Goal: Task Accomplishment & Management: Complete application form

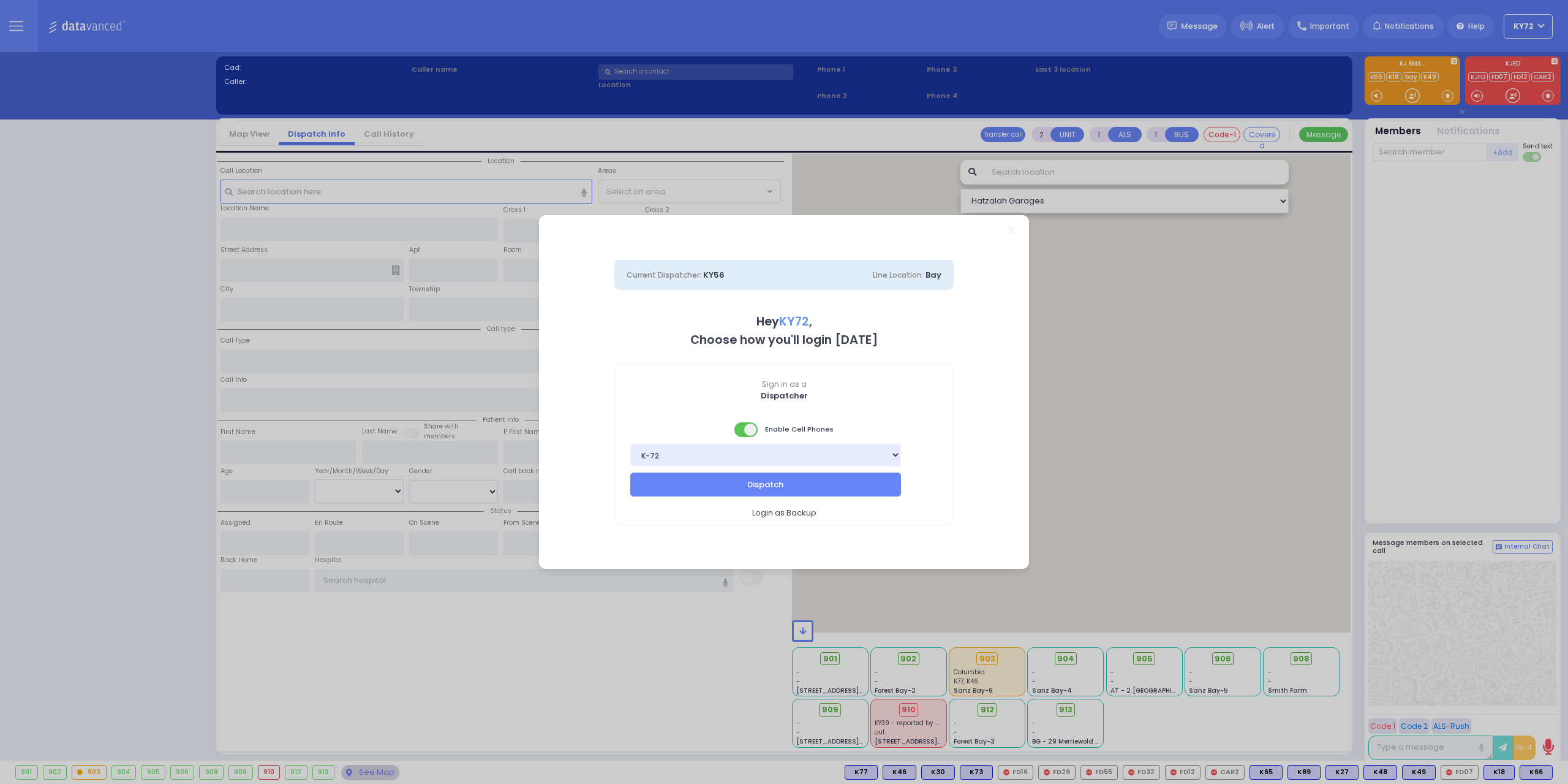
select select "10"
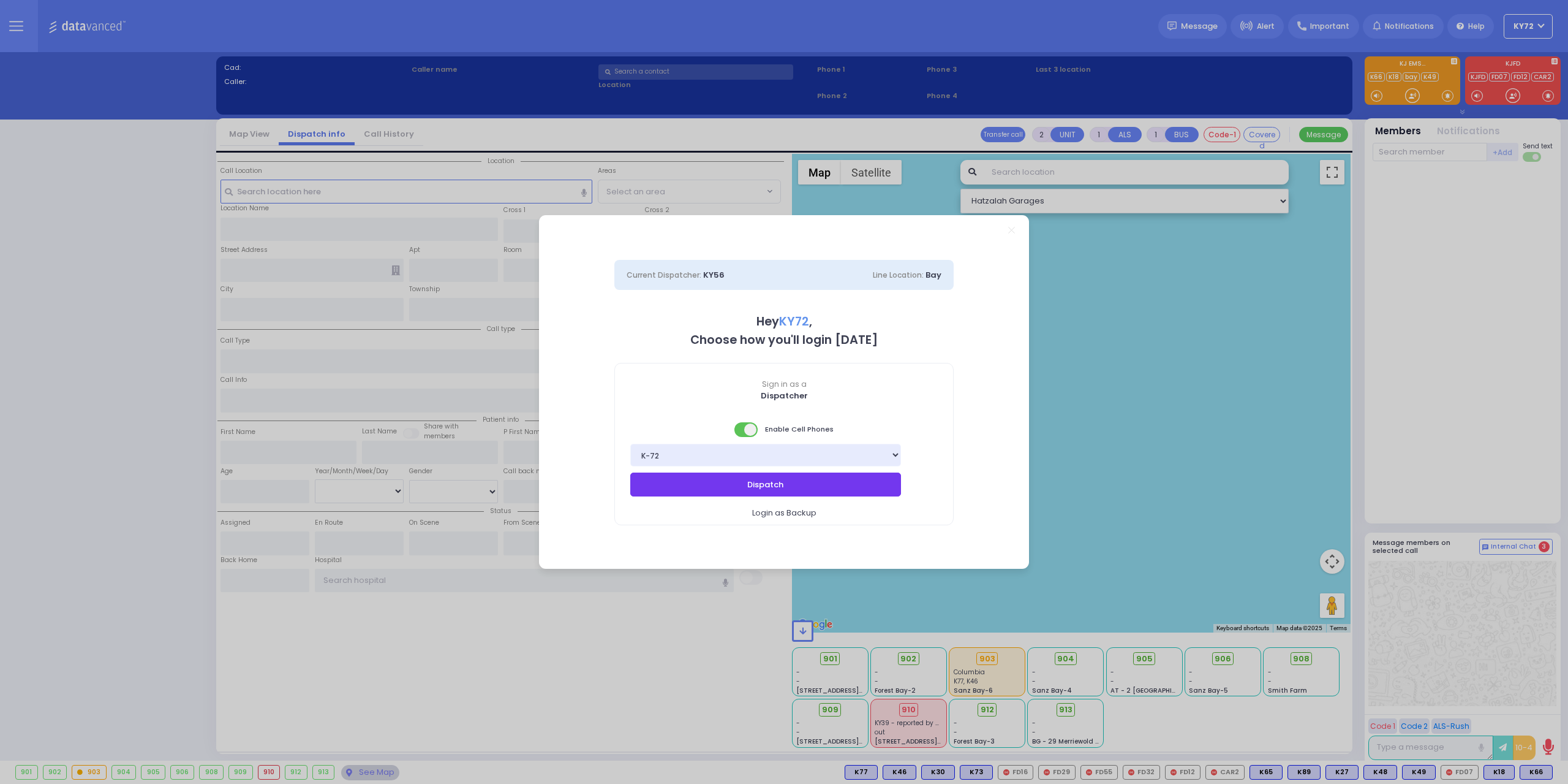
click at [795, 483] on button "Dispatch" at bounding box center [765, 484] width 271 height 23
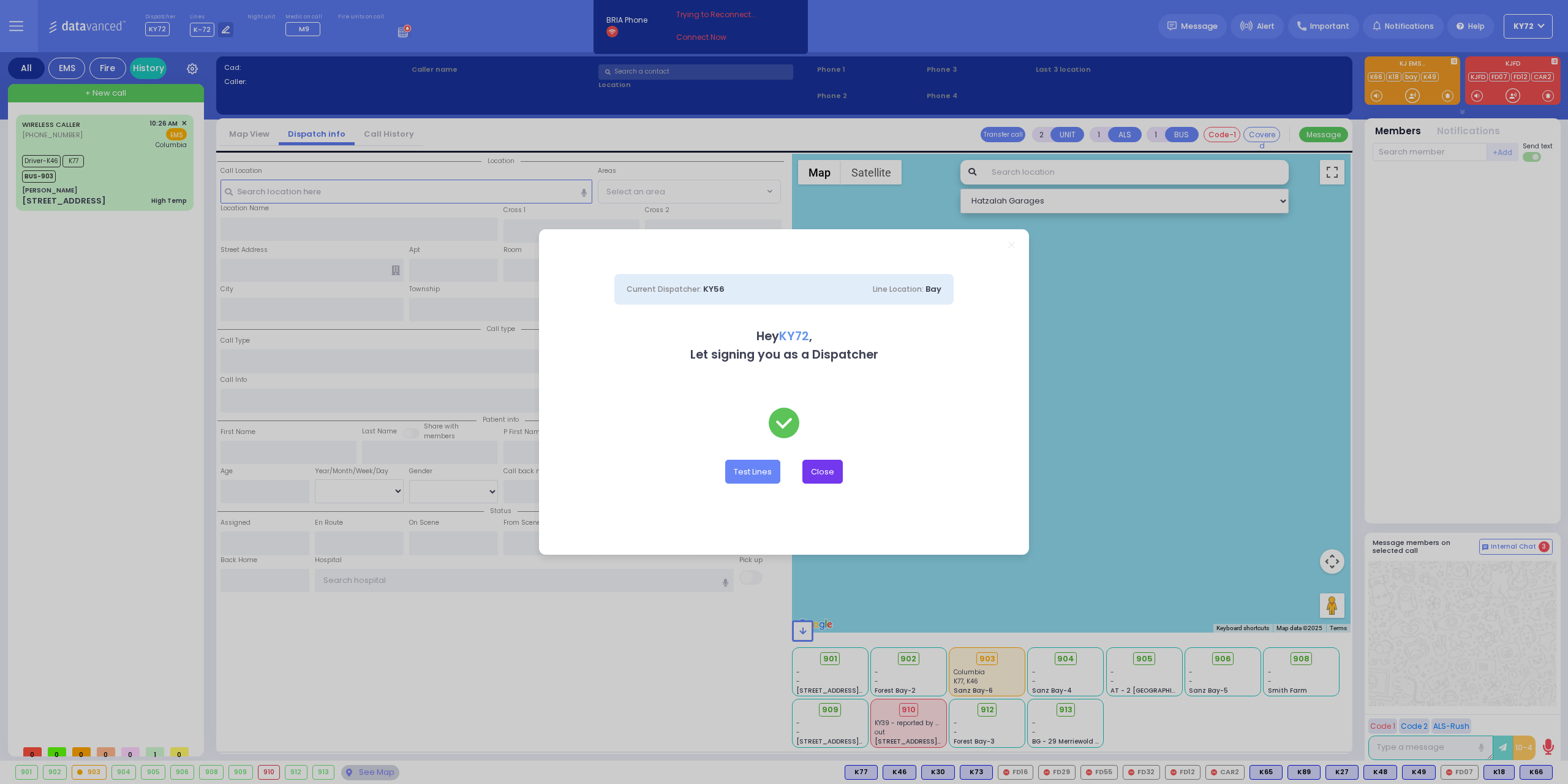
click at [833, 479] on button "Close" at bounding box center [822, 471] width 40 height 23
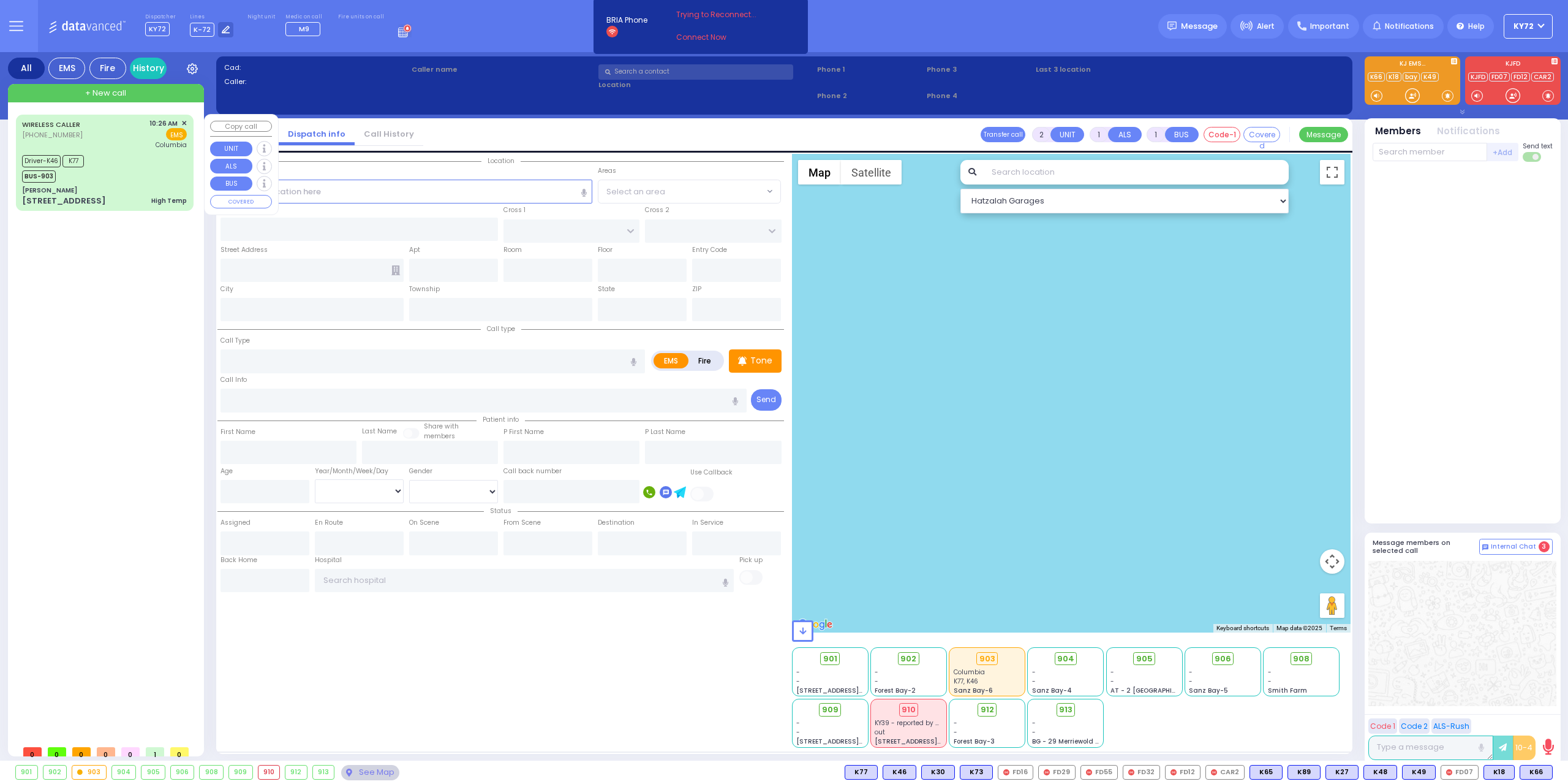
click at [130, 190] on div "[PERSON_NAME]" at bounding box center [104, 190] width 165 height 9
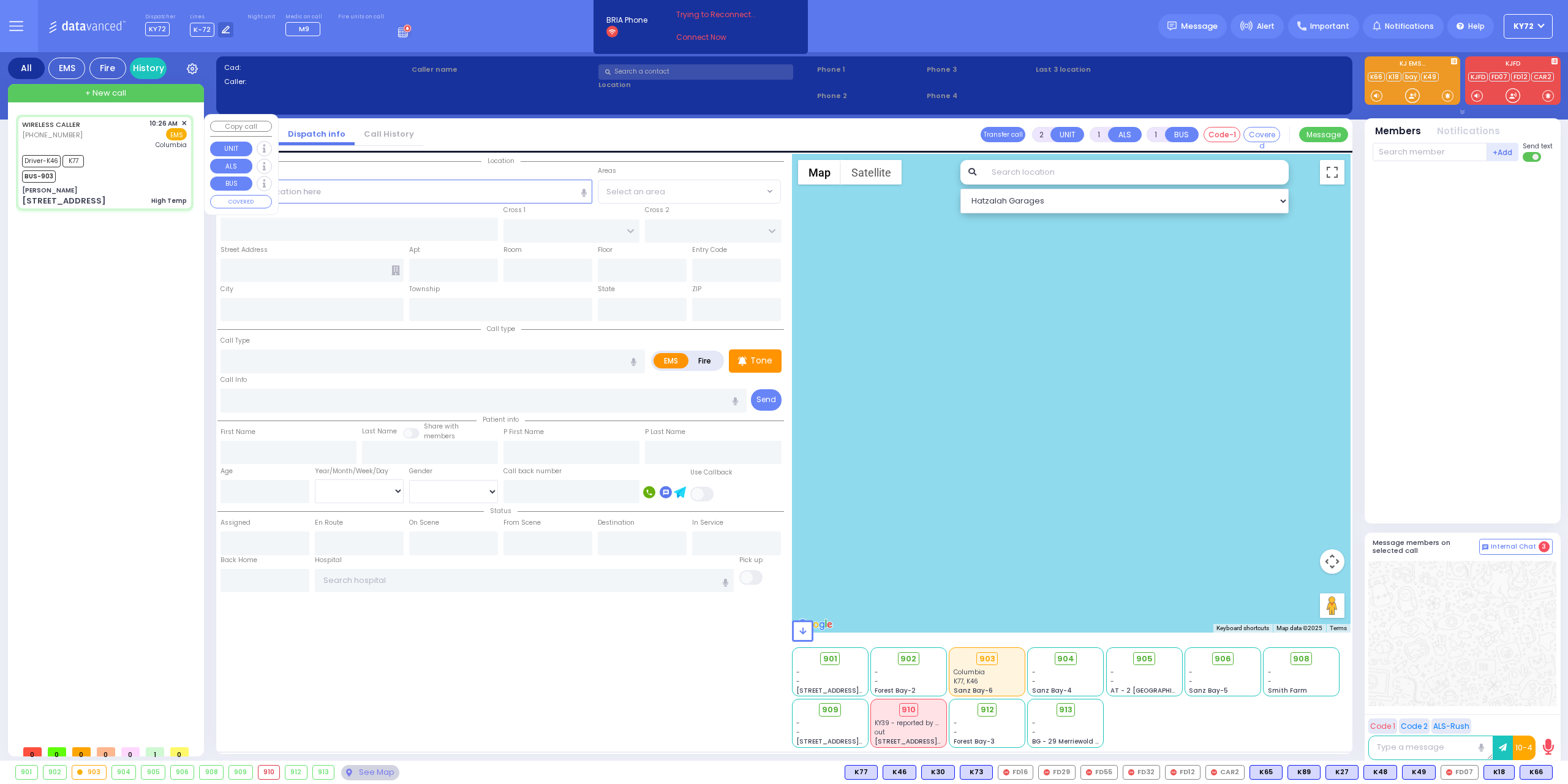
type input "6"
select select
type input "High Temp"
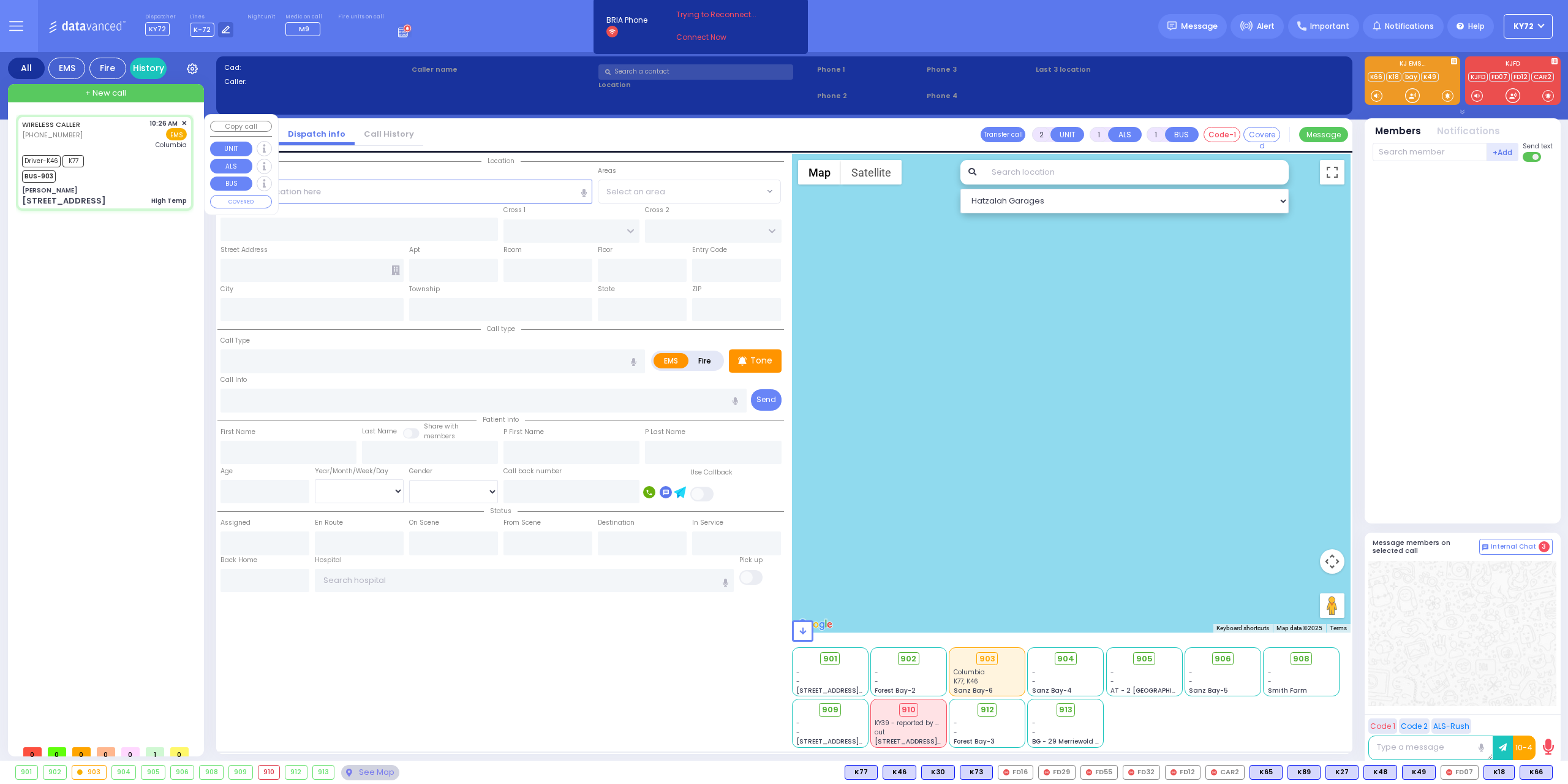
radio input "true"
type input "Yosef"
type input "Brody"
type input "14"
select select "Day"
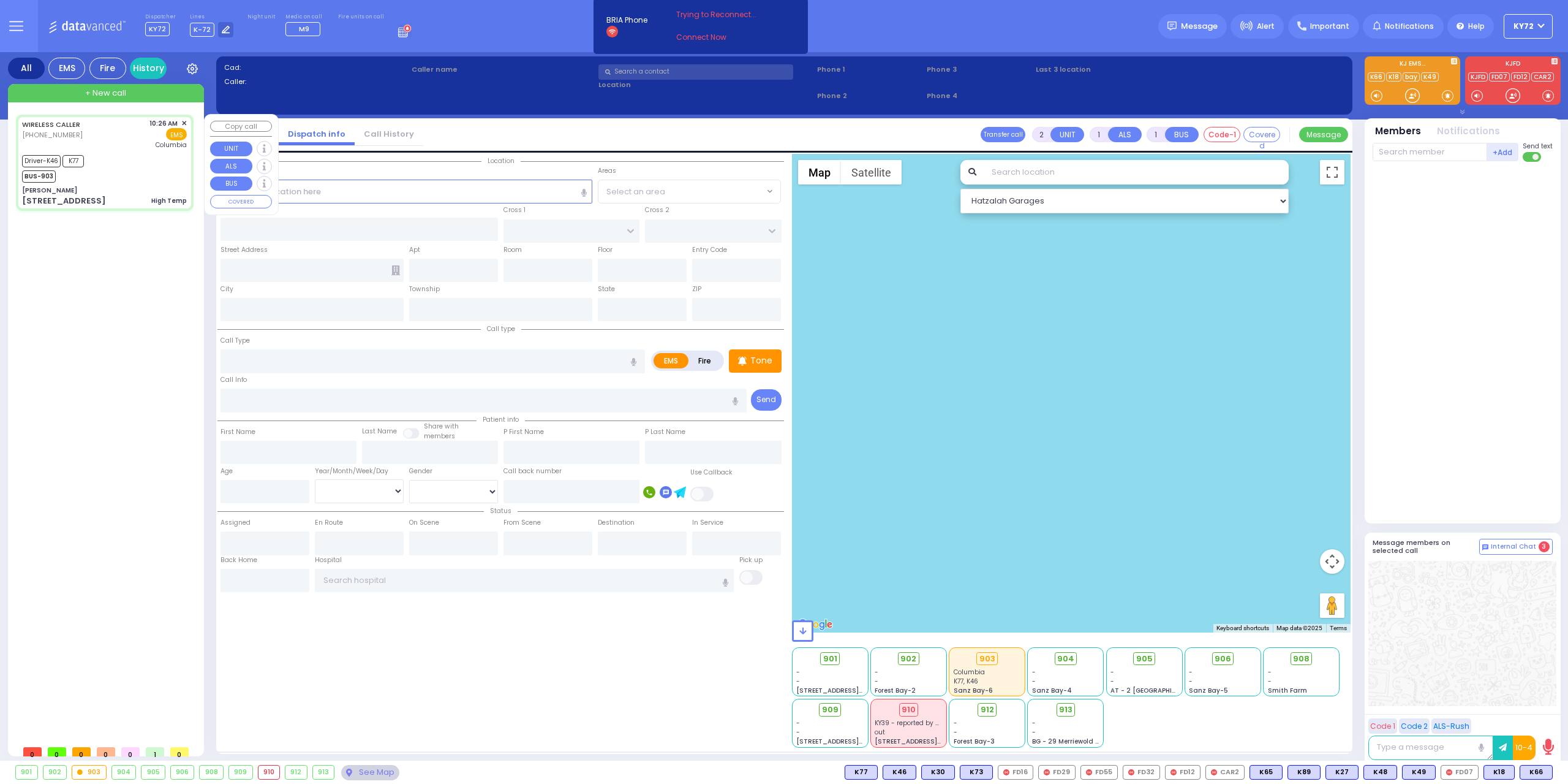
select select "[DEMOGRAPHIC_DATA]"
type input "10:26"
type input "10:29"
type input "10:35"
type input "10:47"
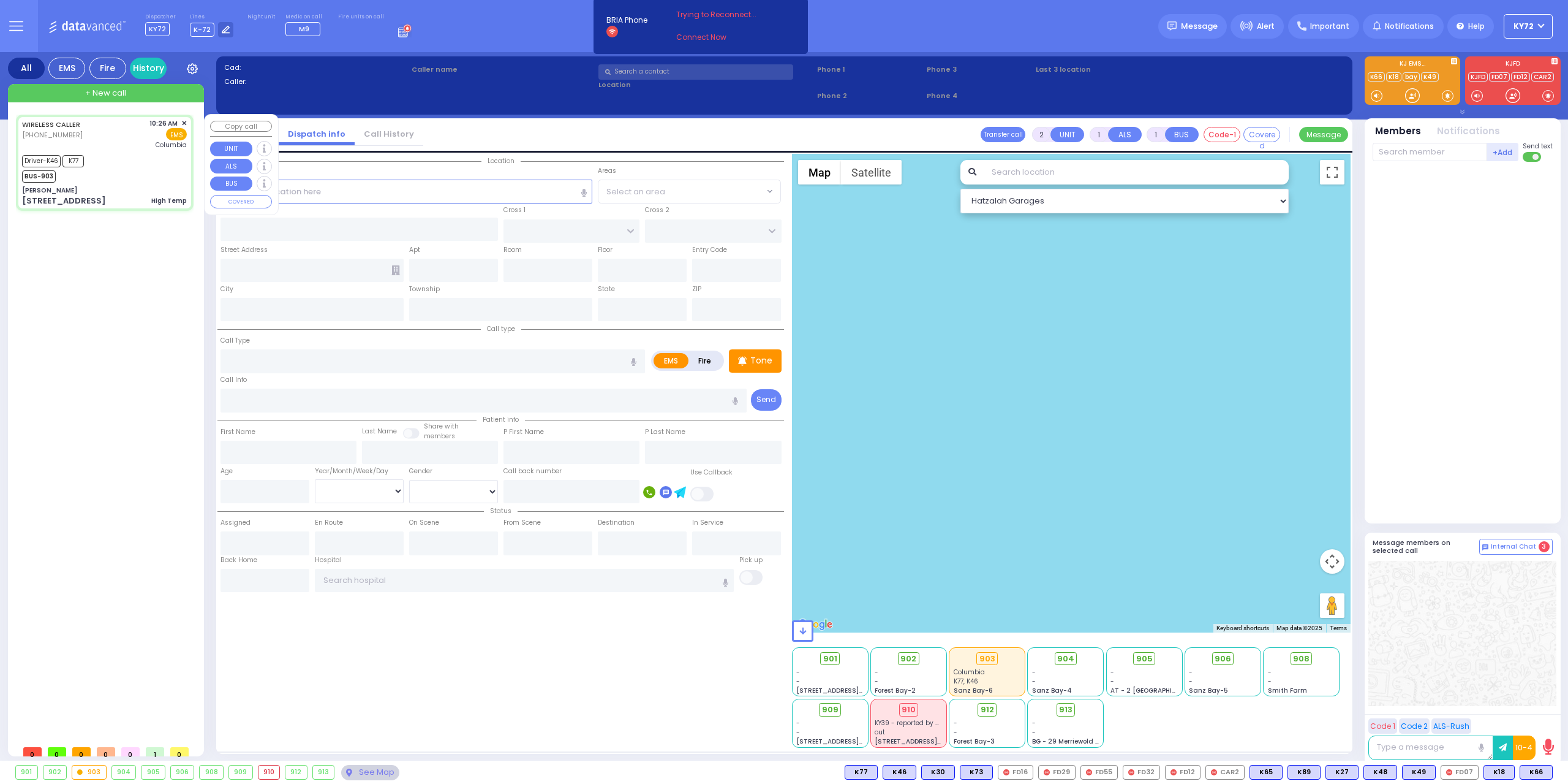
type input "11:51"
type input "12:53"
type input "[US_STATE][GEOGRAPHIC_DATA]- [GEOGRAPHIC_DATA]"
type input "[PERSON_NAME]"
type input "[GEOGRAPHIC_DATA]"
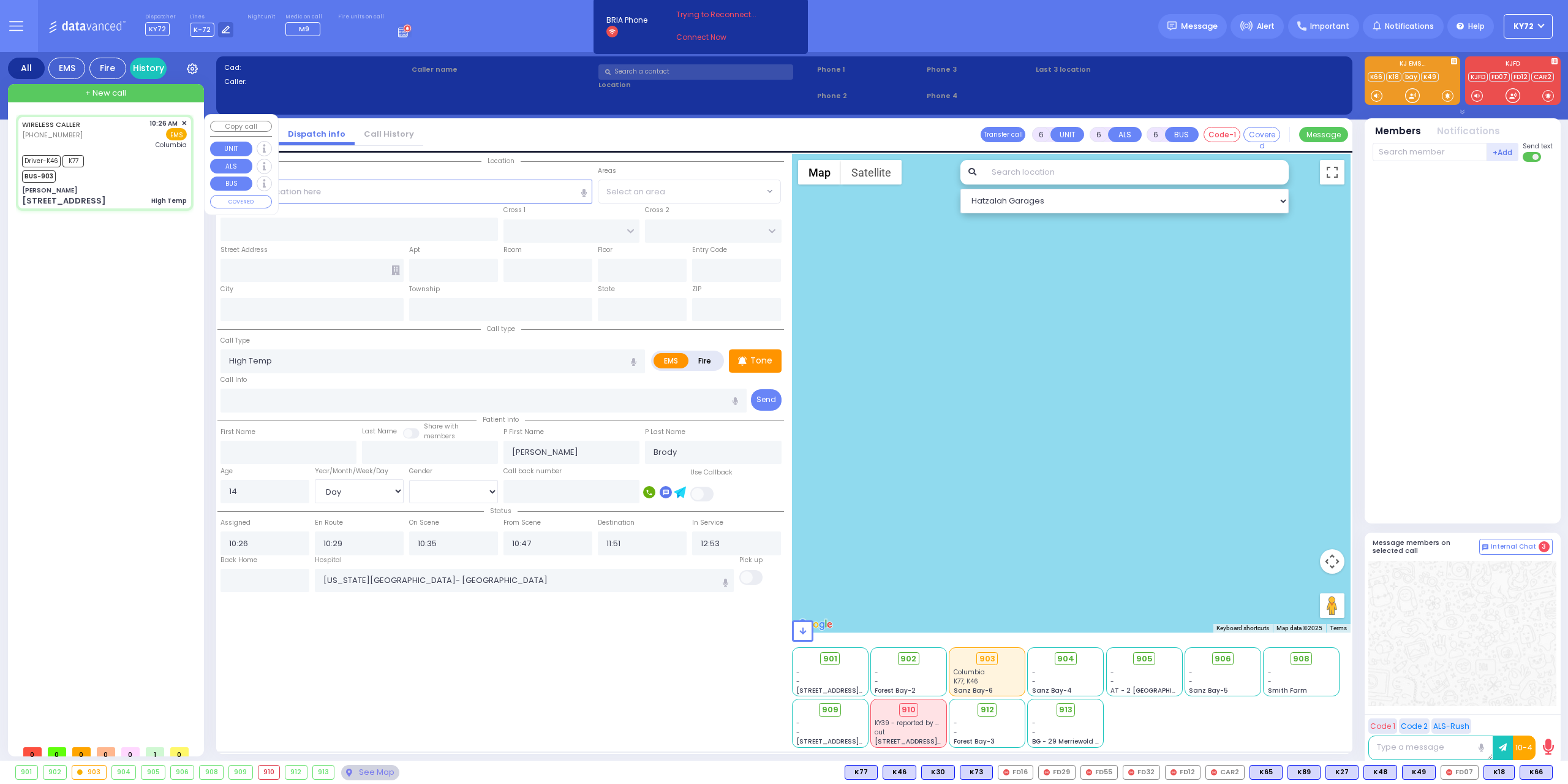
type input "[GEOGRAPHIC_DATA]"
type input "[STREET_ADDRESS]"
type input "Monroe"
type input "[US_STATE]"
type input "10950"
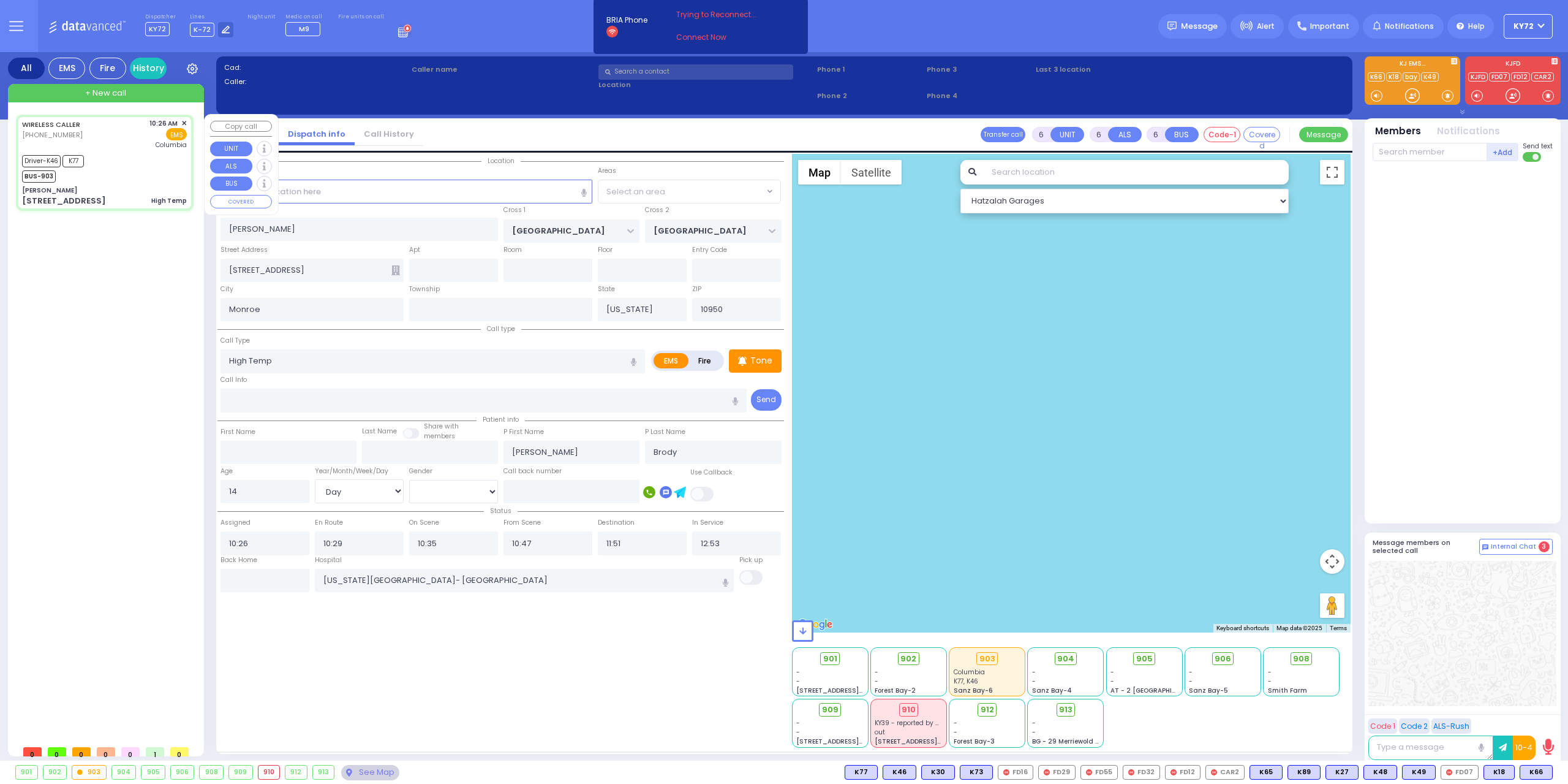
select select "SECTION 5"
select select "Hatzalah Garages"
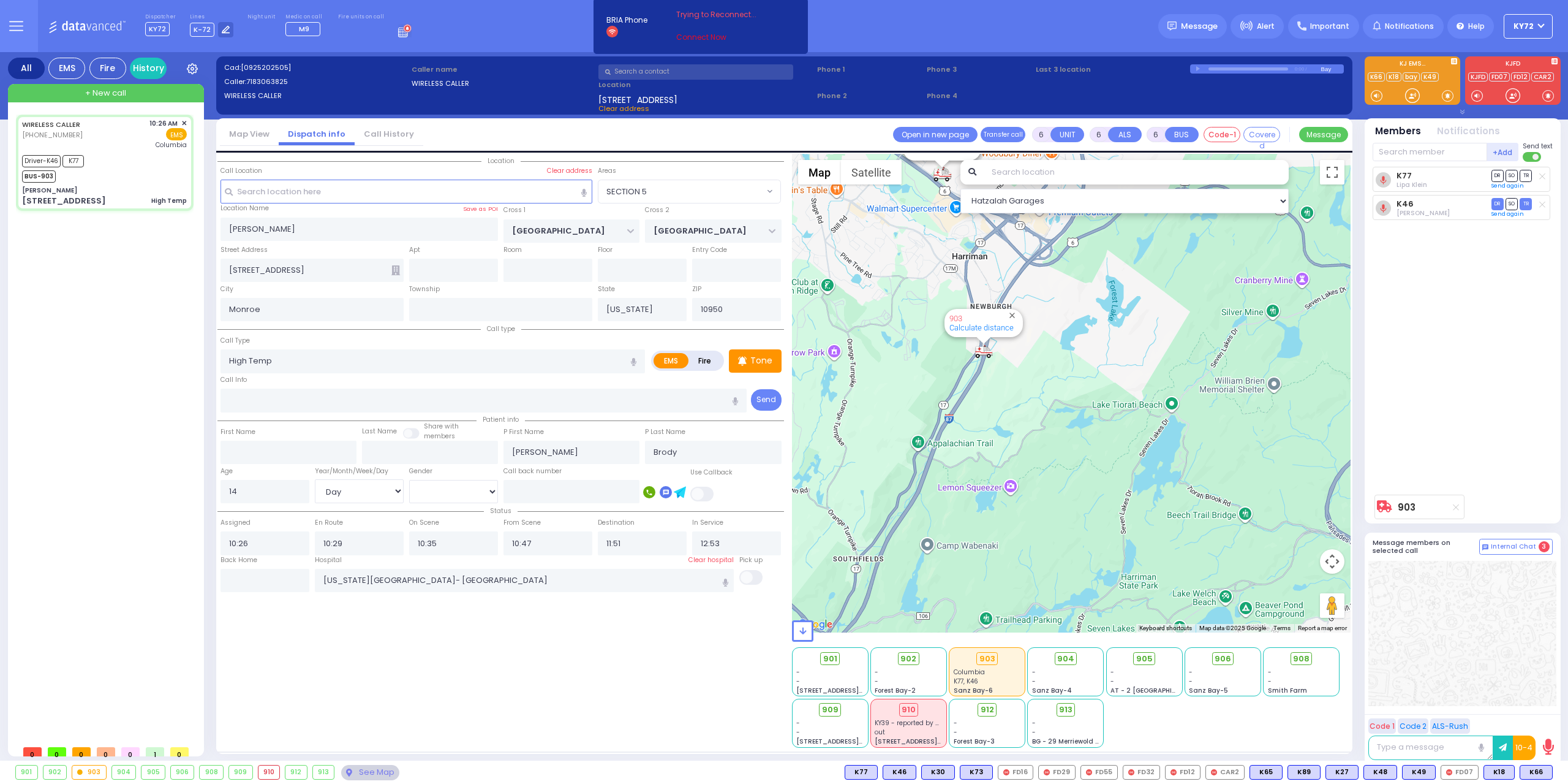
click at [690, 37] on link "Connect Now" at bounding box center [725, 37] width 97 height 11
click at [695, 39] on link "Connect Now" at bounding box center [725, 37] width 97 height 11
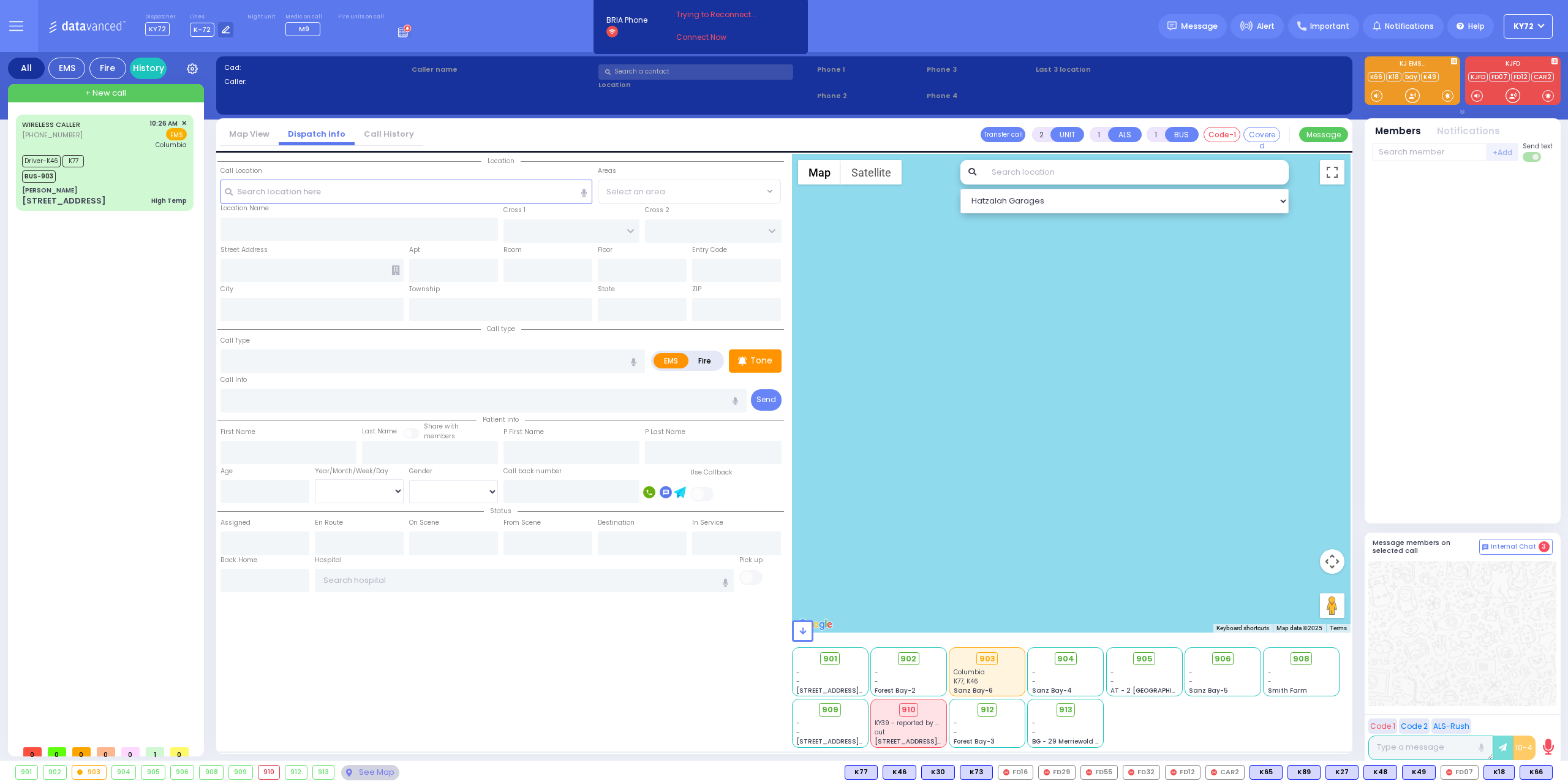
drag, startPoint x: 757, startPoint y: 19, endPoint x: 736, endPoint y: 30, distance: 23.7
click at [757, 21] on div "Trying to Reconnect... Connect Now" at bounding box center [725, 26] width 97 height 34
click at [708, 32] on link "Connect Now" at bounding box center [725, 37] width 97 height 11
click at [696, 39] on link "Connect Now" at bounding box center [725, 37] width 97 height 11
click at [607, 30] on rect at bounding box center [613, 32] width 12 height 12
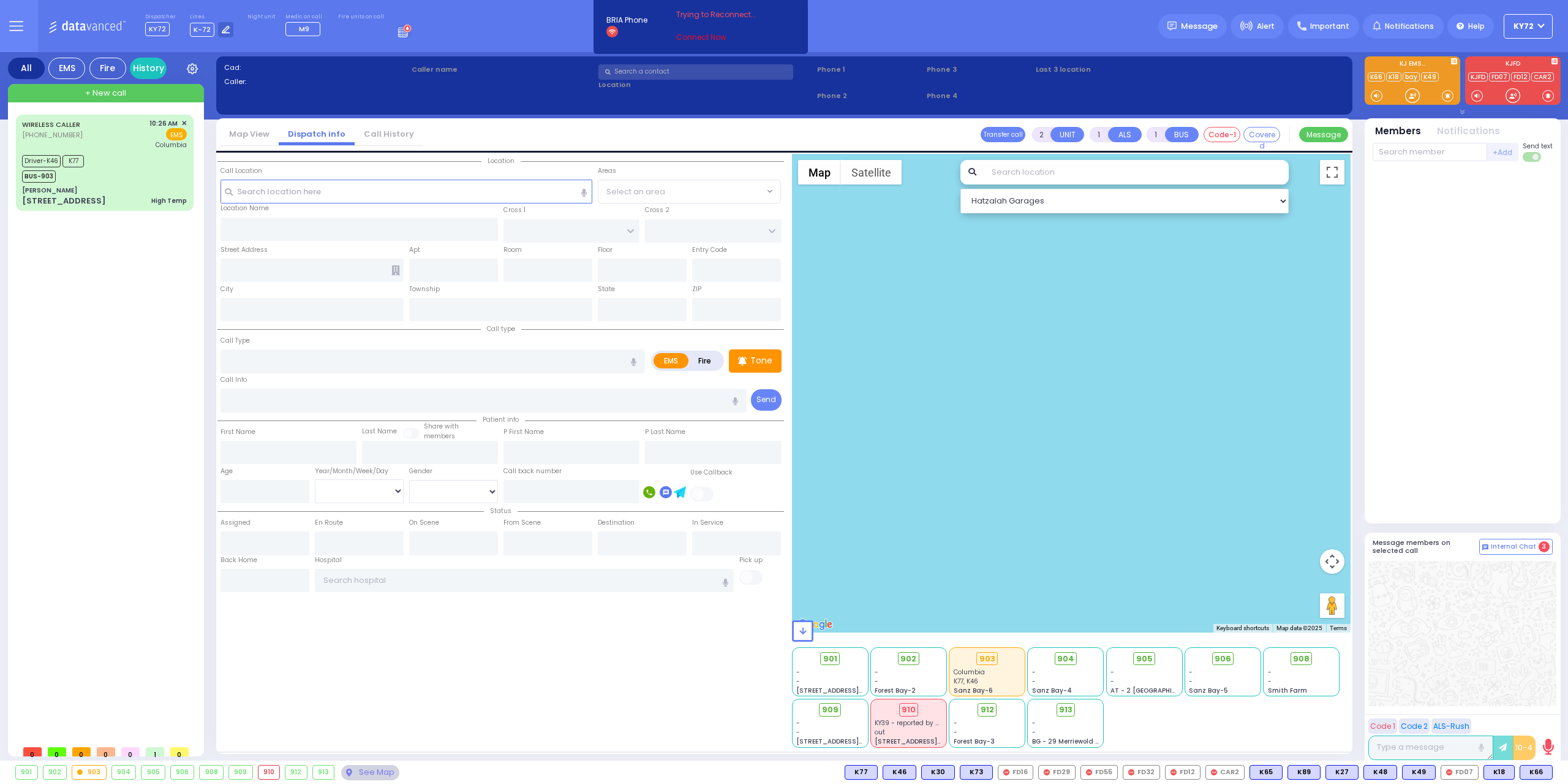
click at [699, 39] on link "Connect Now" at bounding box center [725, 37] width 97 height 11
click at [131, 534] on div "WIRELESS CALLER [PHONE_NUMBER] 10:26 AM ✕ Driver-K46" at bounding box center [107, 426] width 183 height 624
click at [137, 190] on div "[PERSON_NAME]" at bounding box center [104, 190] width 165 height 9
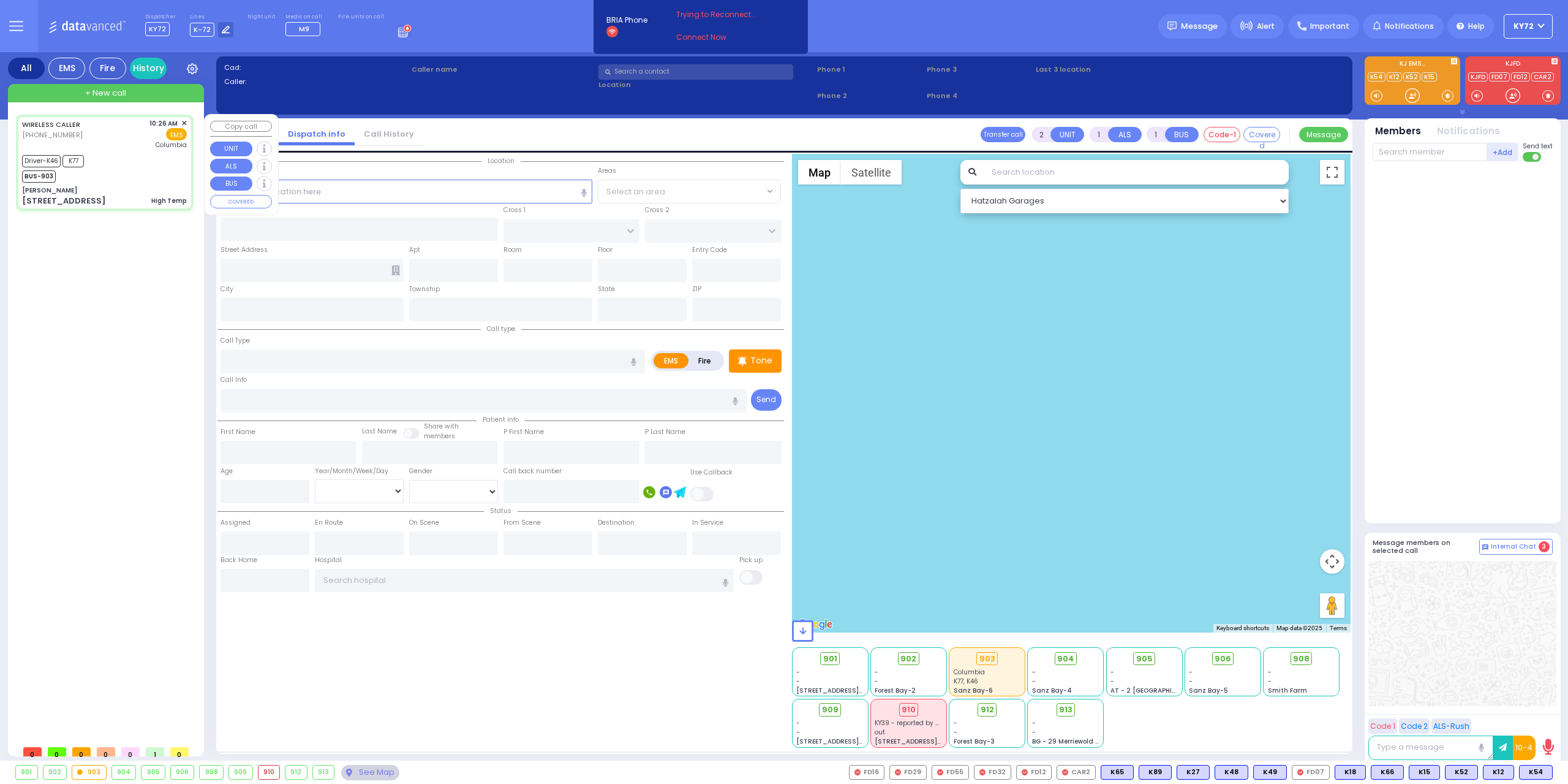
type input "6"
select select
type input "High Temp"
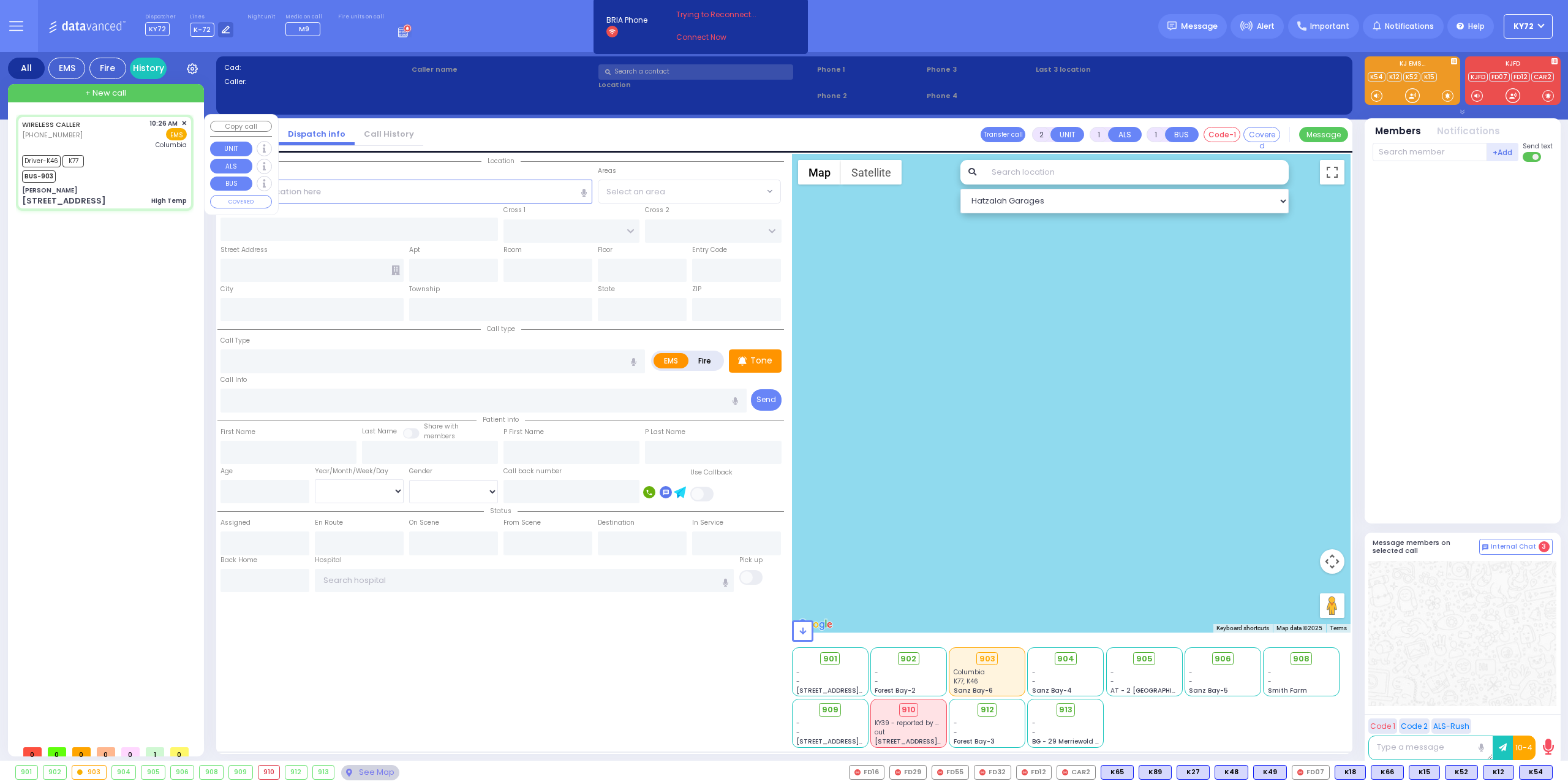
radio input "true"
type input "[PERSON_NAME]"
type input "Brody"
type input "14"
select select "Day"
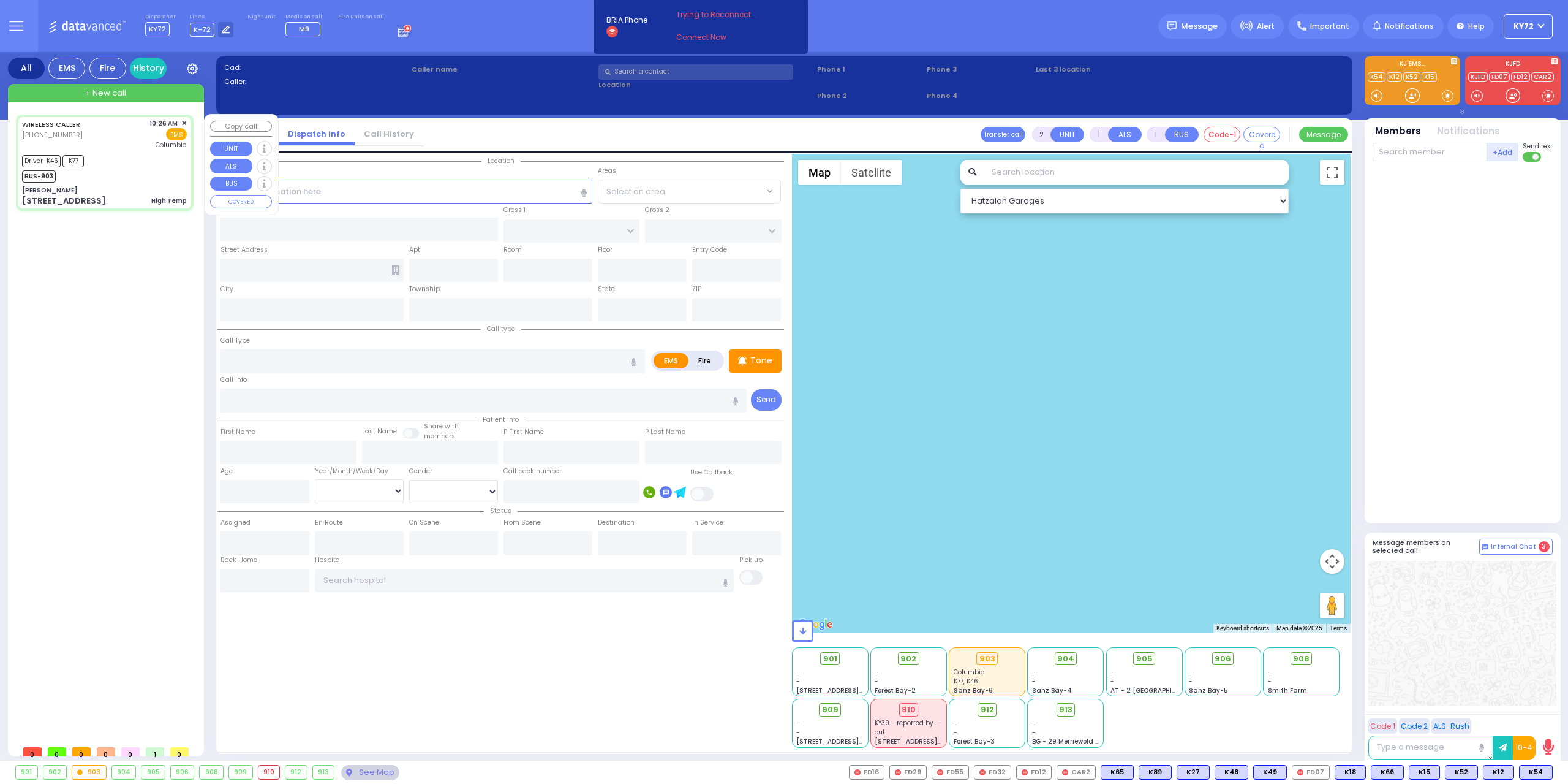
select select "[DEMOGRAPHIC_DATA]"
type input "10:26"
type input "10:29"
type input "10:35"
type input "10:47"
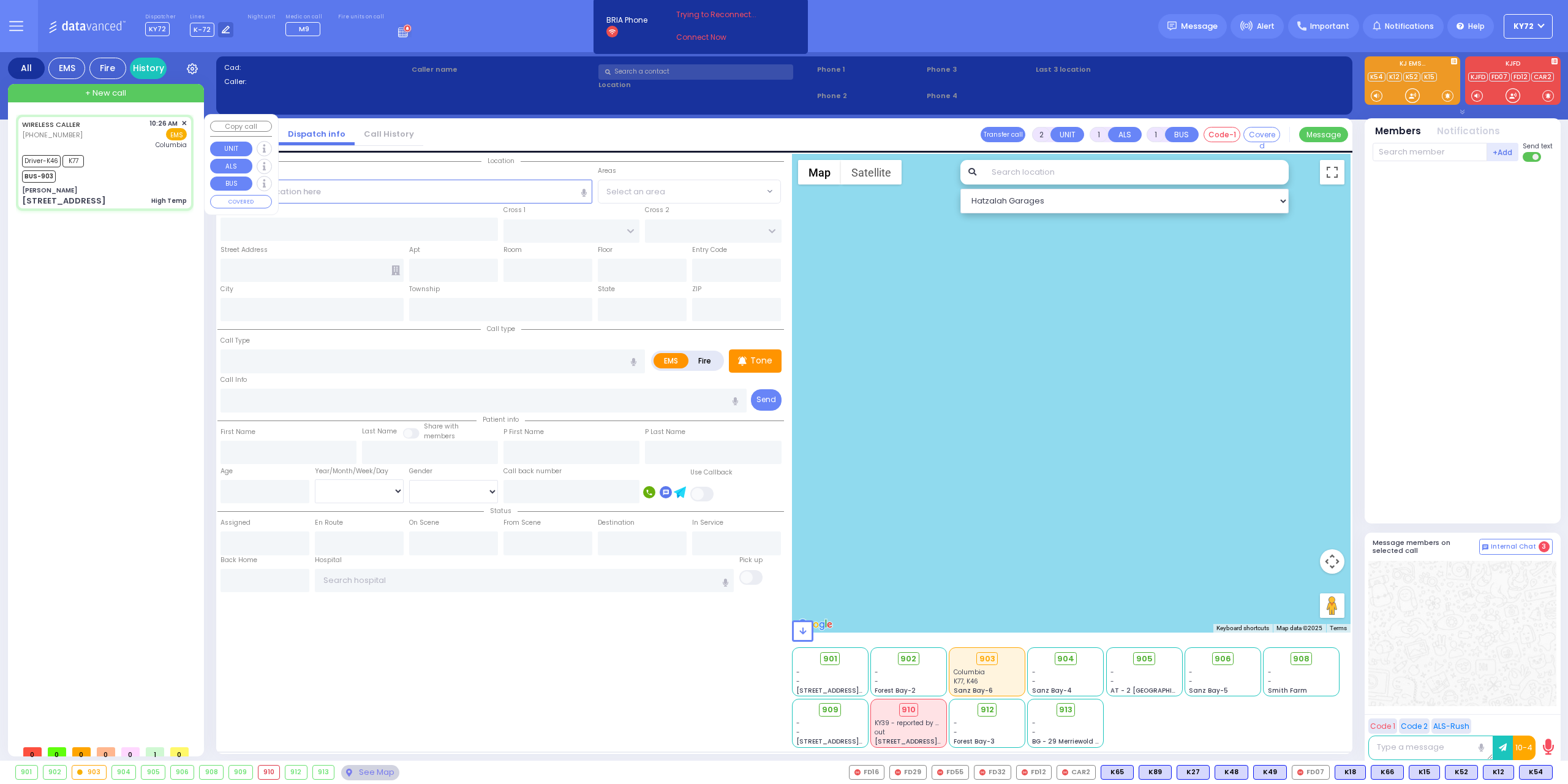
type input "11:51"
type input "12:53"
type input "[US_STATE][GEOGRAPHIC_DATA]- [GEOGRAPHIC_DATA]"
type input "[PERSON_NAME]"
type input "[GEOGRAPHIC_DATA]"
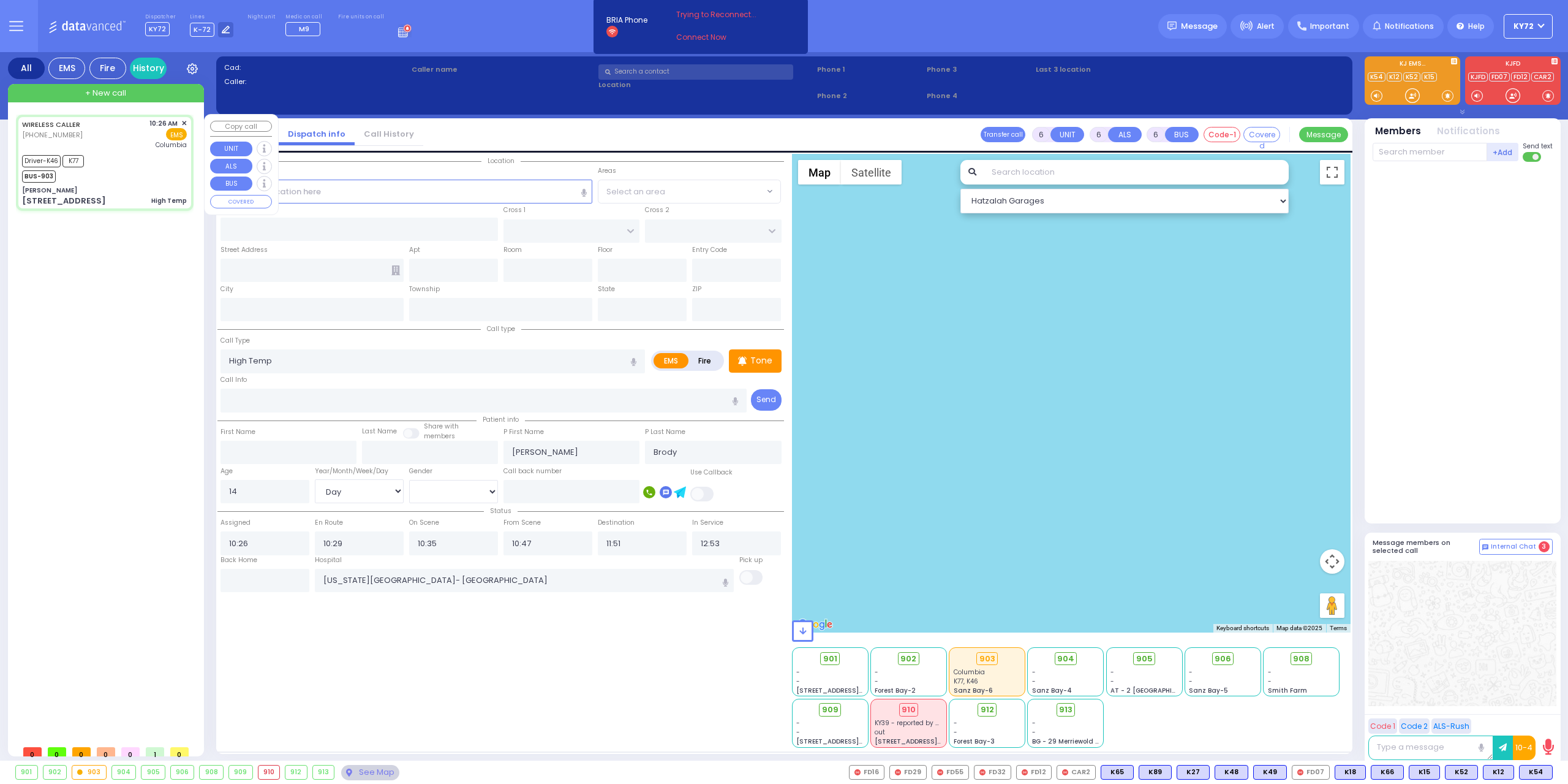
type input "[GEOGRAPHIC_DATA]"
type input "[STREET_ADDRESS]"
type input "Monroe"
type input "[US_STATE]"
type input "10950"
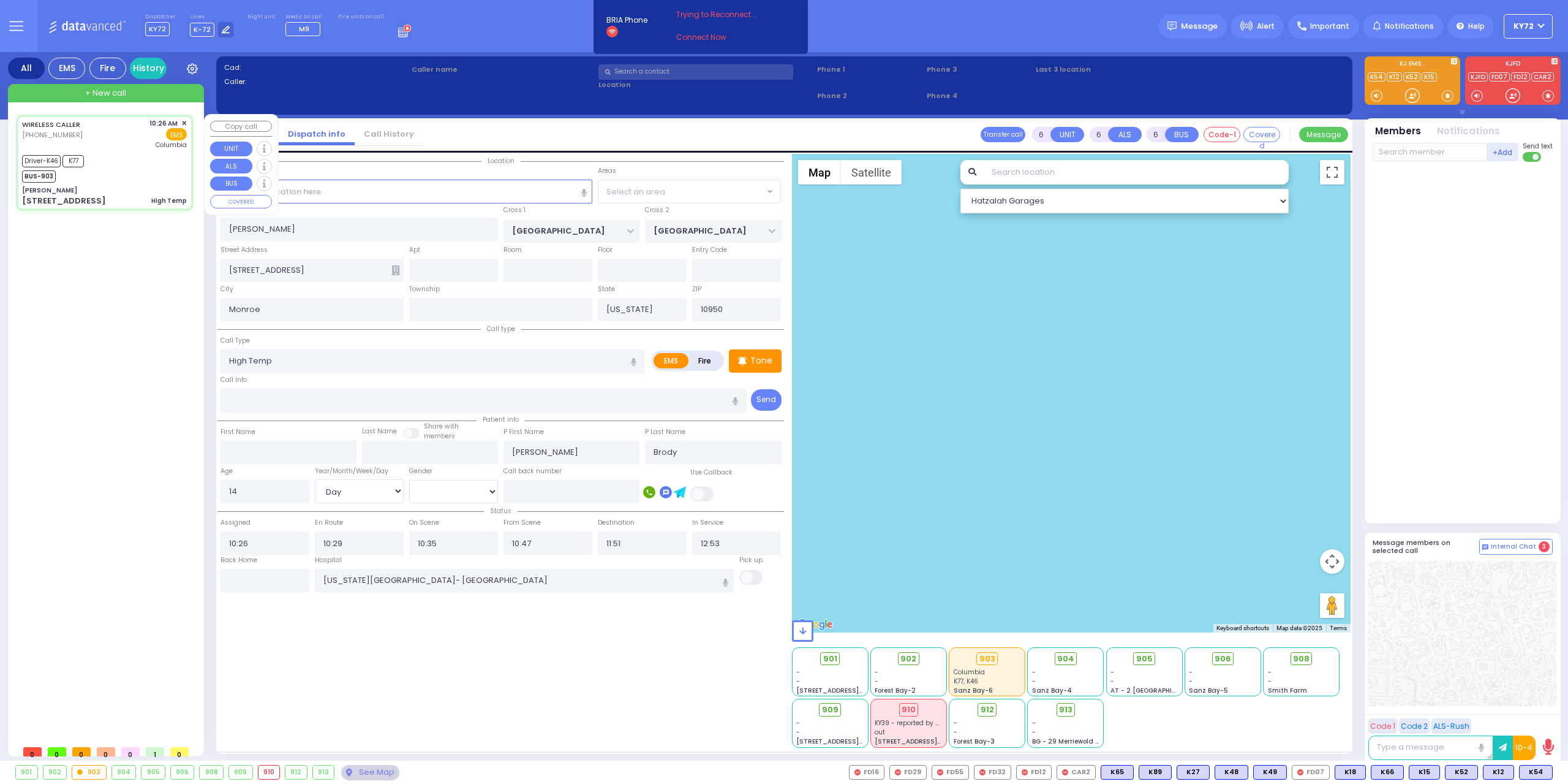
select select "SECTION 5"
select select "Hatzalah Garages"
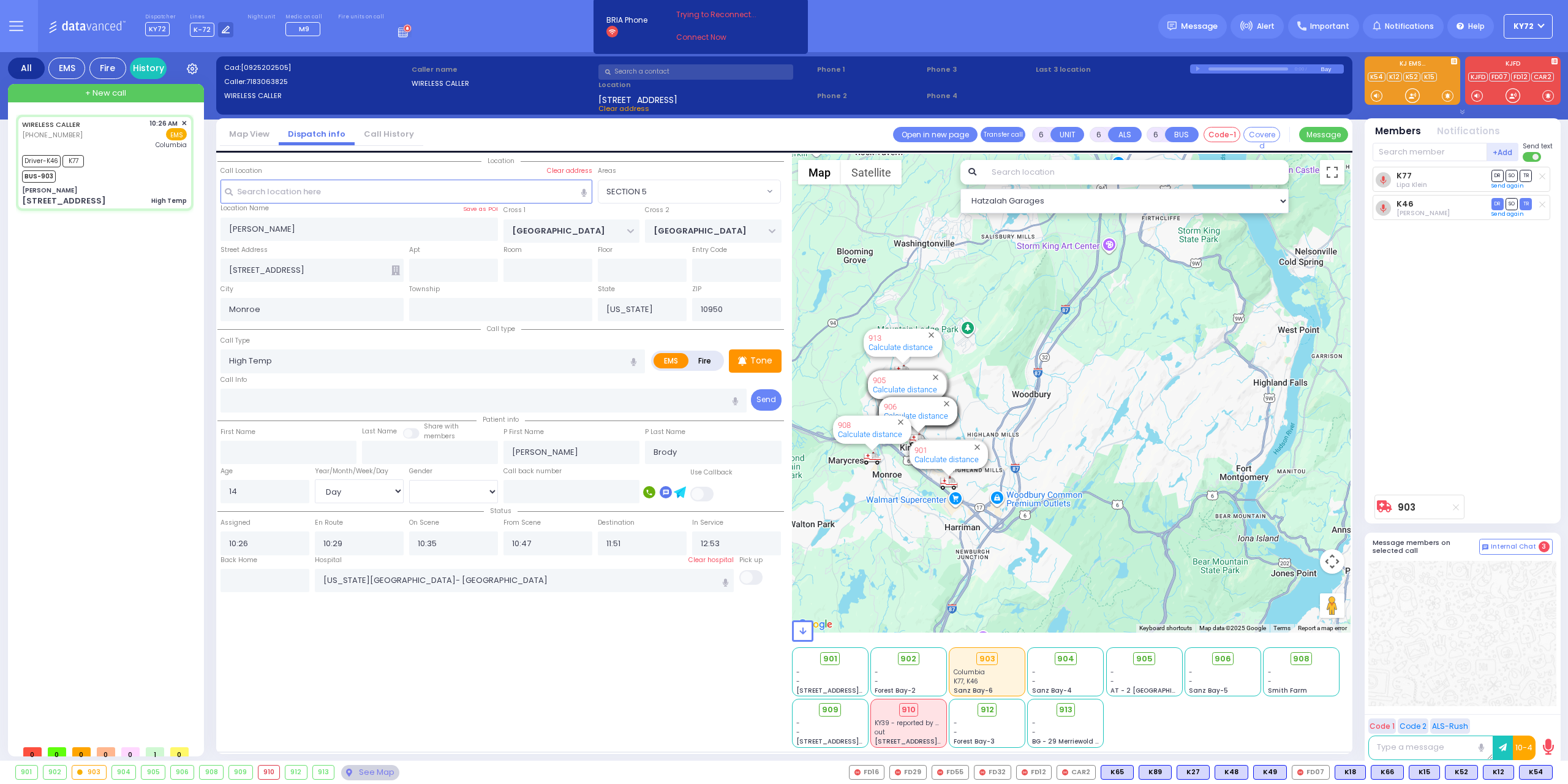
drag, startPoint x: 1187, startPoint y: 276, endPoint x: 1093, endPoint y: 467, distance: 212.9
click at [1092, 466] on div "903 Calculate distance 594 Calculate distance 595 Calculate distance 596 Calcul…" at bounding box center [1072, 393] width 559 height 479
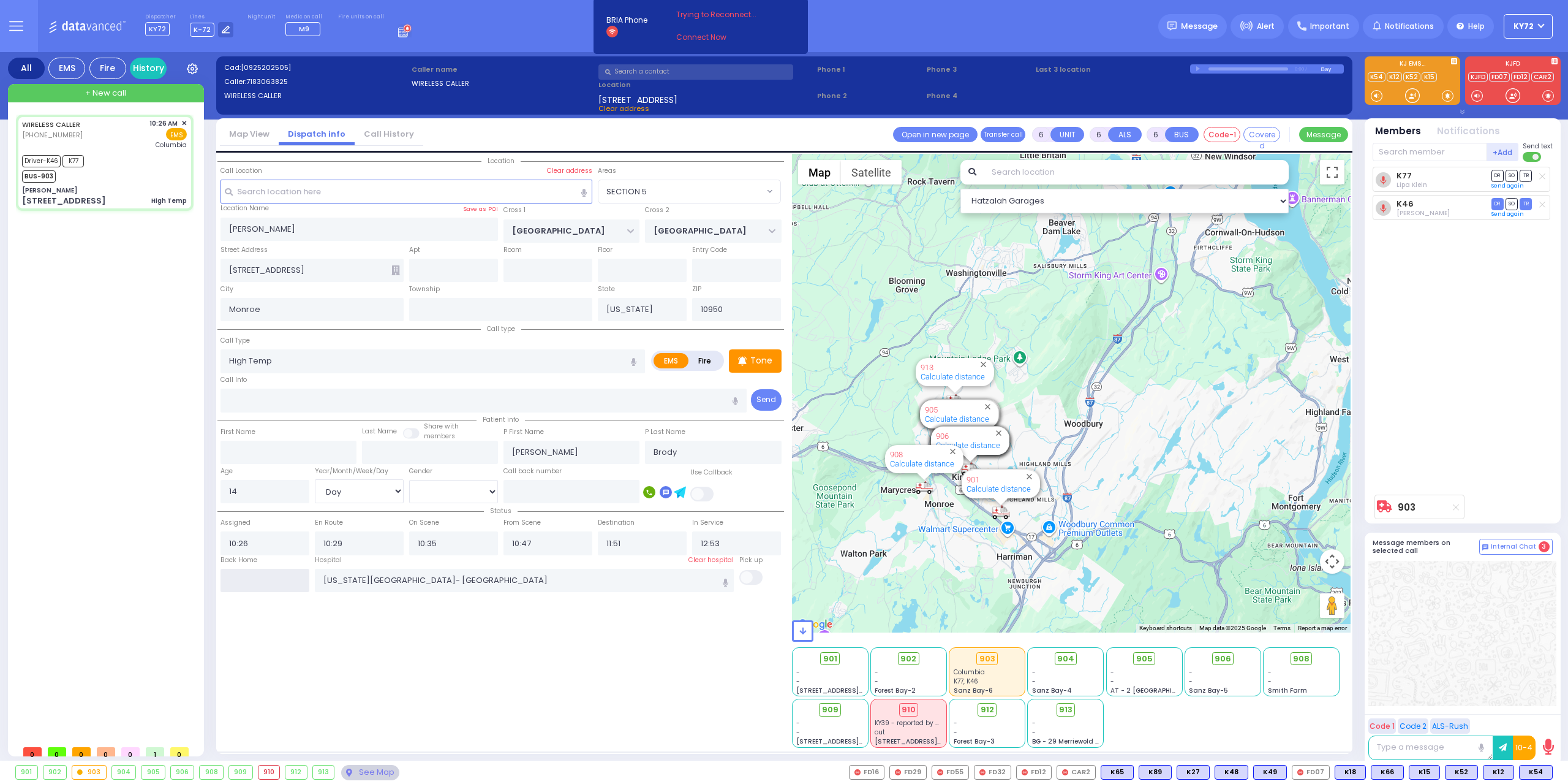
click at [279, 587] on input "text" at bounding box center [265, 580] width 89 height 23
type input "12:59"
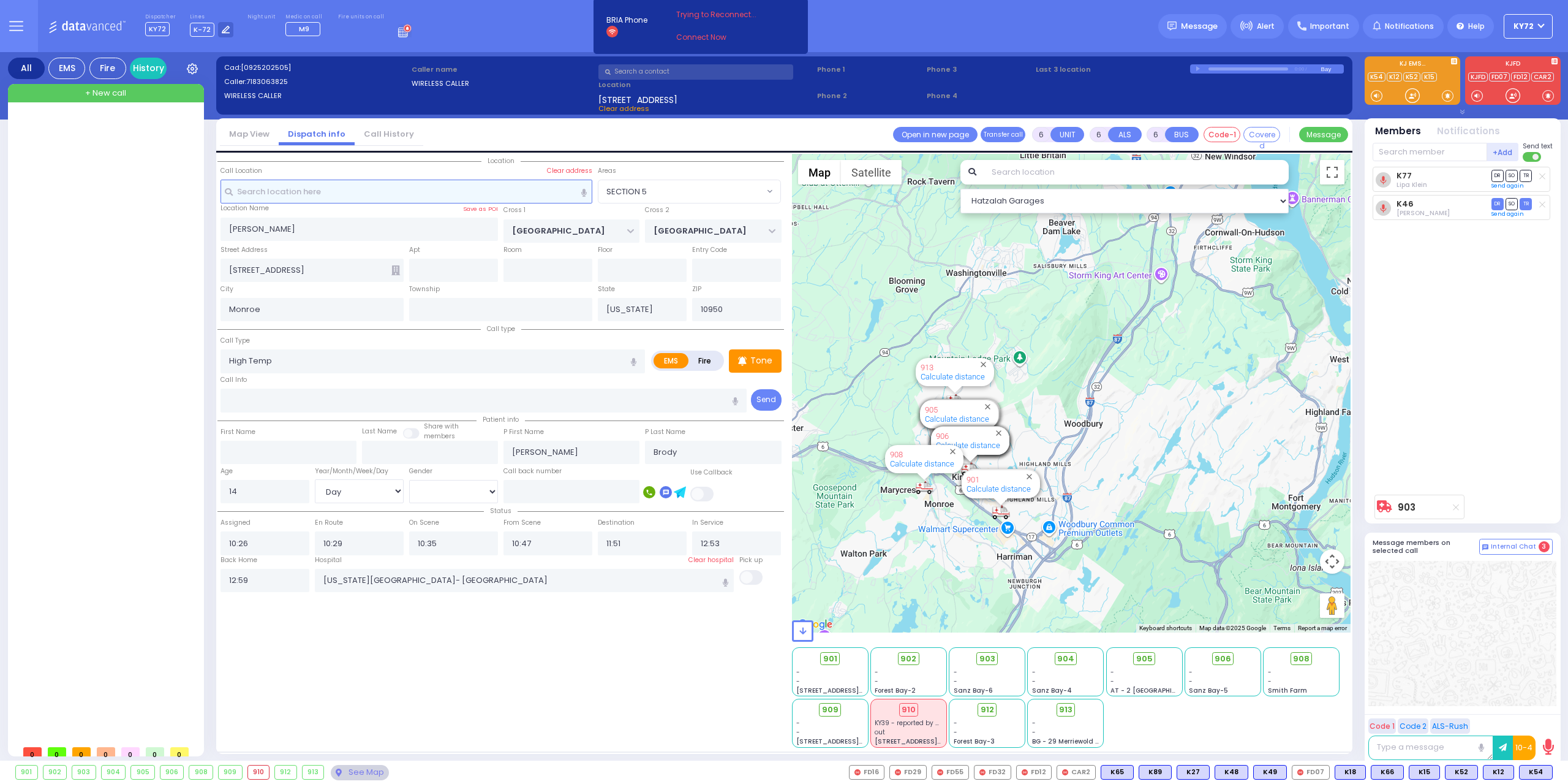
select select
radio input "true"
select select
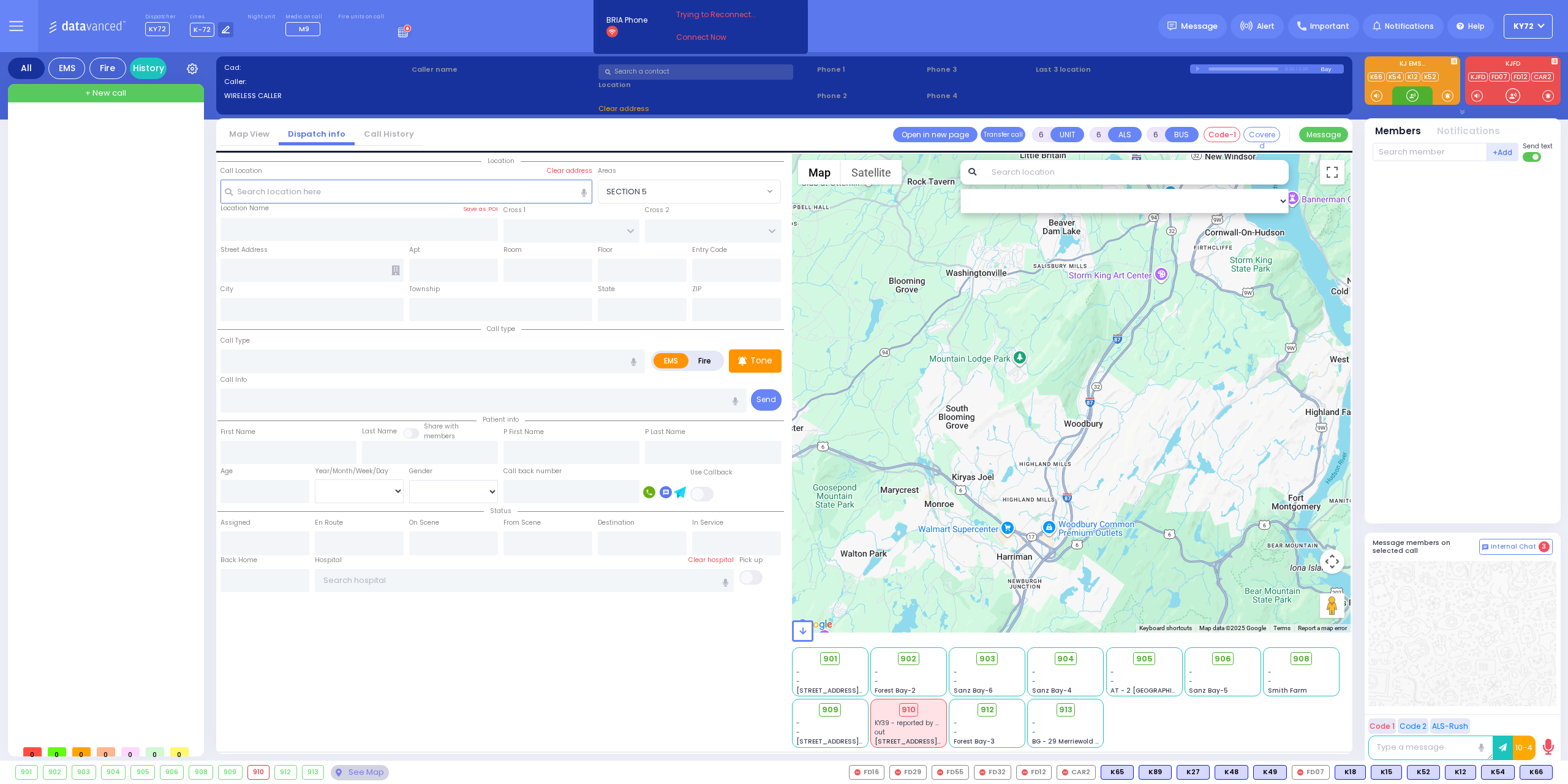
click at [1417, 92] on div at bounding box center [1412, 96] width 12 height 12
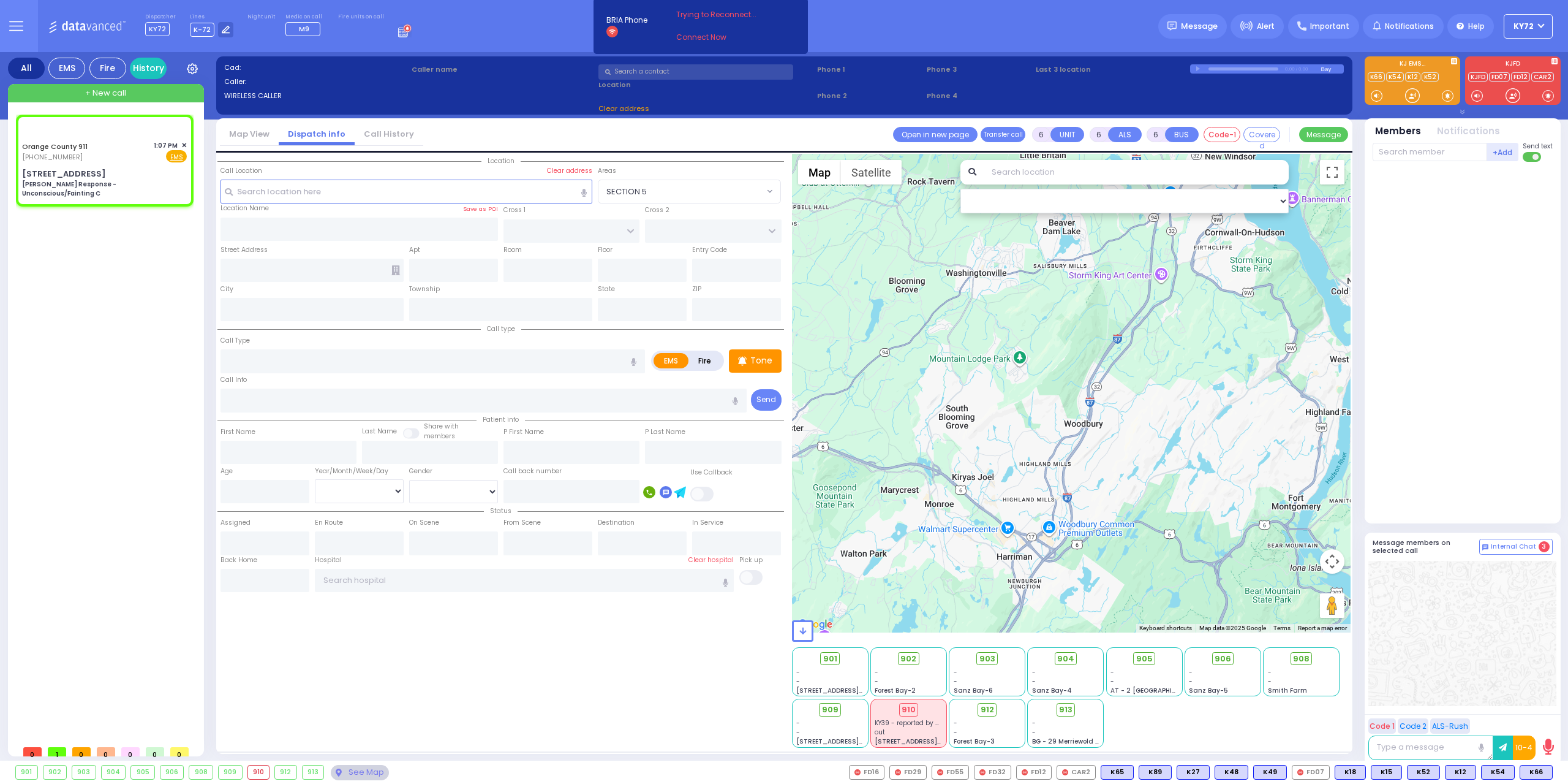
select select
type input "[PERSON_NAME] Response - Unconscious/Fainting C"
radio input "true"
type input "Nature: : [PERSON_NAME] Response - Unconscious/Fainting C Address: : [STREET_AD…"
select select
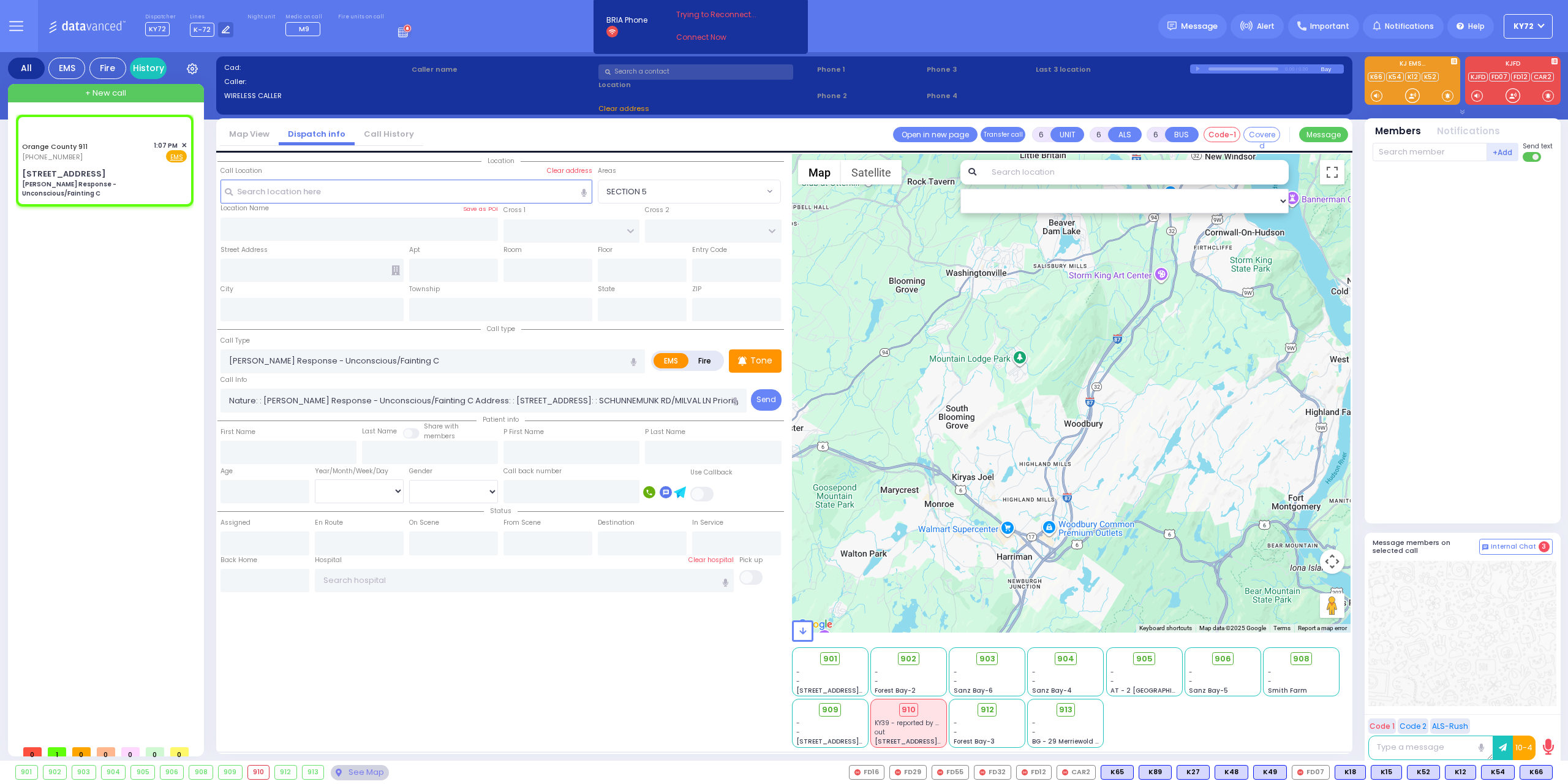
select select "Hatzalah Garages"
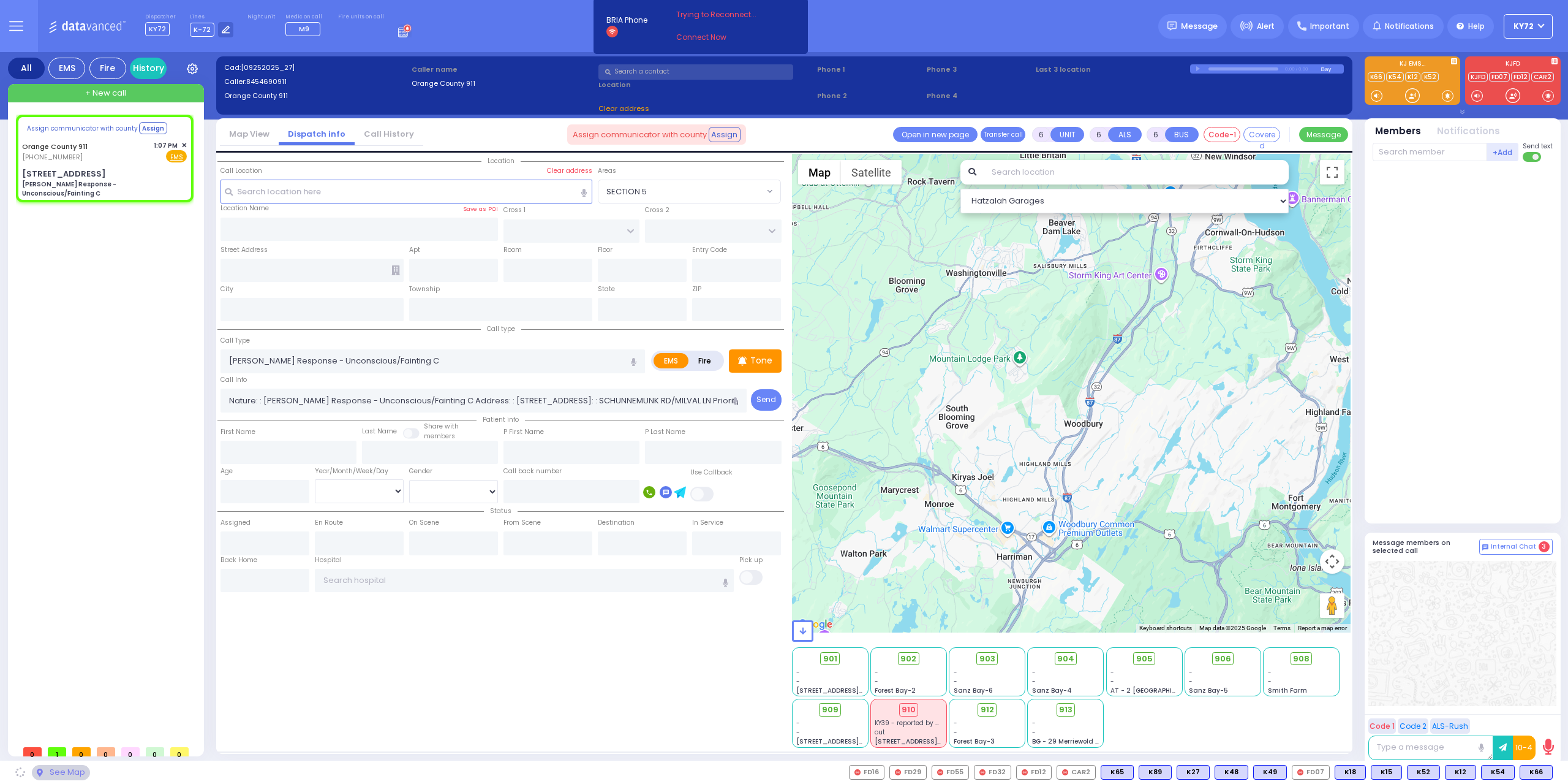
select select
radio input "true"
select select
select select "Hatzalah Garages"
type input "[STREET_ADDRESS]"
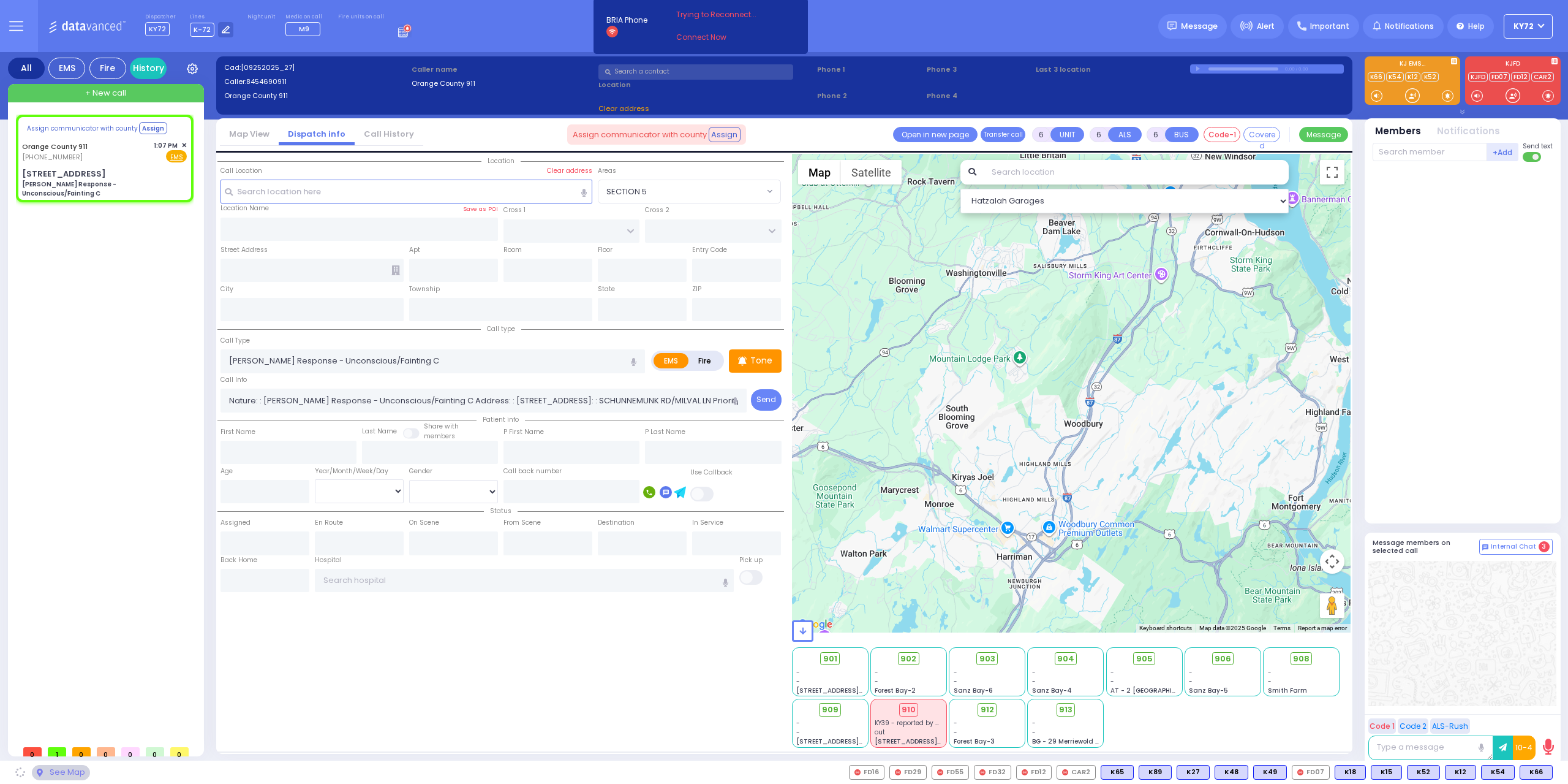
type input "Monroe"
type input "[US_STATE]"
type input "10930"
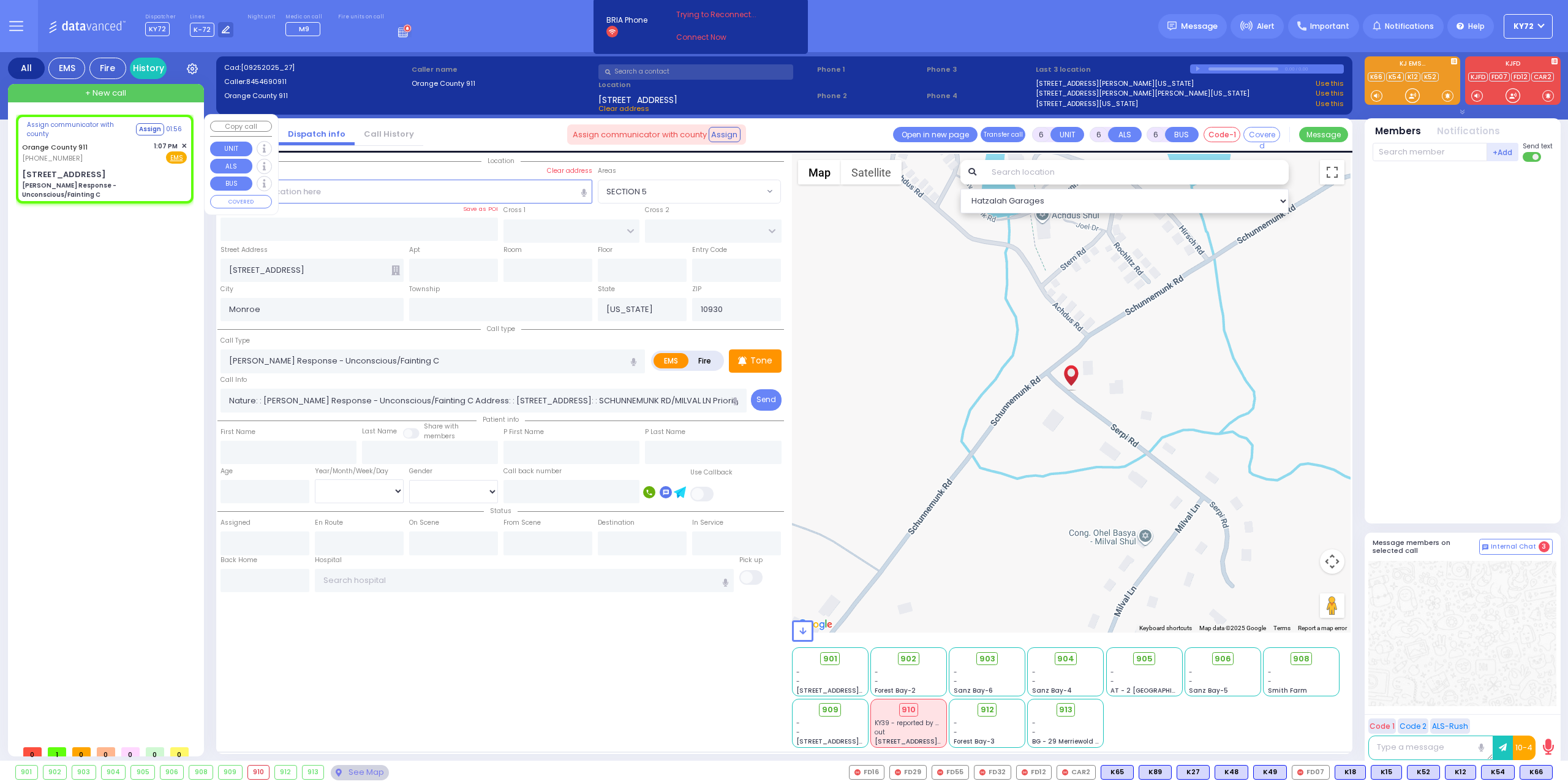
click at [128, 172] on div "[STREET_ADDRESS] [PERSON_NAME] Response - Unconscious/Fainting C" at bounding box center [104, 183] width 165 height 30
select select
radio input "true"
select select
select select "Hatzalah Garages"
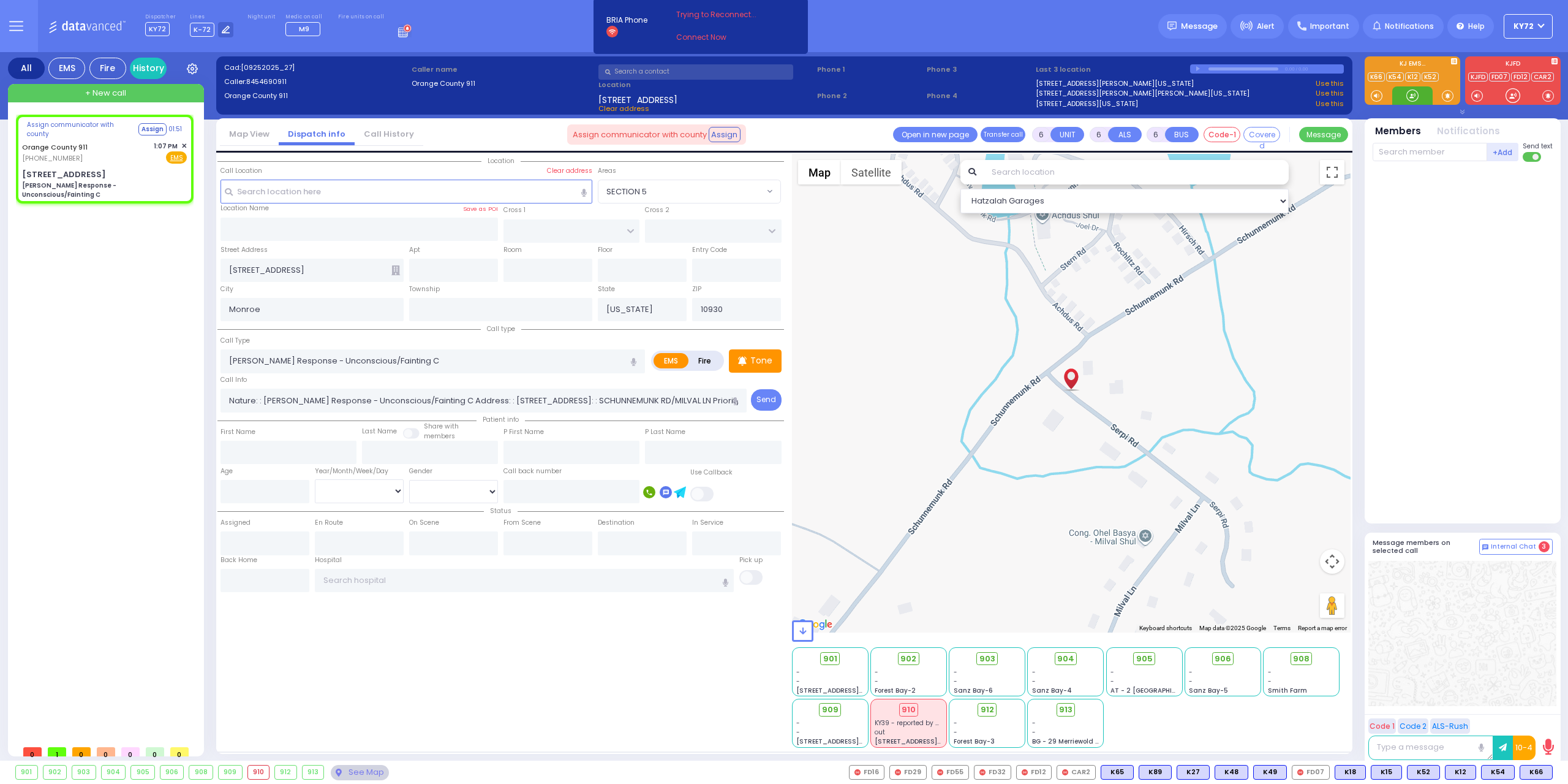
click at [1414, 99] on div at bounding box center [1412, 96] width 12 height 12
click at [1413, 96] on div at bounding box center [1412, 96] width 12 height 12
drag, startPoint x: 1412, startPoint y: 97, endPoint x: 1051, endPoint y: 138, distance: 363.3
click at [1412, 97] on div at bounding box center [1412, 96] width 12 height 12
click at [97, 144] on div "Orange County 911 [PHONE_NUMBER] 1:07 PM ✕ Fire EMS" at bounding box center [104, 152] width 165 height 23
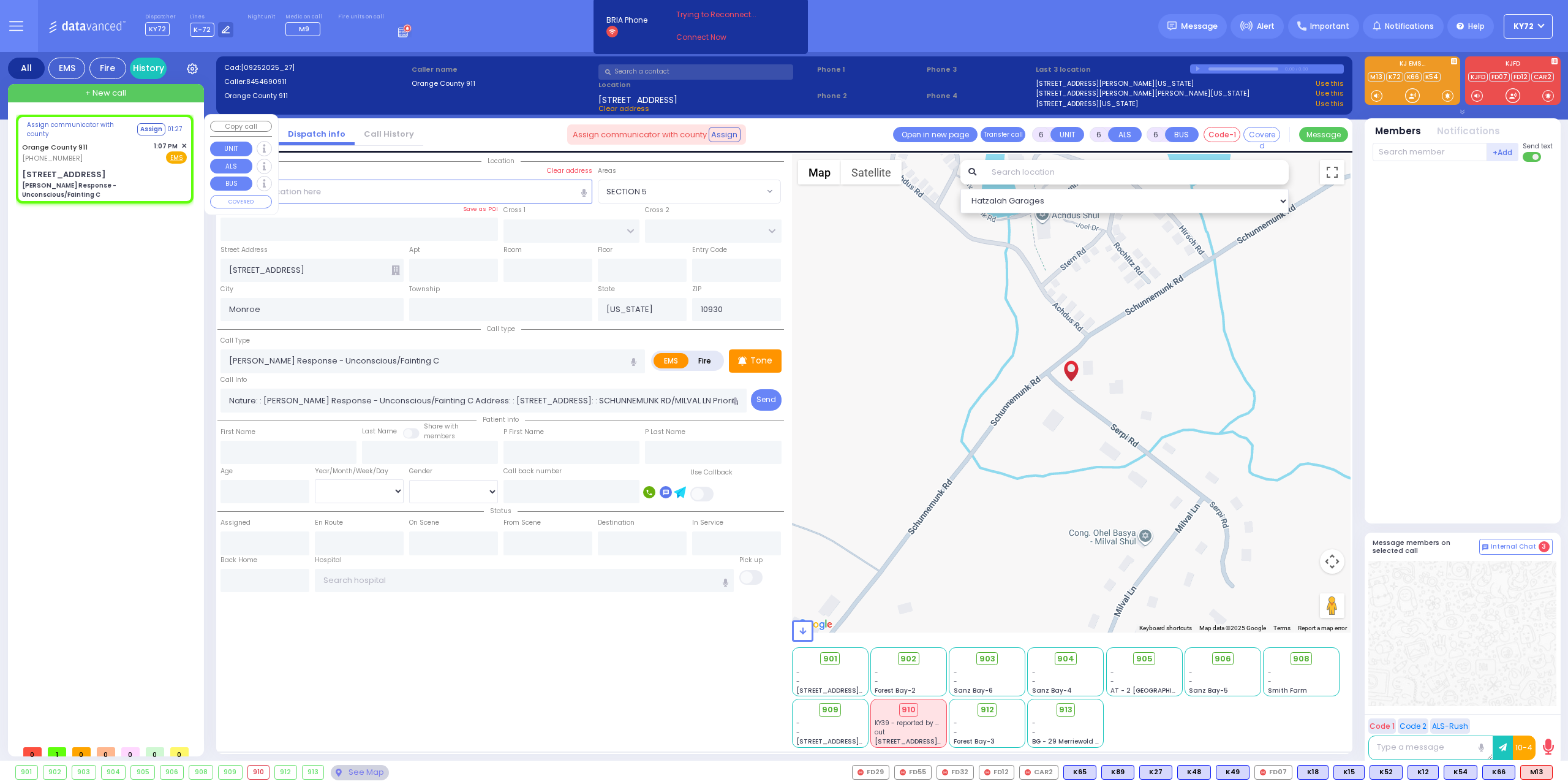
select select
radio input "true"
select select
select select "Hatzalah Garages"
click at [1532, 772] on span "M13" at bounding box center [1536, 772] width 31 height 13
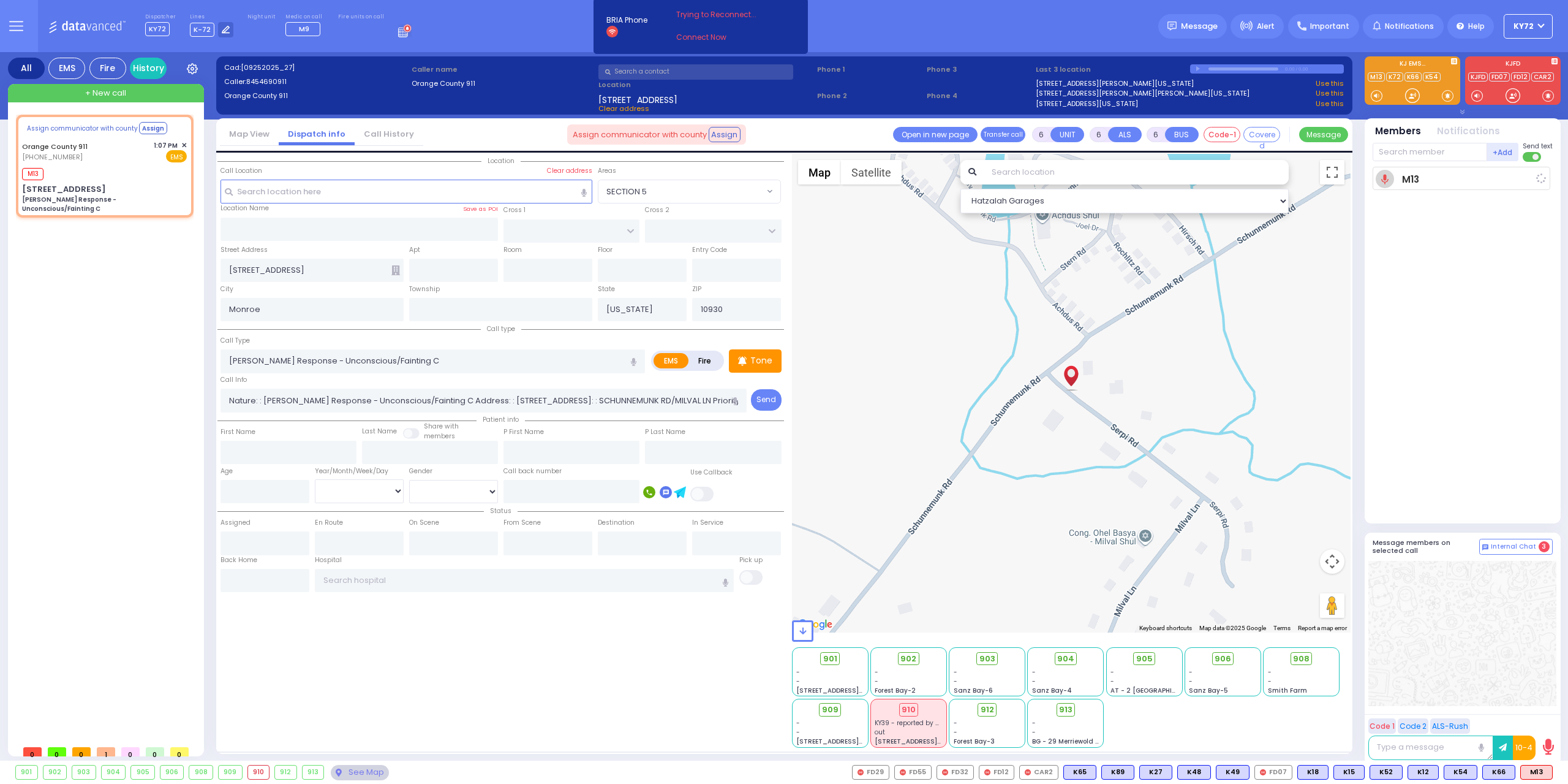
select select
radio input "true"
select select
type input "13:08"
select select "Hatzalah Garages"
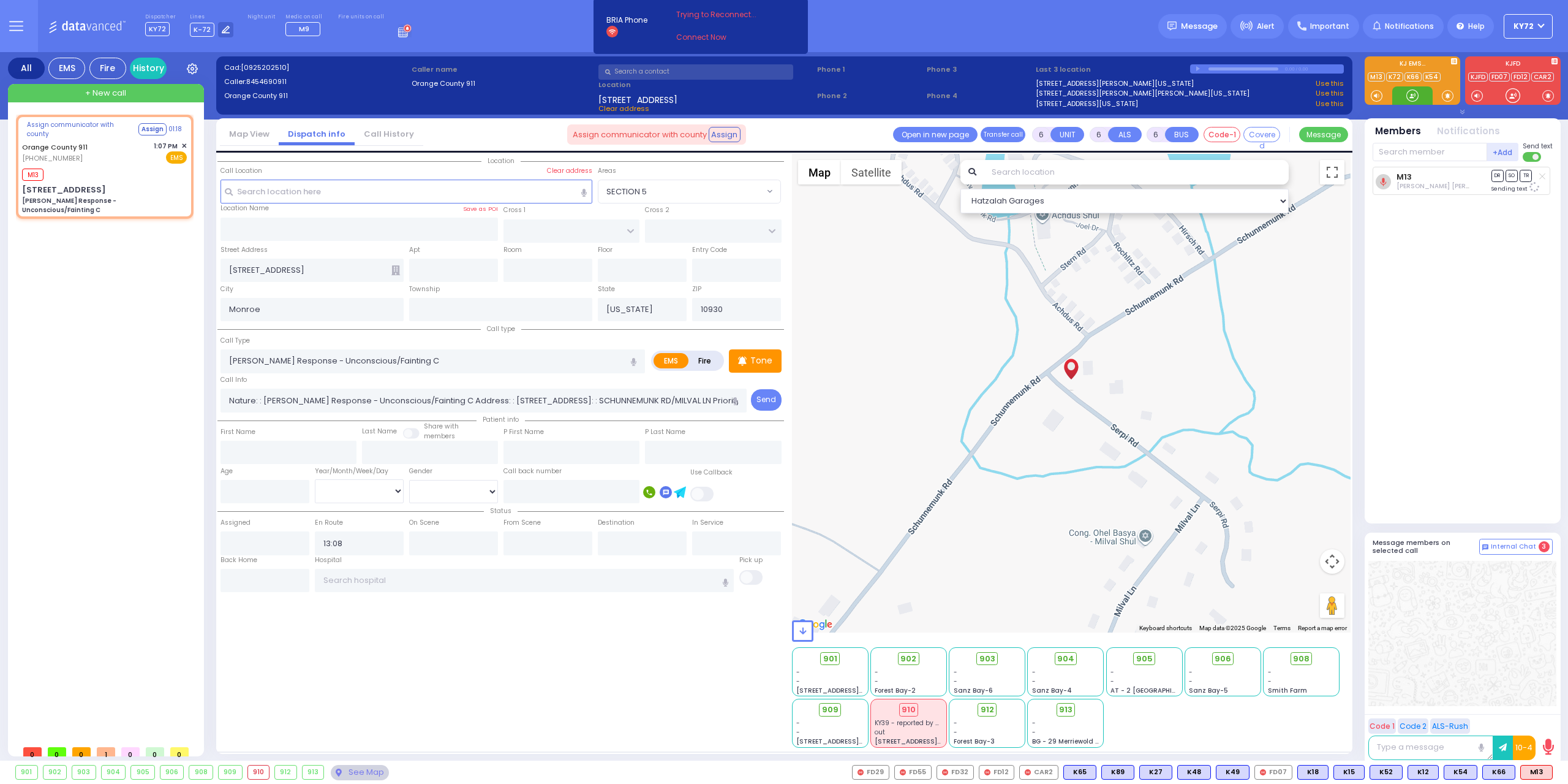
click at [1414, 99] on div at bounding box center [1412, 96] width 12 height 12
click at [1410, 95] on div at bounding box center [1412, 96] width 12 height 12
click at [1539, 772] on span "M4" at bounding box center [1537, 772] width 30 height 13
select select
radio input "true"
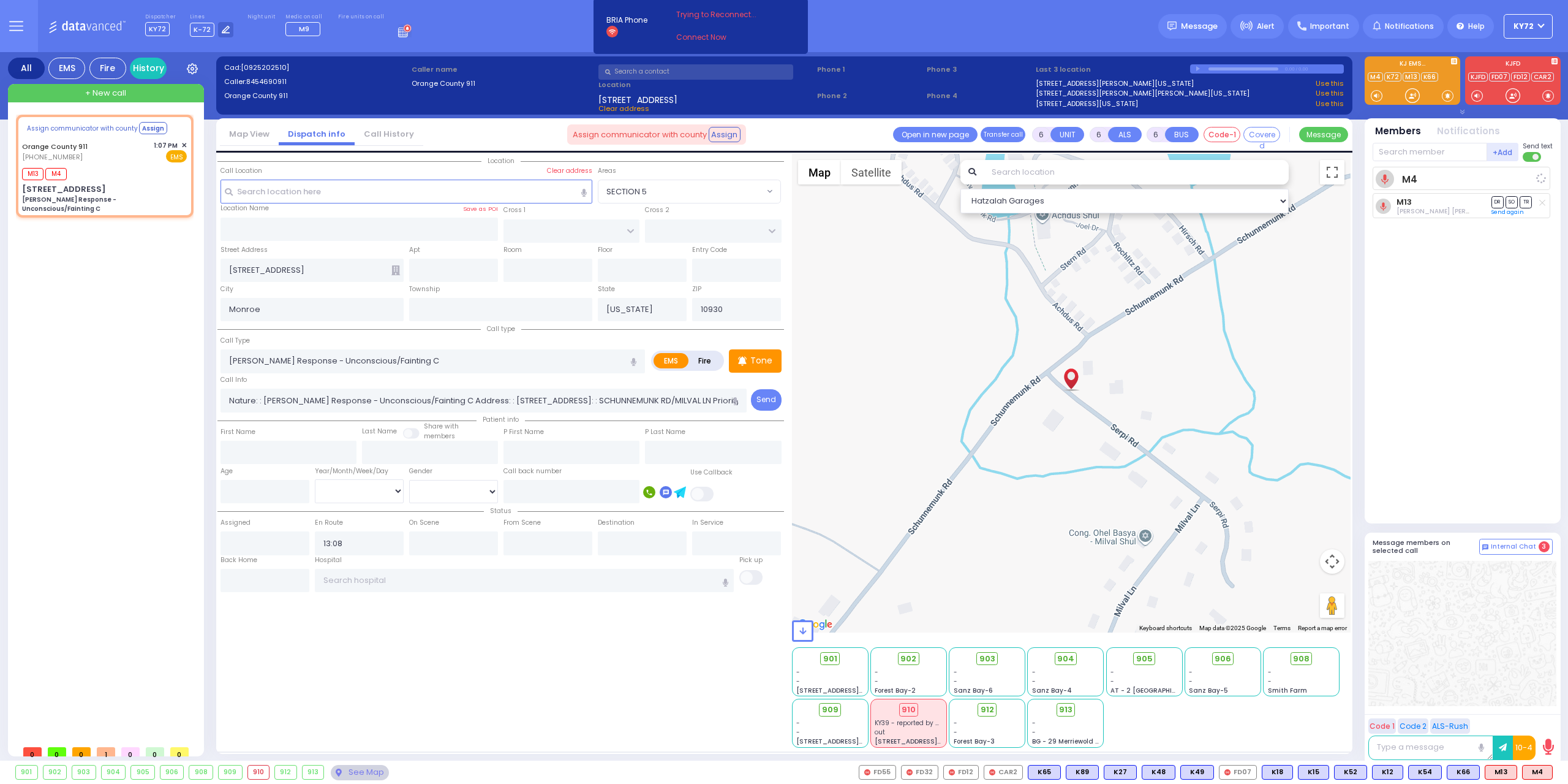
select select
select select "Hatzalah Garages"
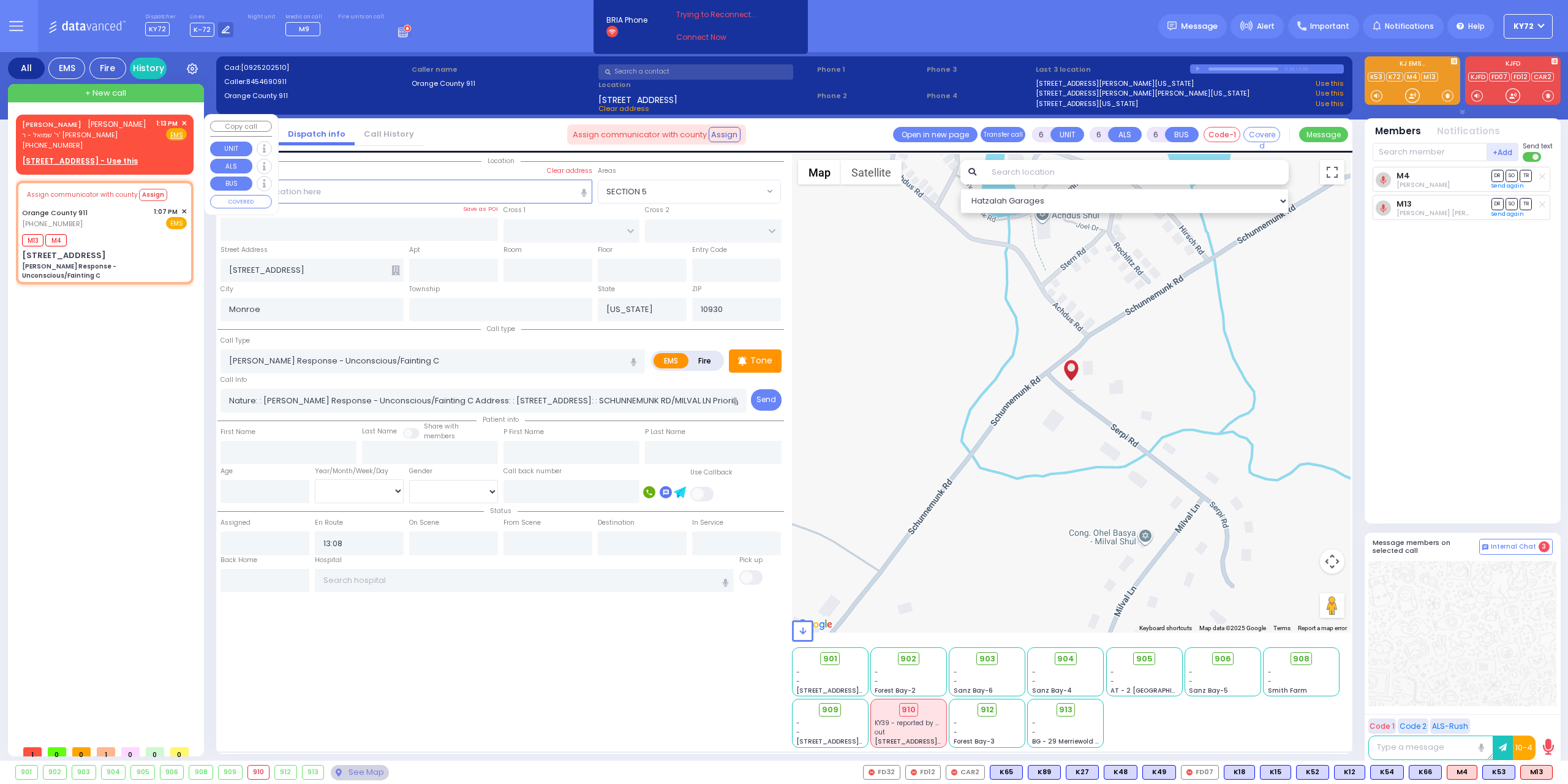
click at [97, 166] on u "[STREET_ADDRESS] - Use this" at bounding box center [79, 160] width 116 height 10
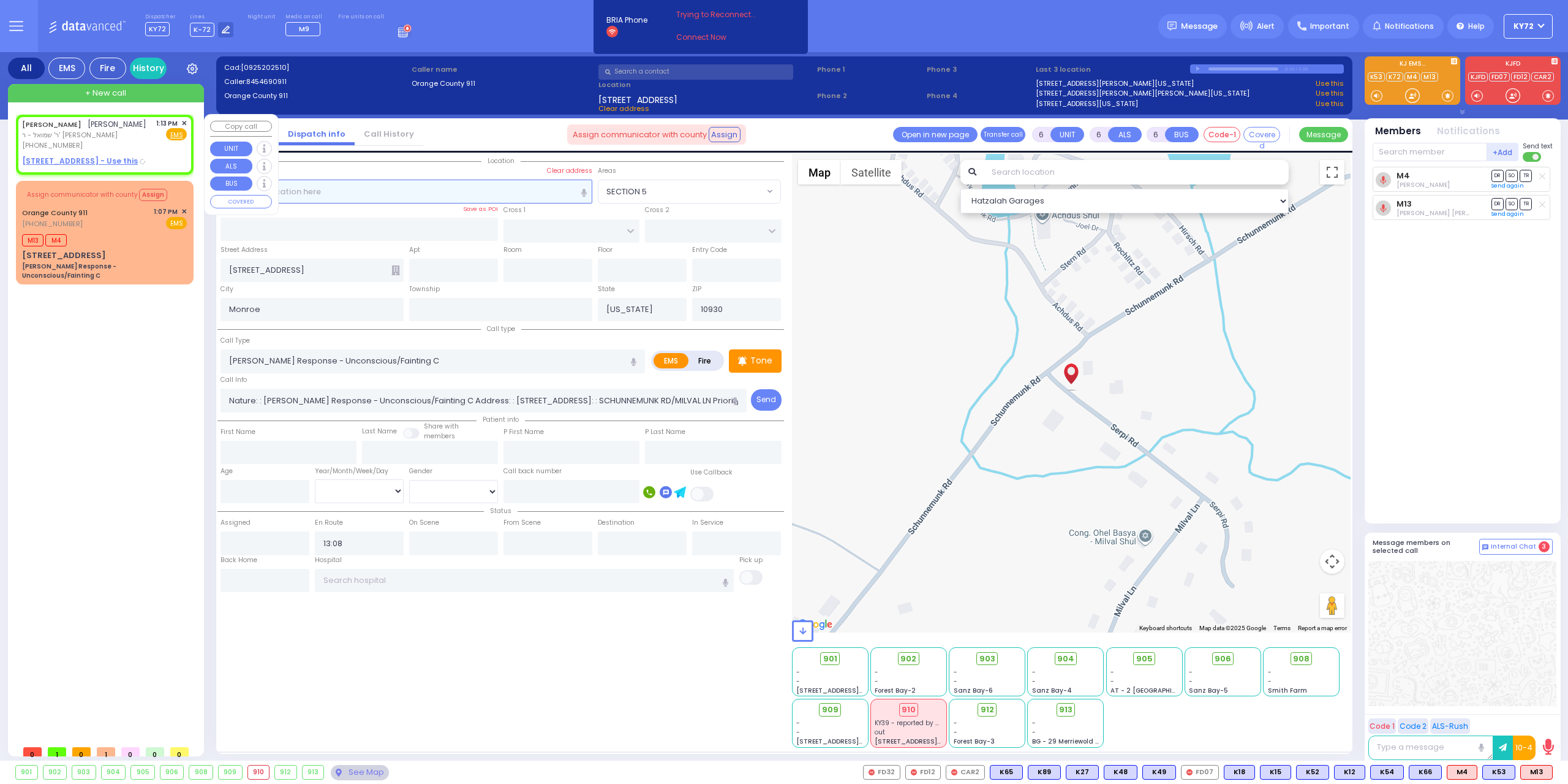
type input "2"
type input "1"
select select
radio input "true"
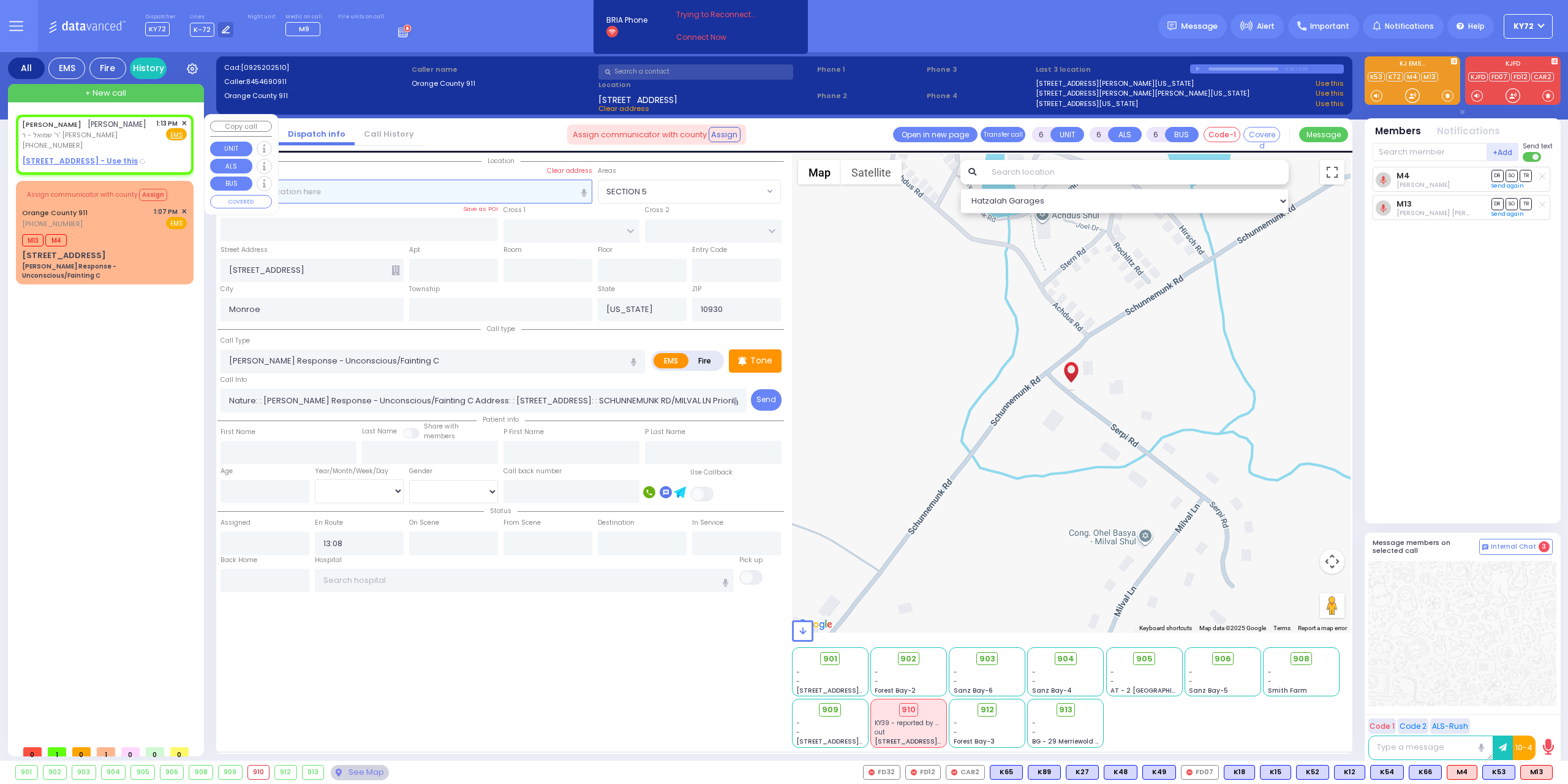
type input "[PERSON_NAME]"
select select
type input "13:13"
select select "Hatzalah Garages"
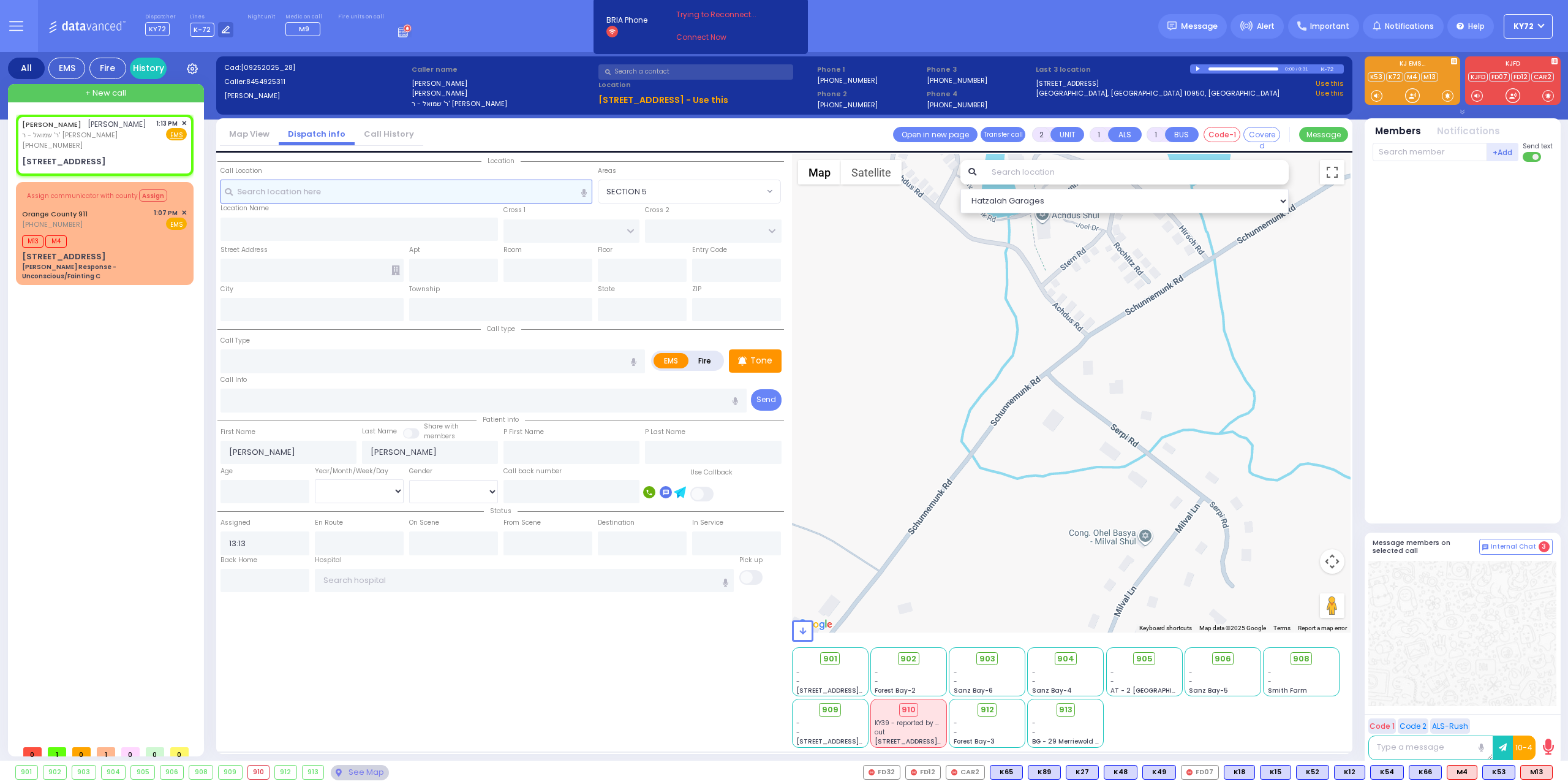
select select
radio input "true"
select select
select select "Hatzalah Garages"
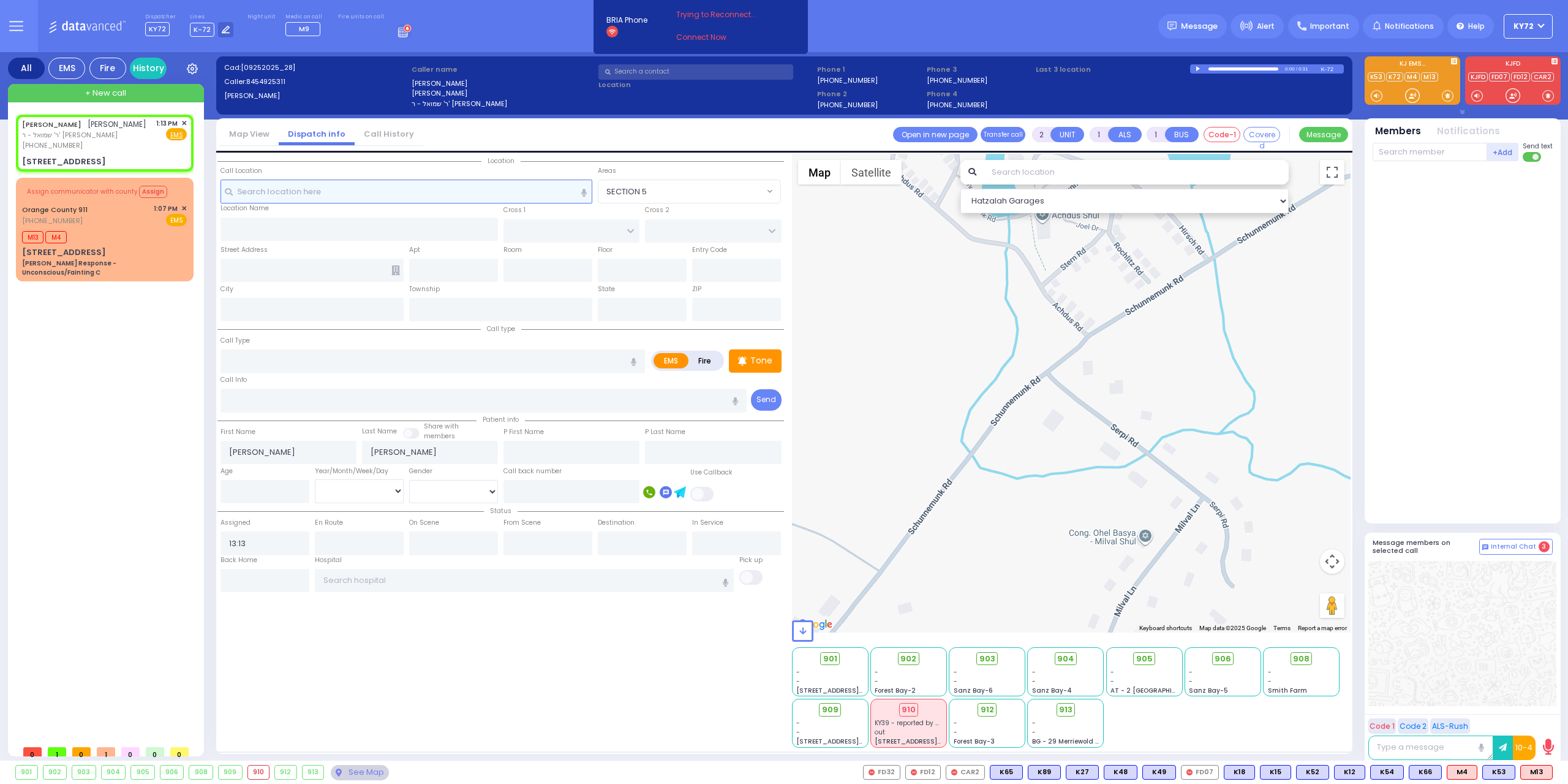
type input "[GEOGRAPHIC_DATA]"
type input "COUNTY ROUTE 105"
type input "[STREET_ADDRESS]"
type input "406"
type input "[PERSON_NAME]"
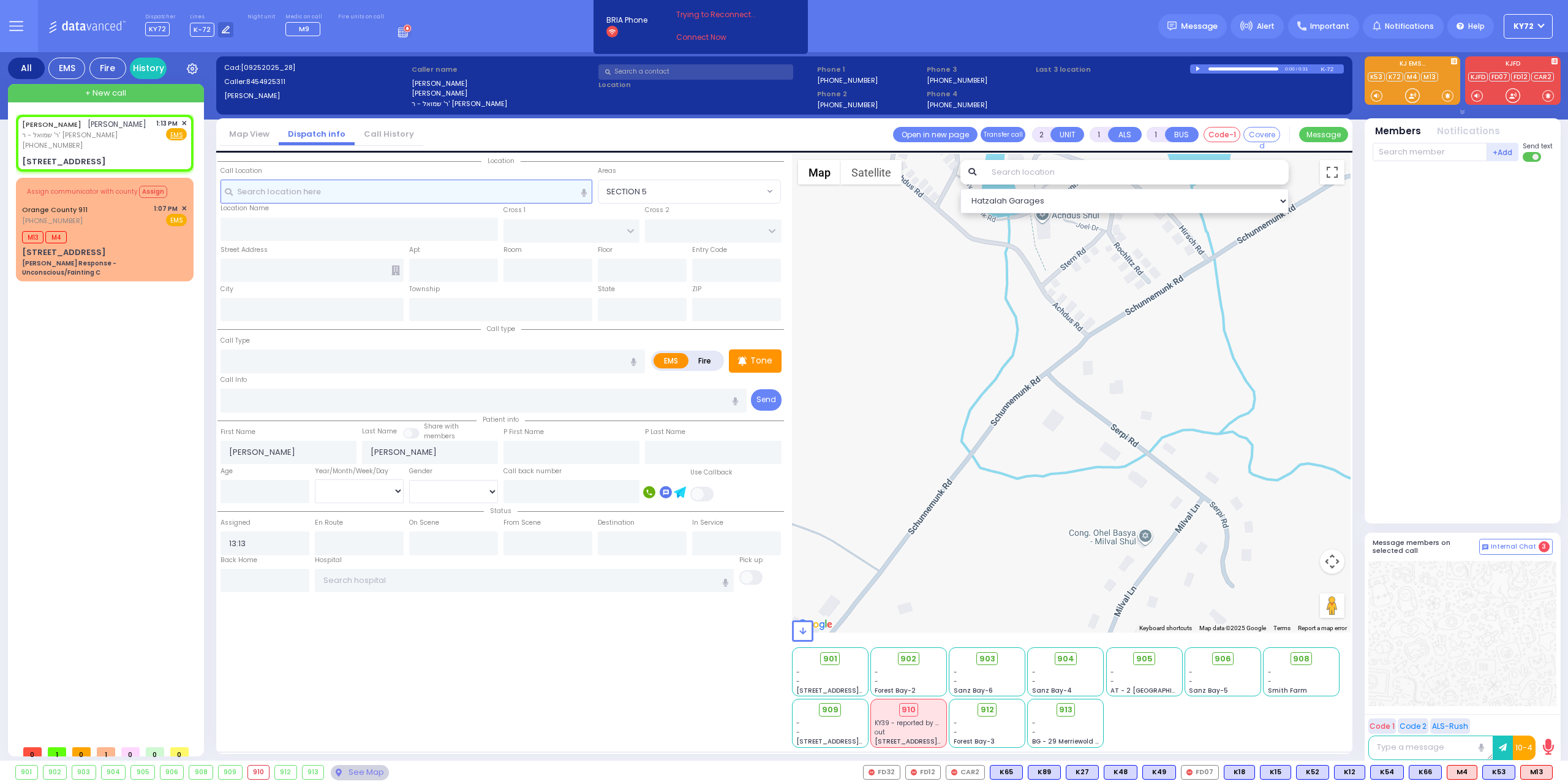
type input "[US_STATE]"
type input "10950"
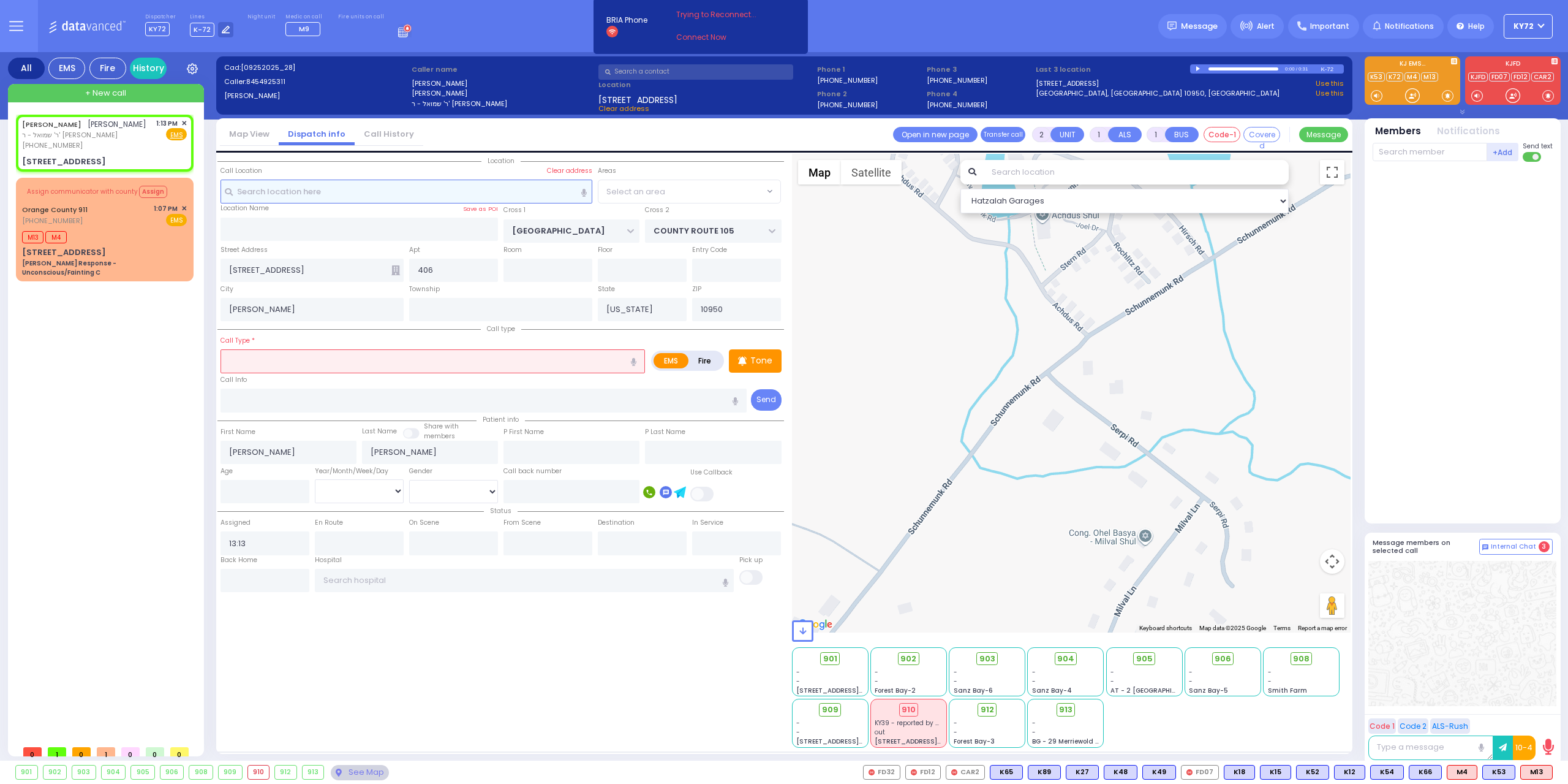
select select
radio input "true"
select select
select select "Hatzalah Garages"
select select "SECTION 4"
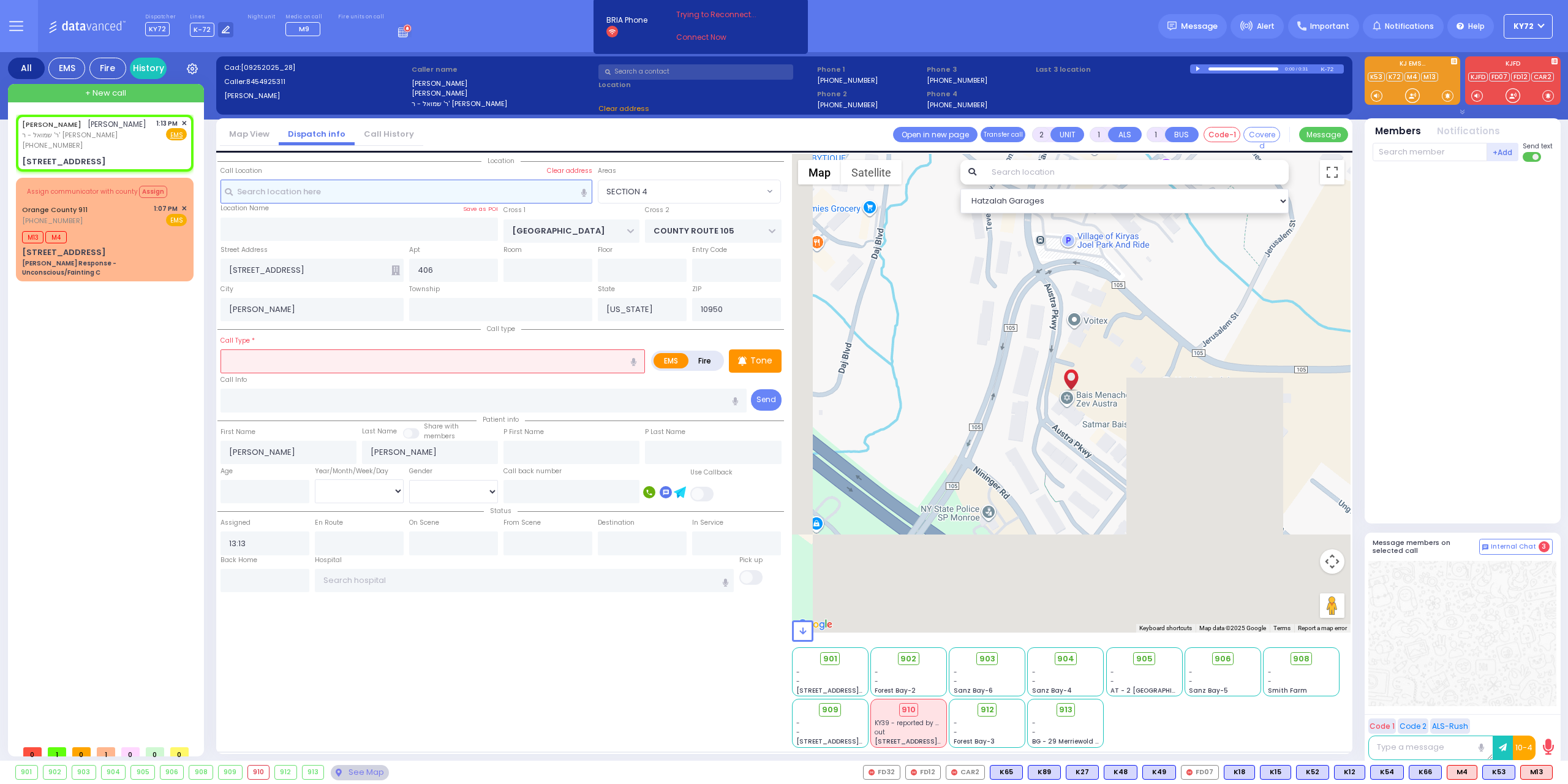
select select
radio input "true"
select select
select select "SECTION 4"
select select "Hatzalah Garages"
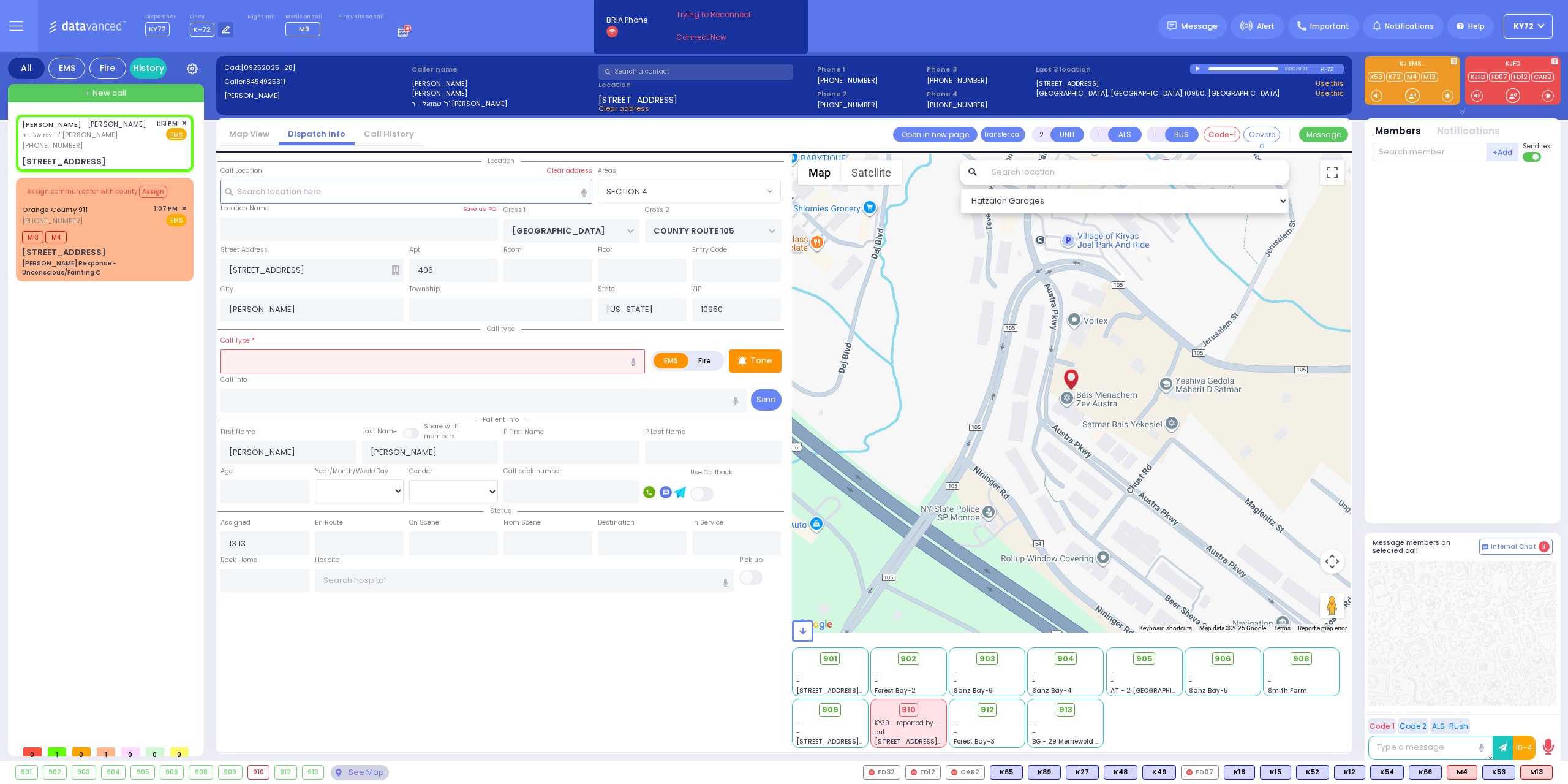
click at [392, 362] on input "text" at bounding box center [433, 361] width 424 height 23
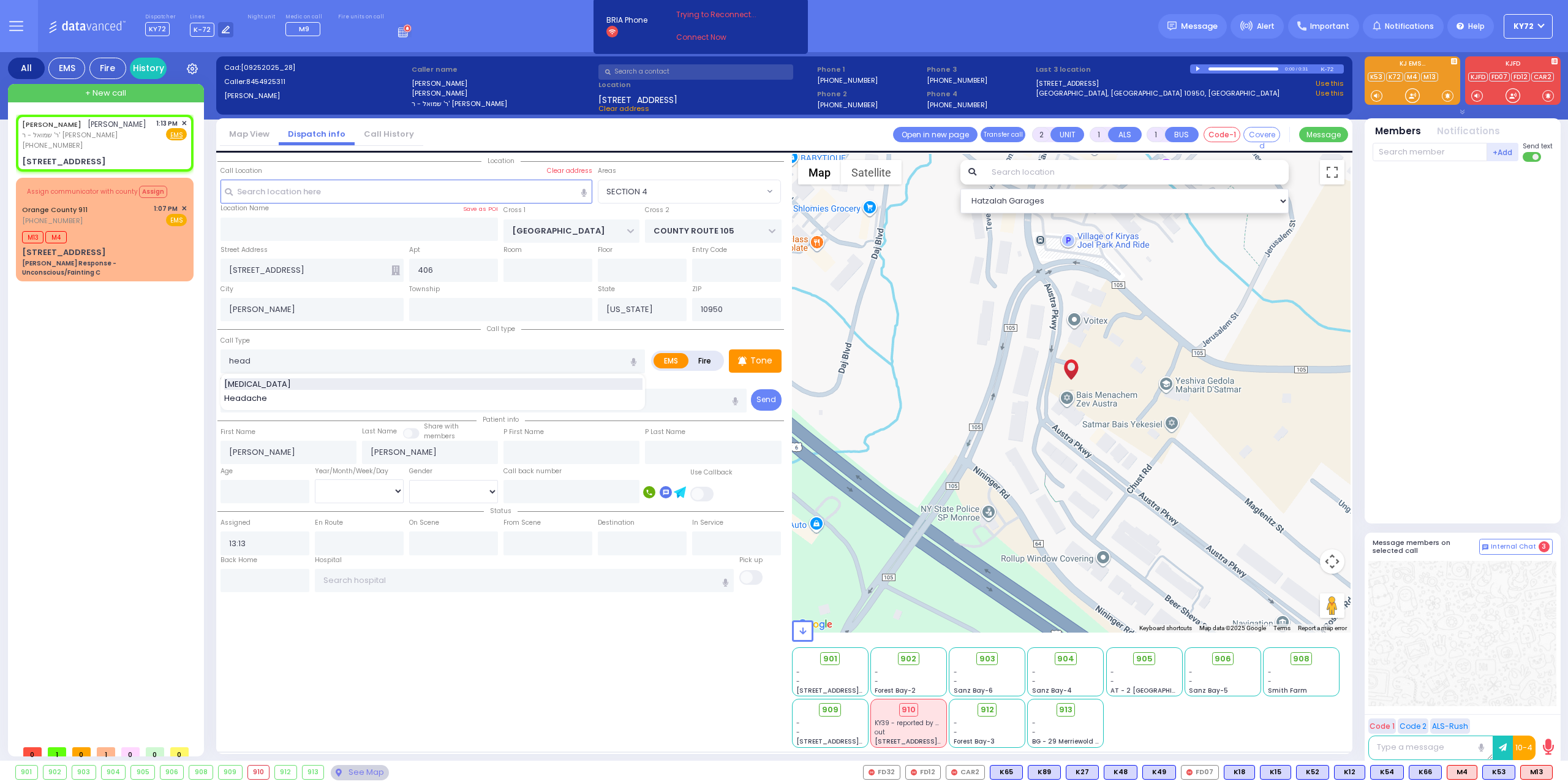
click at [395, 389] on div "[MEDICAL_DATA]" at bounding box center [433, 385] width 419 height 12
type input "[MEDICAL_DATA]"
type input "1"
click at [756, 364] on p "Tone" at bounding box center [761, 361] width 22 height 13
select select
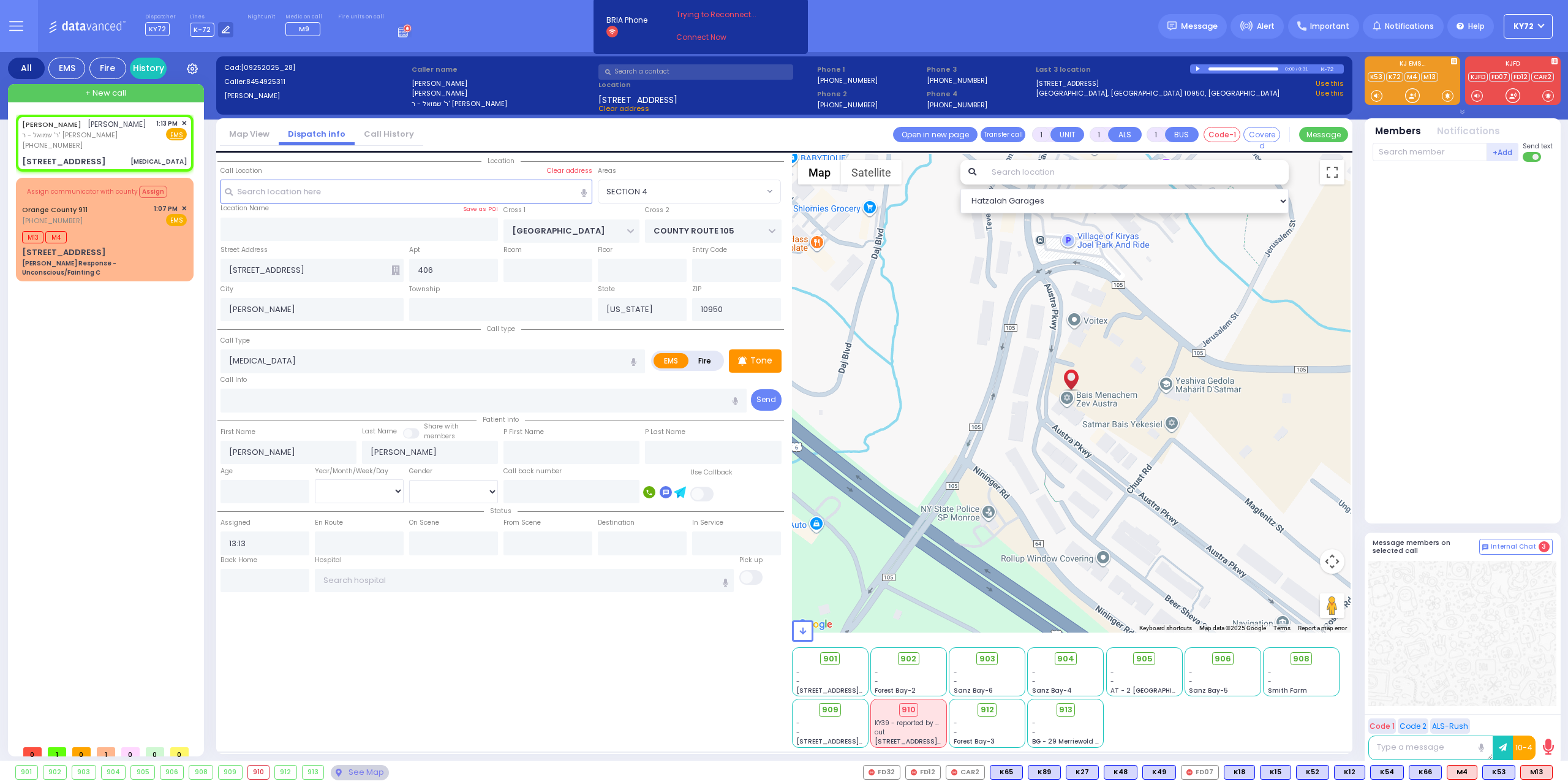
radio input "true"
select select
select select "Hatzalah Garages"
select select "SECTION 4"
click at [1413, 97] on div at bounding box center [1412, 96] width 12 height 12
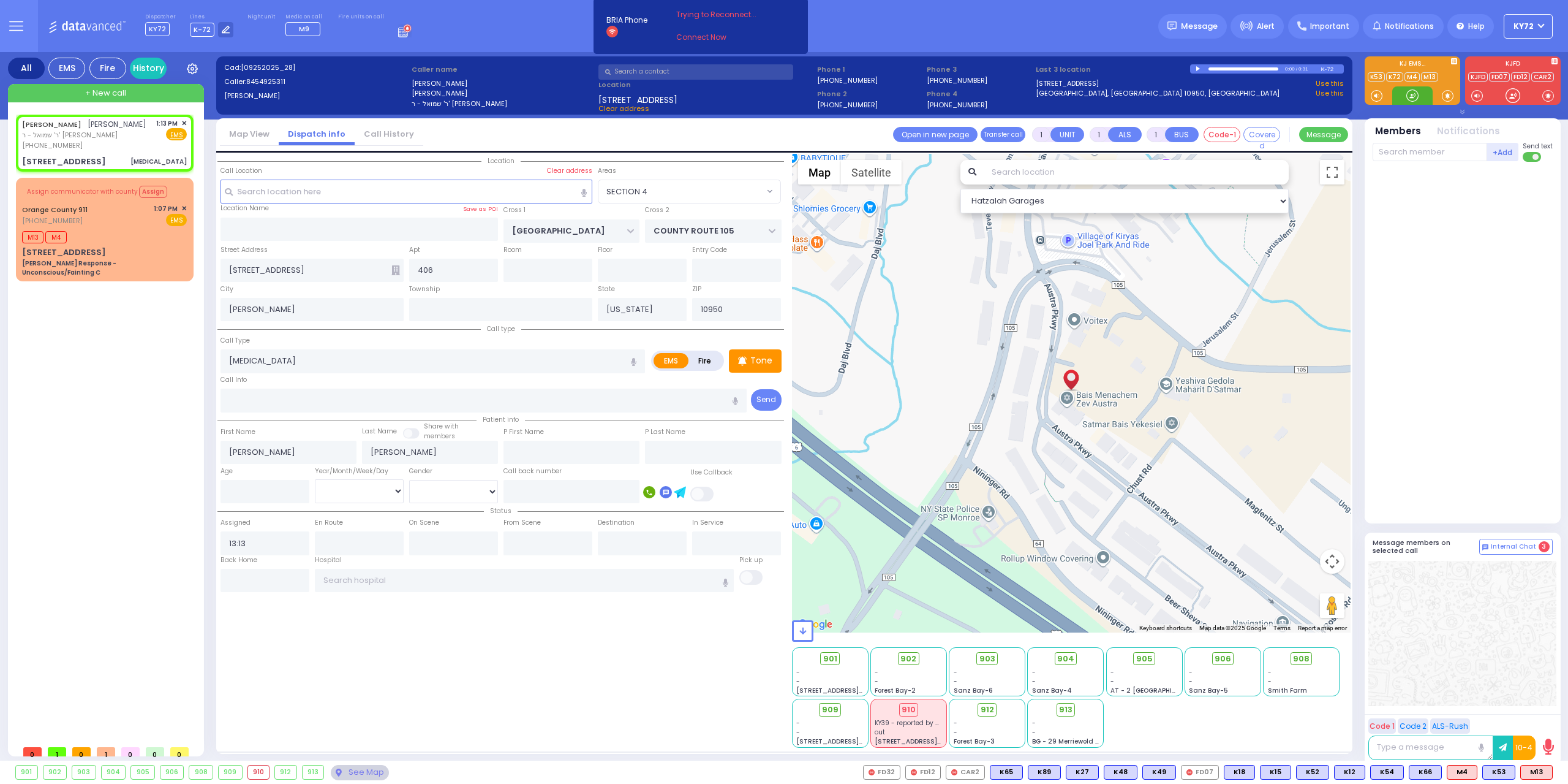
click at [1413, 95] on div at bounding box center [1412, 96] width 12 height 12
click at [1414, 96] on div at bounding box center [1412, 96] width 12 height 12
click at [1403, 158] on input "text" at bounding box center [1429, 152] width 114 height 19
type input "89"
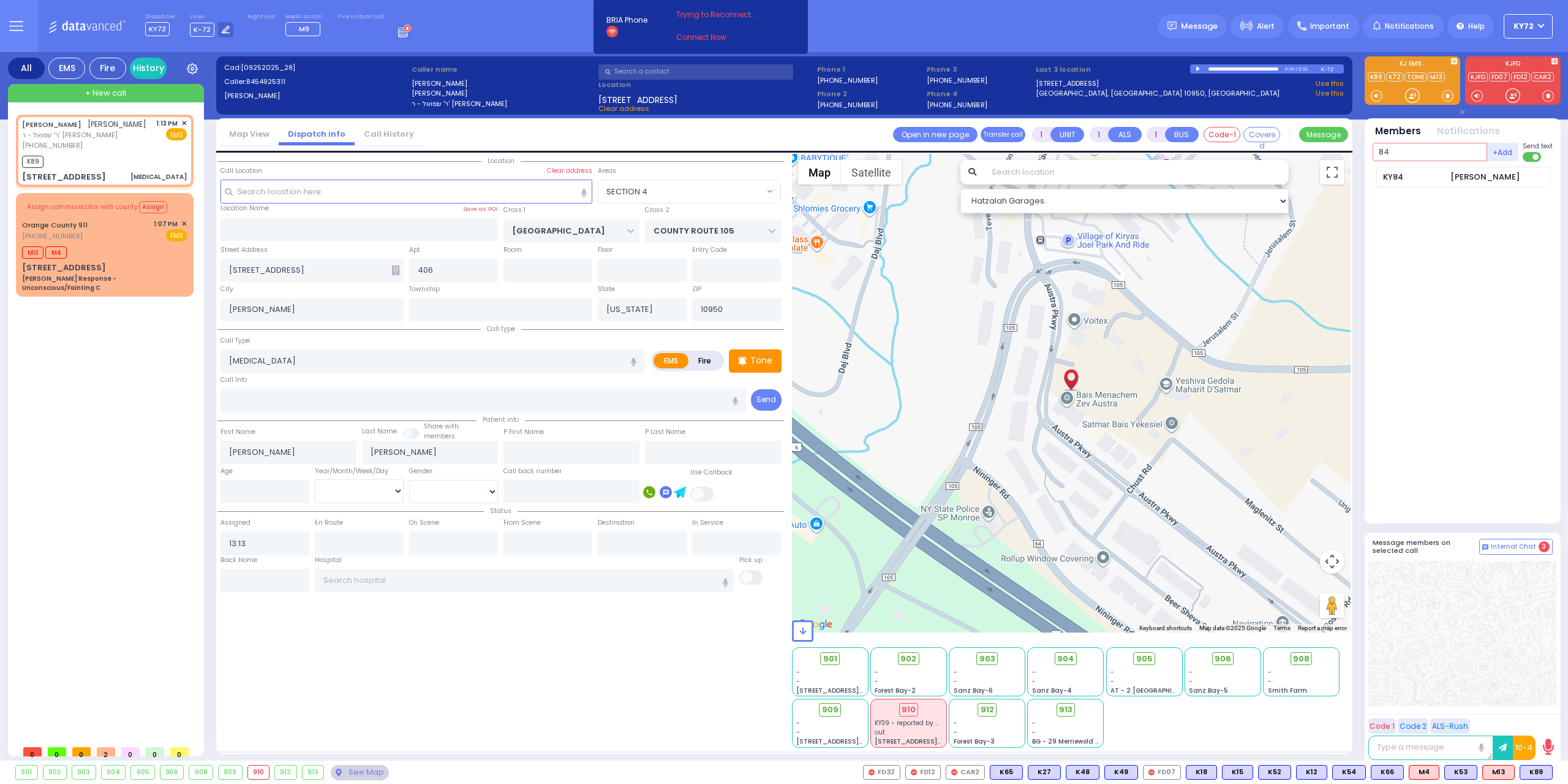
type input "84"
select select
radio input "true"
select select
type input "13:14"
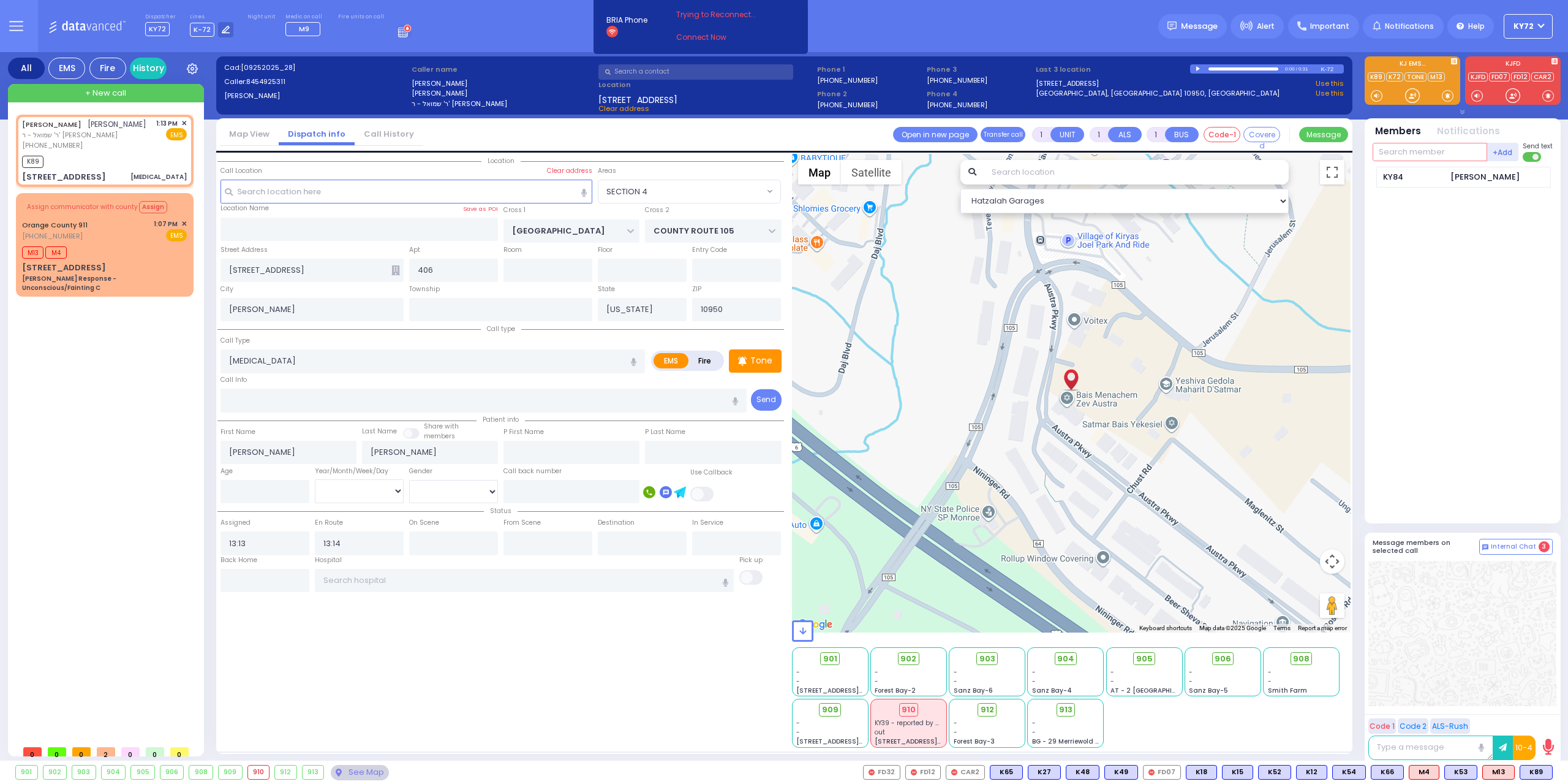
select select "Hatzalah Garages"
select select "SECTION 4"
select select
radio input "true"
select select
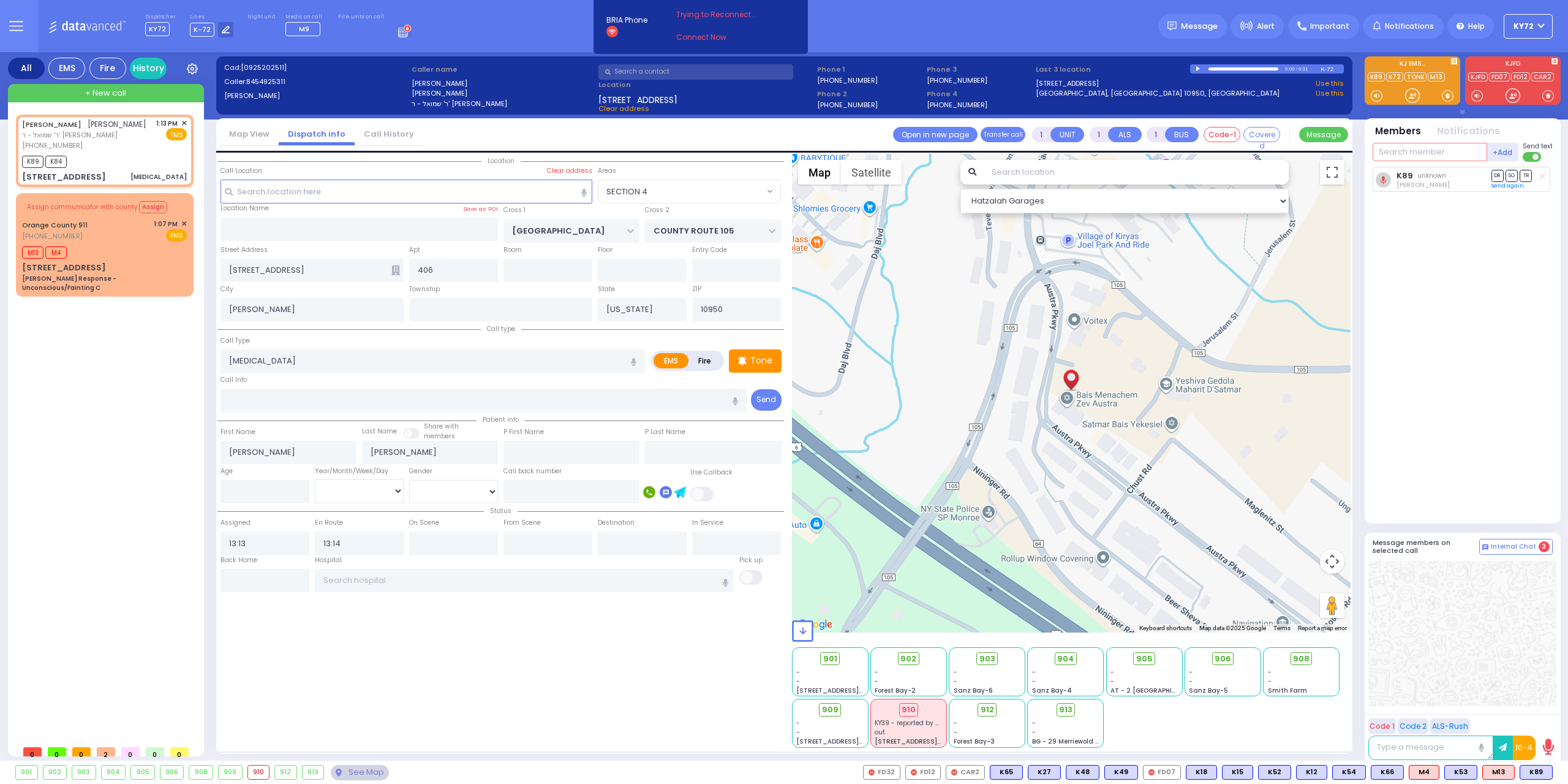
select select "Hatzalah Garages"
select select "SECTION 4"
click at [1408, 99] on div at bounding box center [1412, 96] width 12 height 12
click at [82, 383] on div "[PERSON_NAME] קלמן [PERSON_NAME] ר' שמואל - ר' [PERSON_NAME] [PHONE_NUMBER] 1:1…" at bounding box center [107, 426] width 183 height 624
click at [690, 37] on link "Connect Now" at bounding box center [725, 37] width 97 height 11
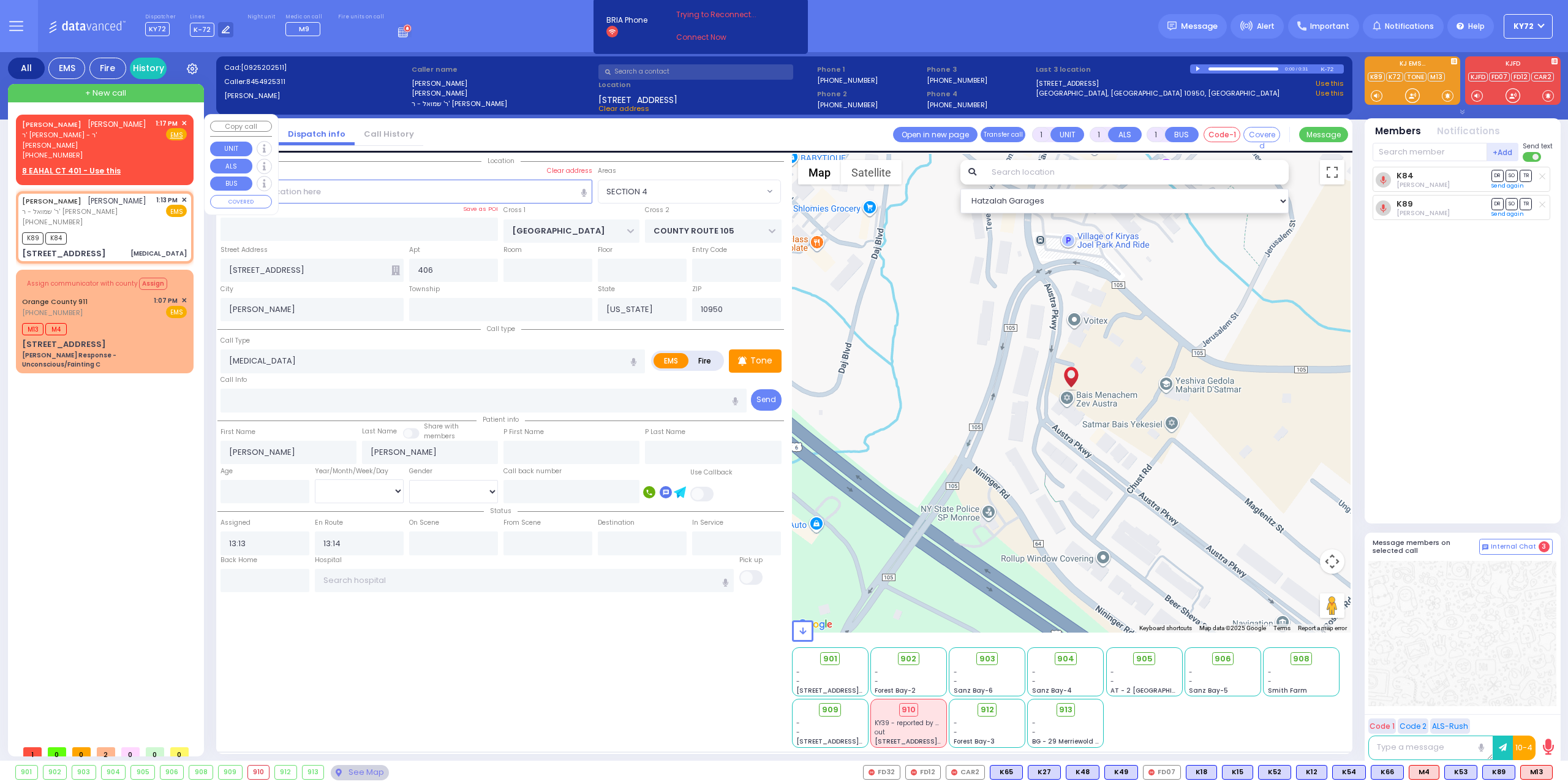
click at [185, 120] on span "✕" at bounding box center [183, 123] width 5 height 10
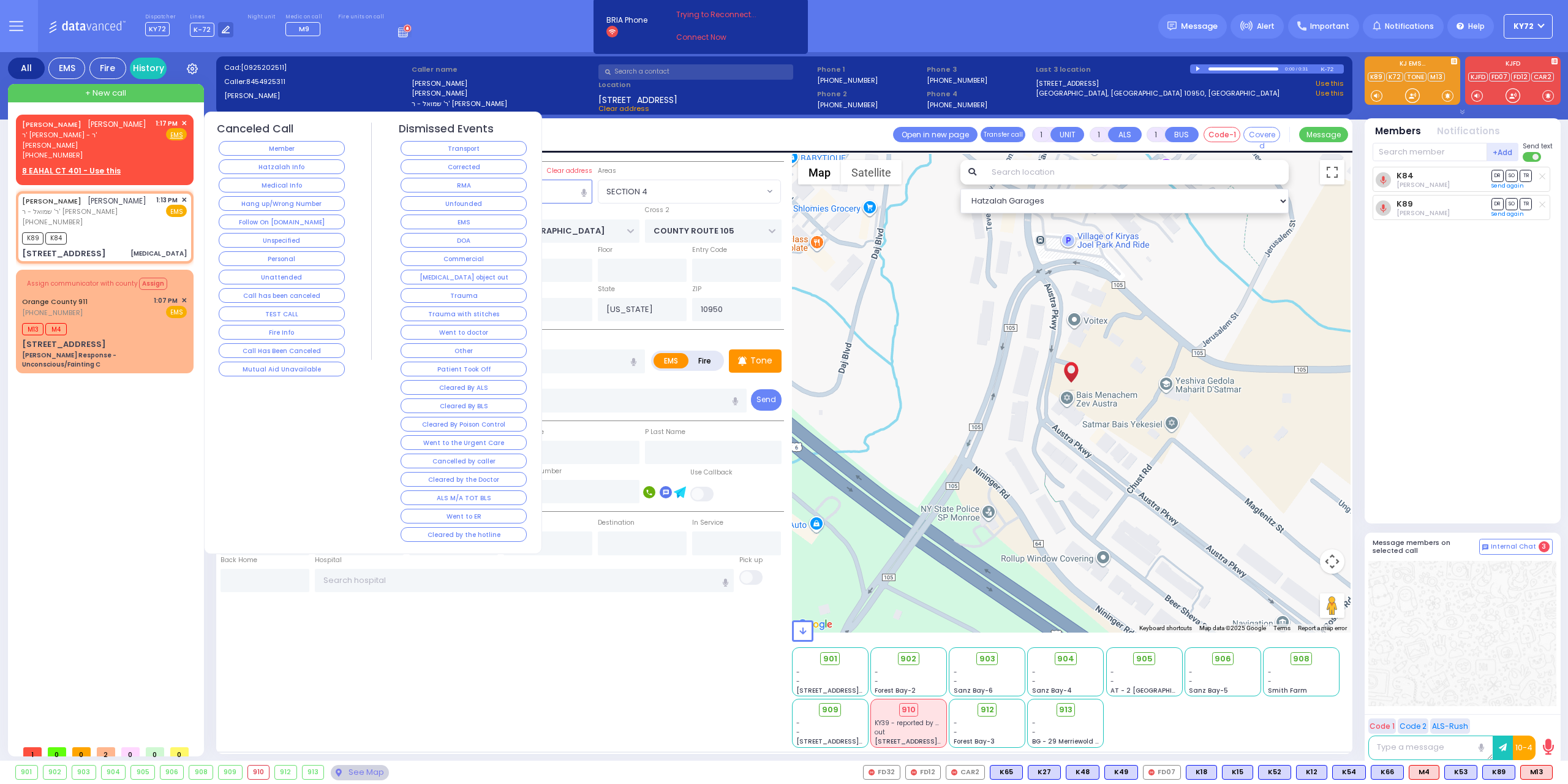
click at [184, 124] on span "✕" at bounding box center [183, 123] width 5 height 10
click at [297, 205] on button "Hang up/Wrong Number" at bounding box center [281, 203] width 126 height 15
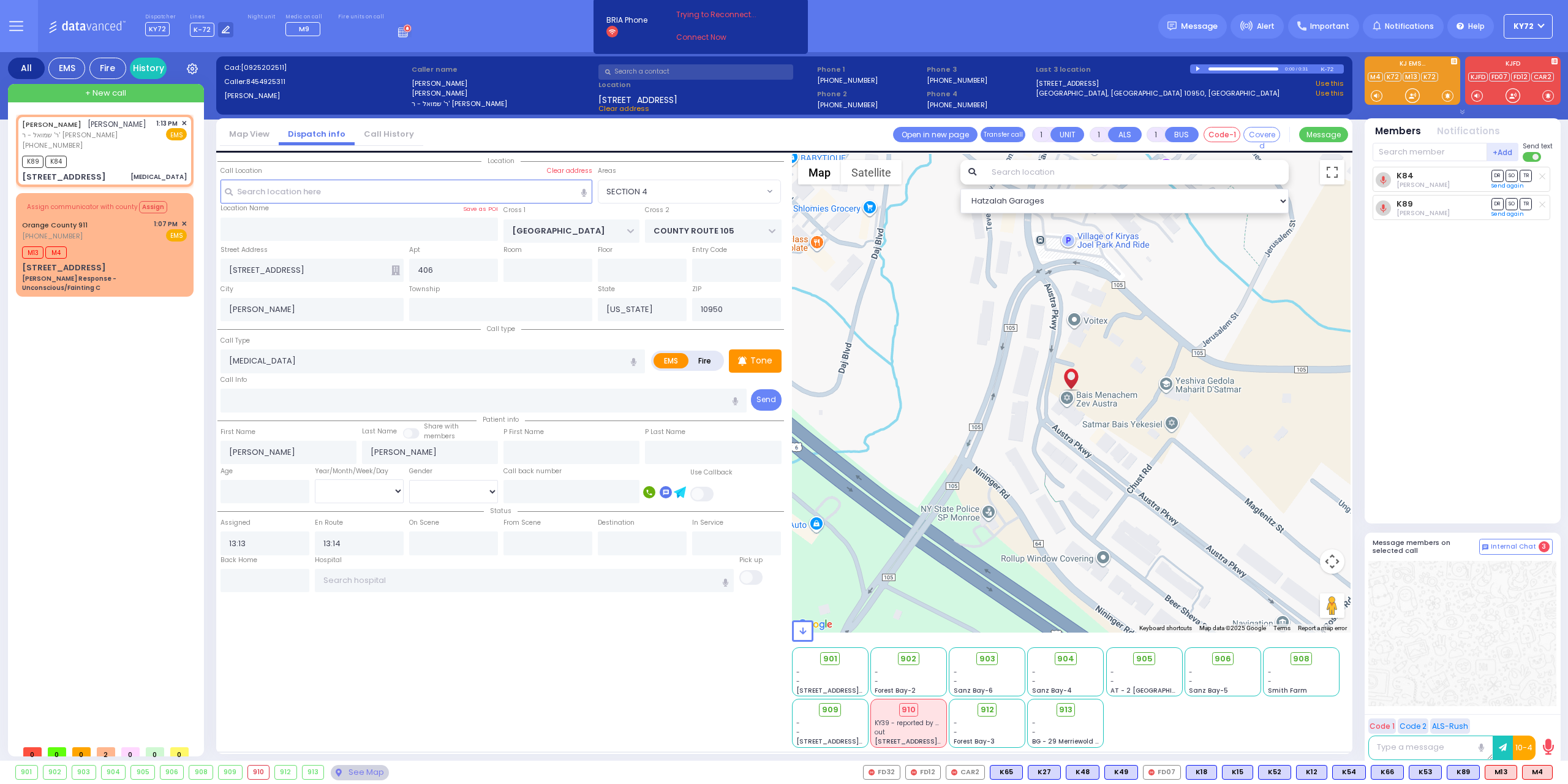
type input "6"
select select
radio input "true"
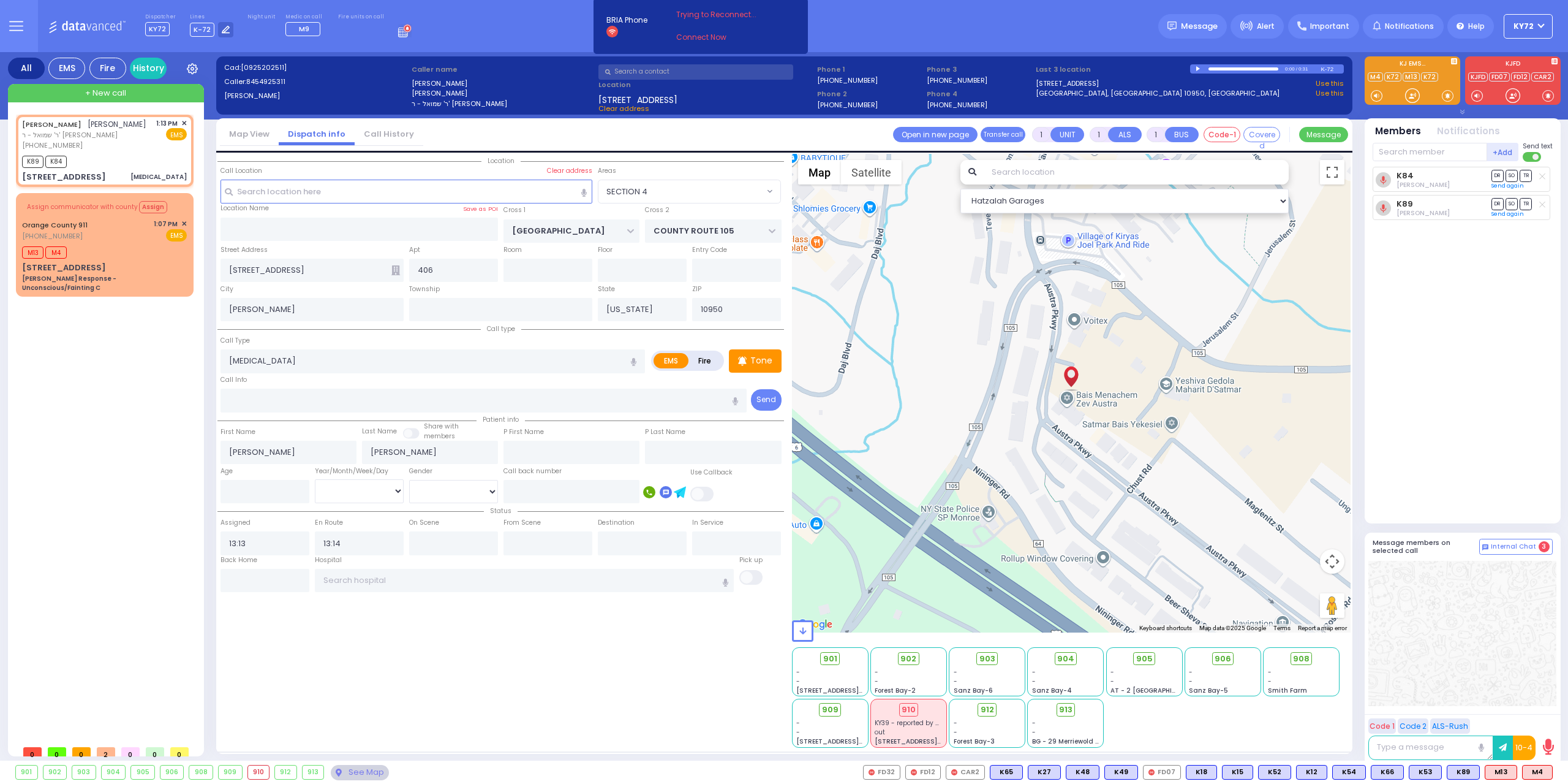
type input "Unknown"
select select "Year"
select select "SECTION 4"
select select "Hatzalah Garages"
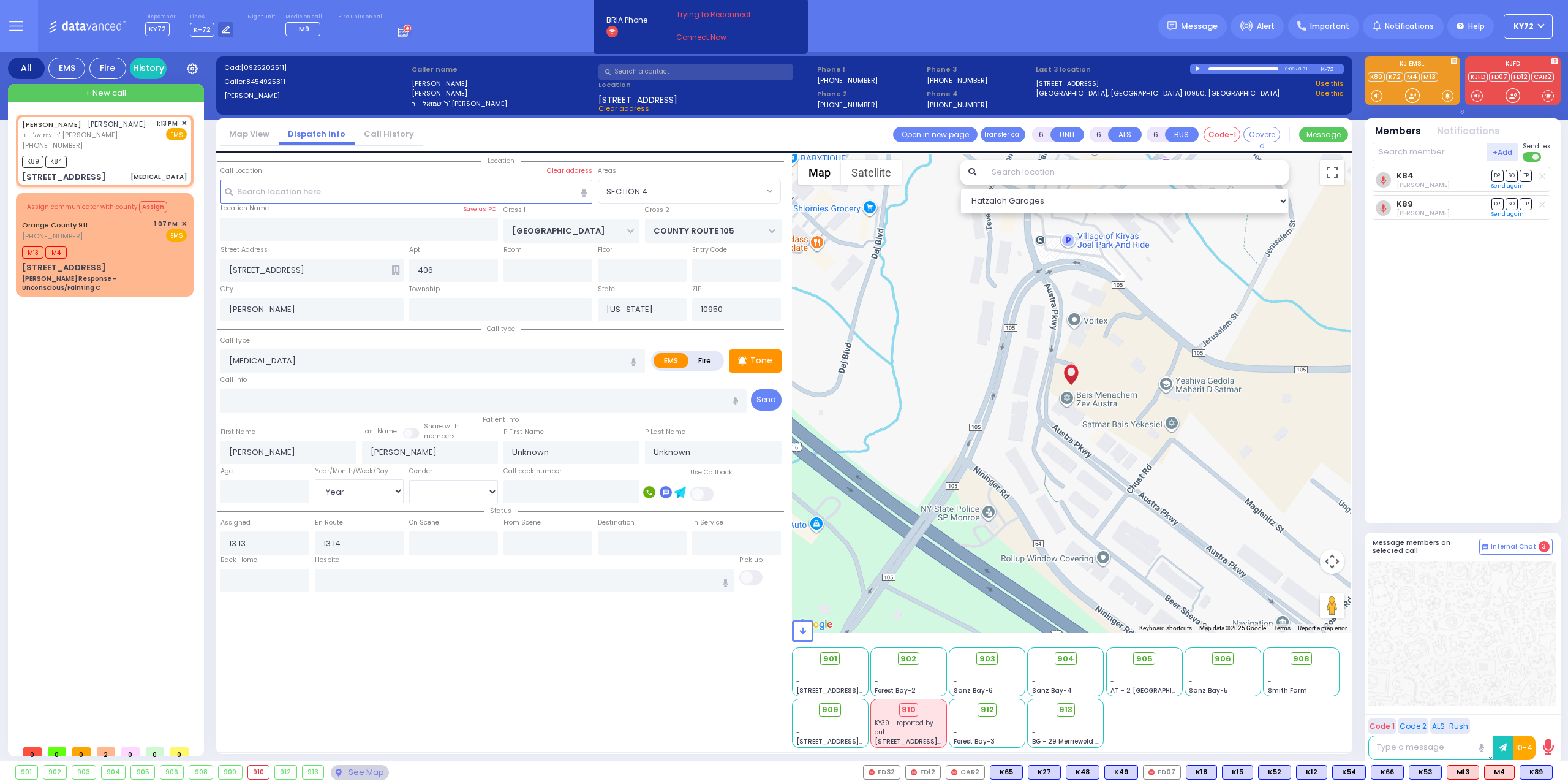
select select
radio input "true"
type input "[PERSON_NAME]"
type input "Ekstein"
type input "9"
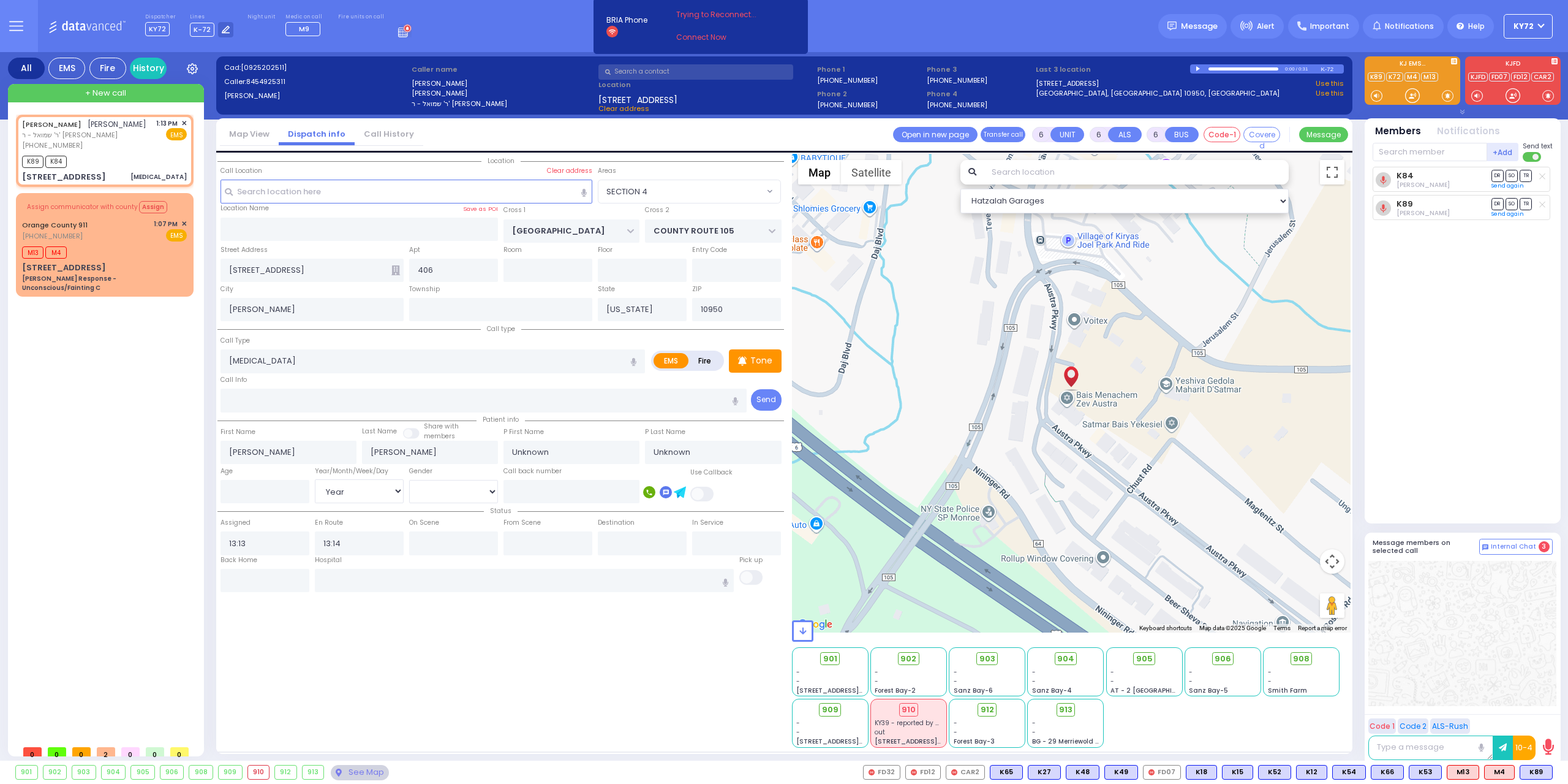
select select "Year"
select select "[DEMOGRAPHIC_DATA]"
select select "Hatzalah Garages"
select select "SECTION 4"
select select
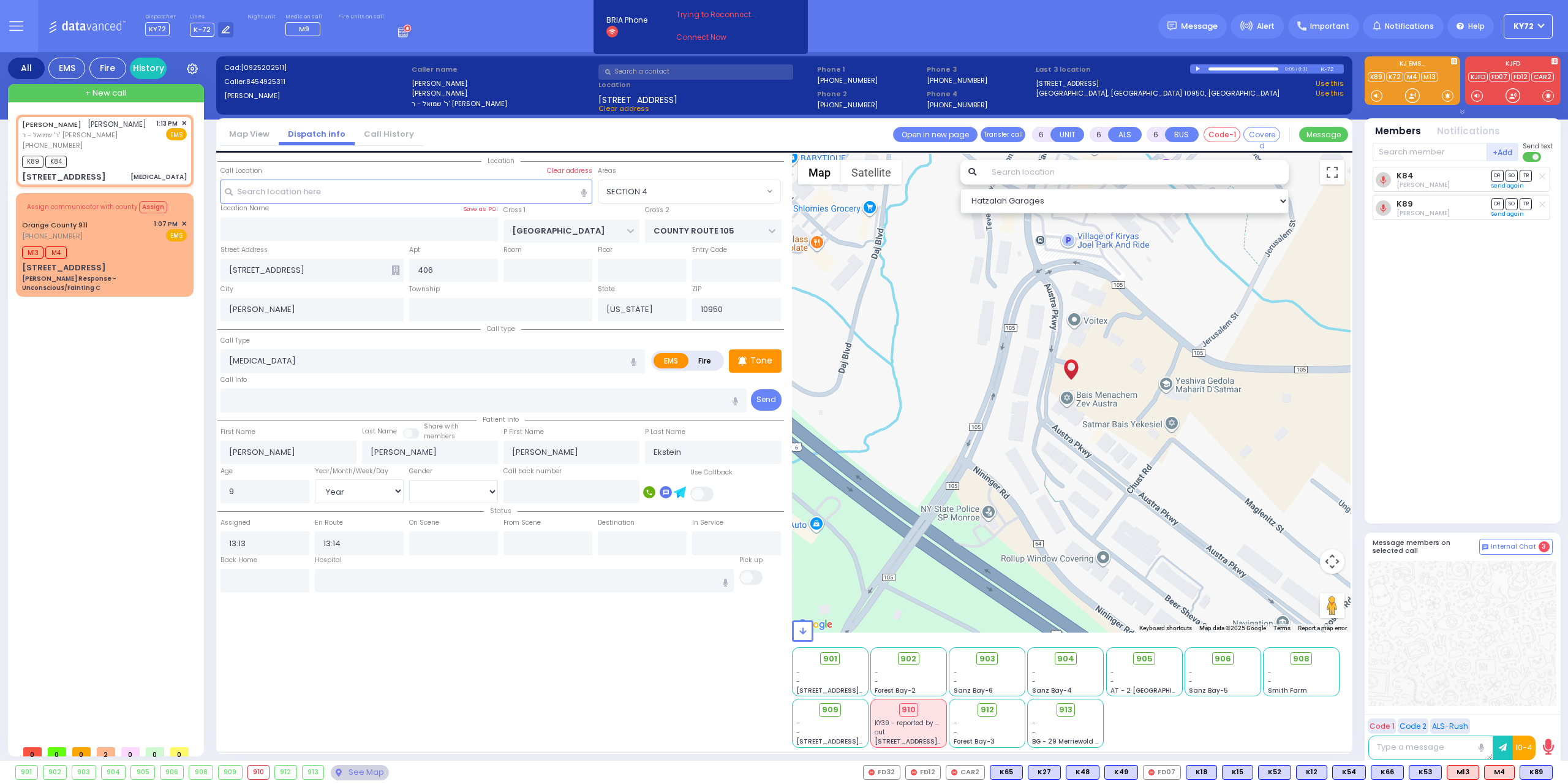
radio input "true"
select select "Year"
select select "[DEMOGRAPHIC_DATA]"
select select "Hatzalah Garages"
select select "SECTION 4"
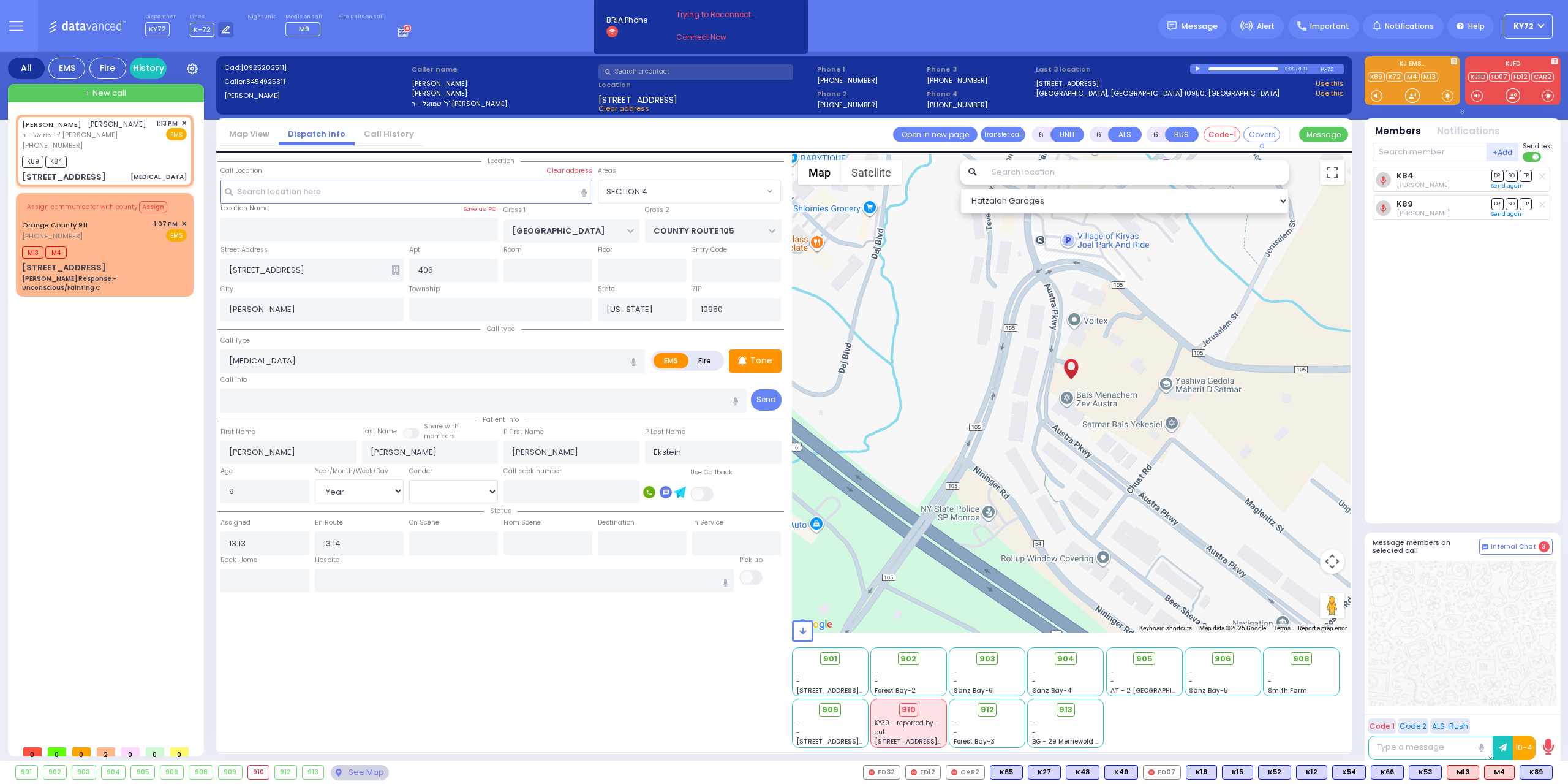
select select
radio input "true"
select select "Year"
select select "[DEMOGRAPHIC_DATA]"
select select "Hatzalah Garages"
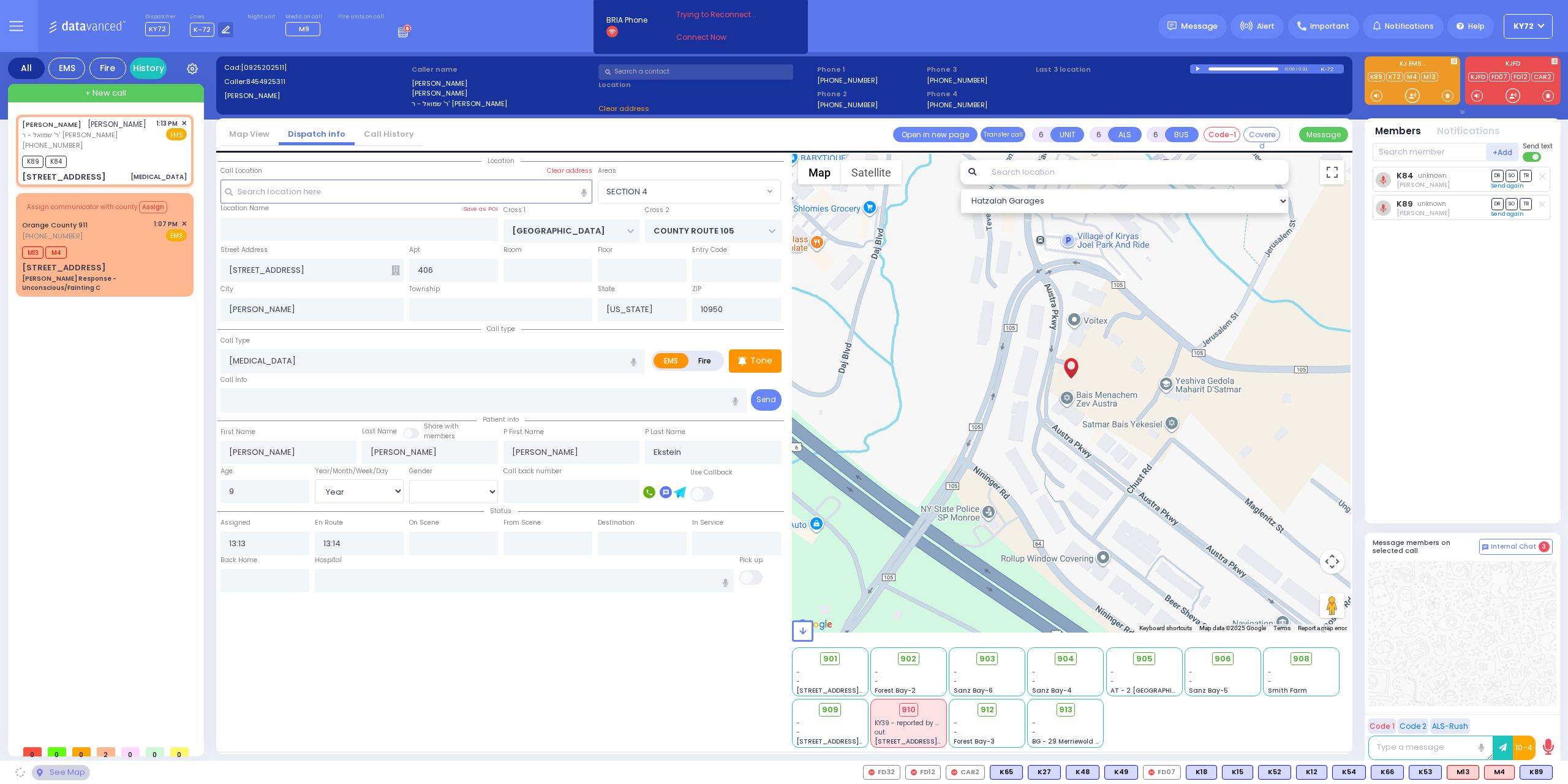
select select "SECTION 4"
select select
radio input "true"
select select "Year"
select select "[DEMOGRAPHIC_DATA]"
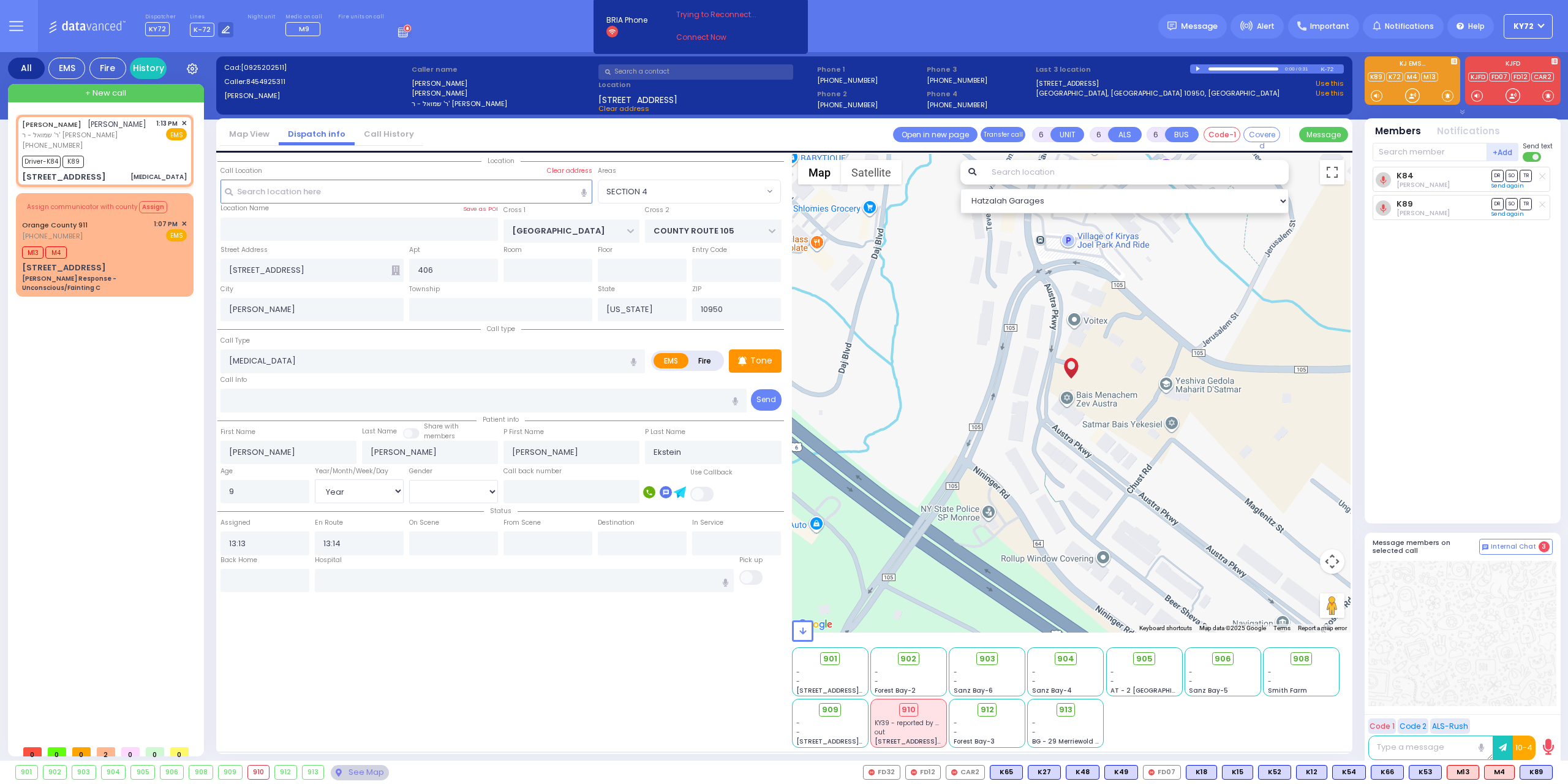
type input "13:15"
type input "13:32"
select select "Hatzalah Garages"
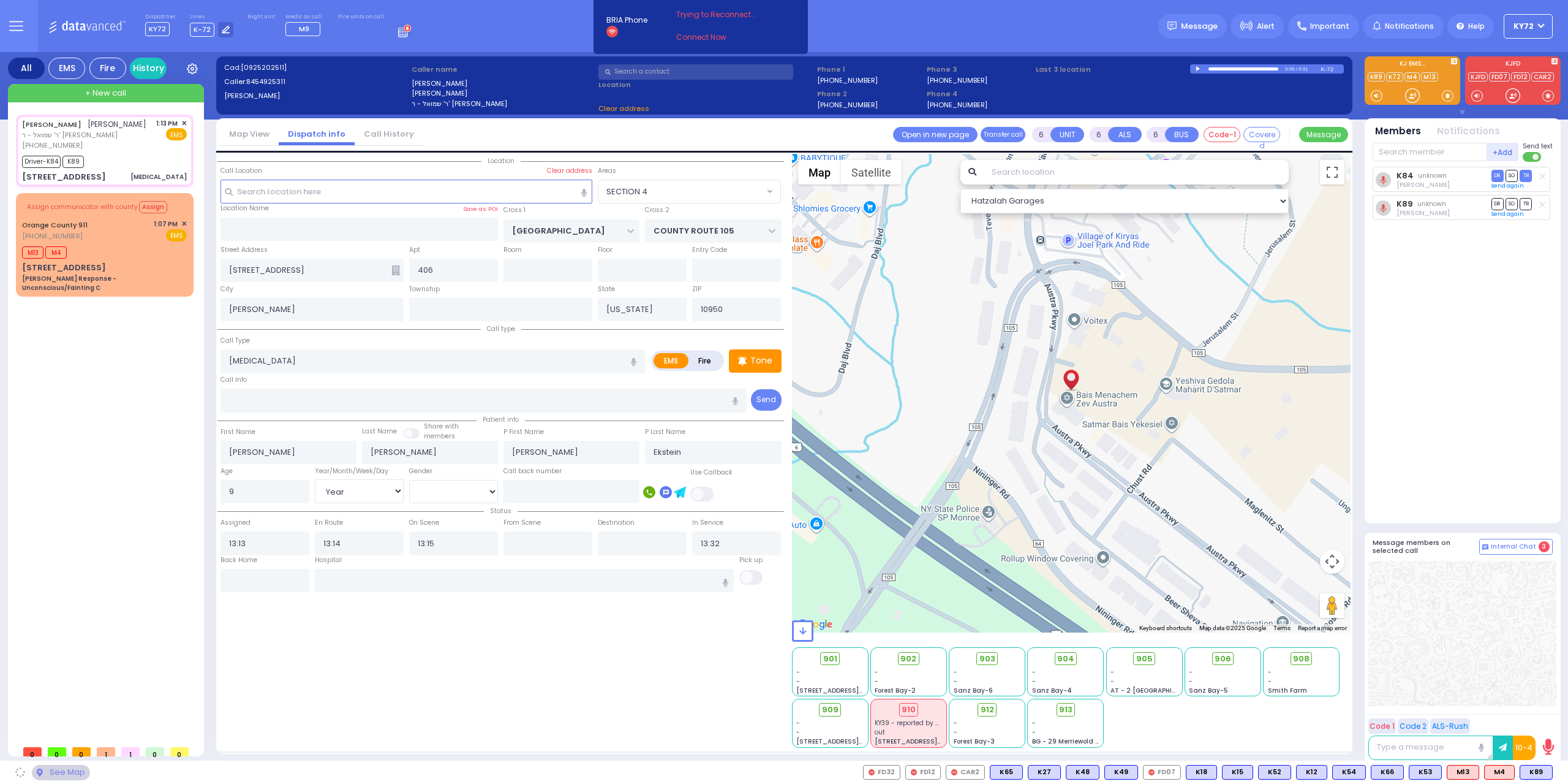
select select
radio input "true"
select select "Year"
select select "[DEMOGRAPHIC_DATA]"
select select "Hatzalah Garages"
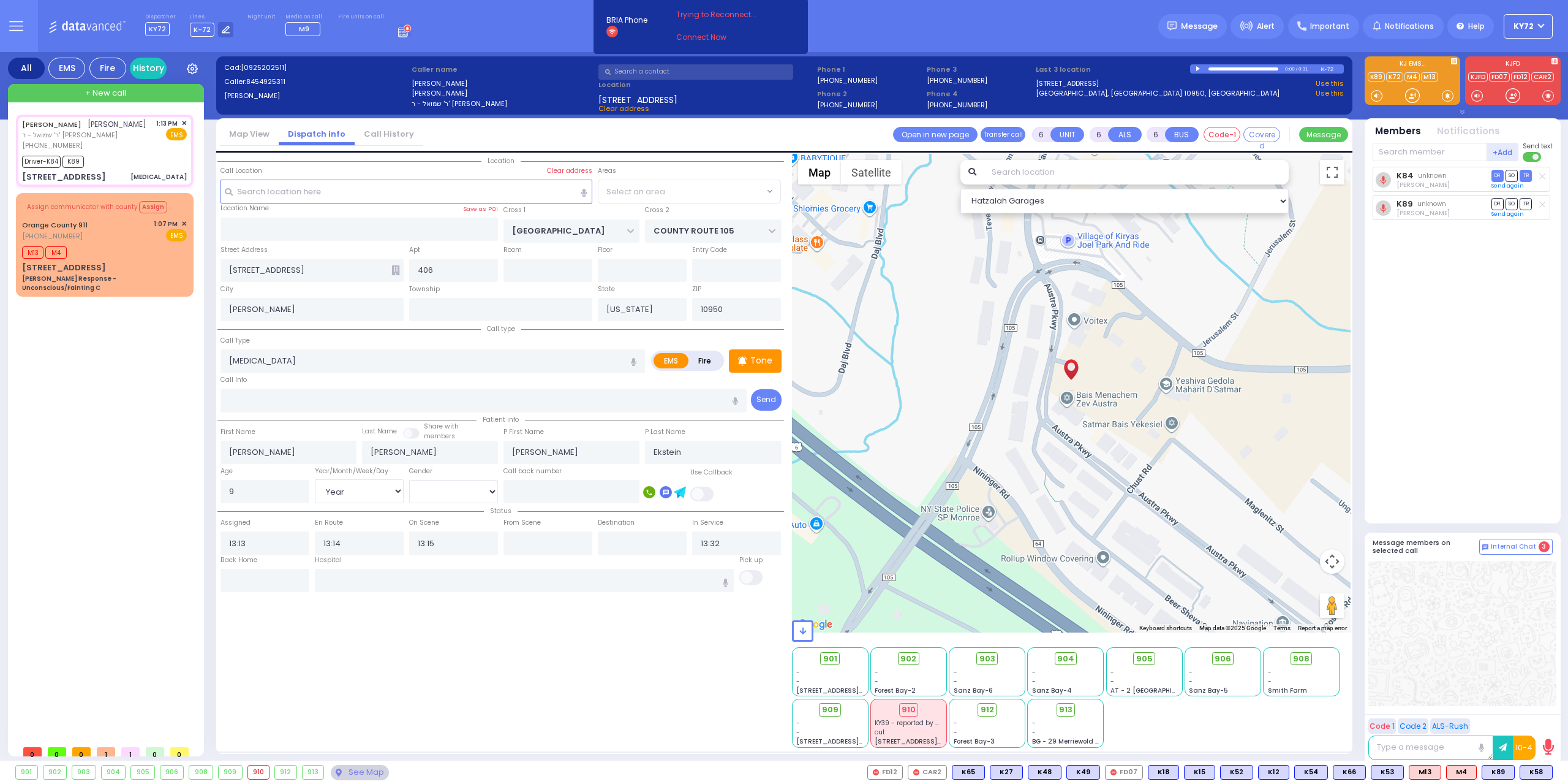
select select "SECTION 4"
select select
radio input "true"
select select "Year"
select select "[DEMOGRAPHIC_DATA]"
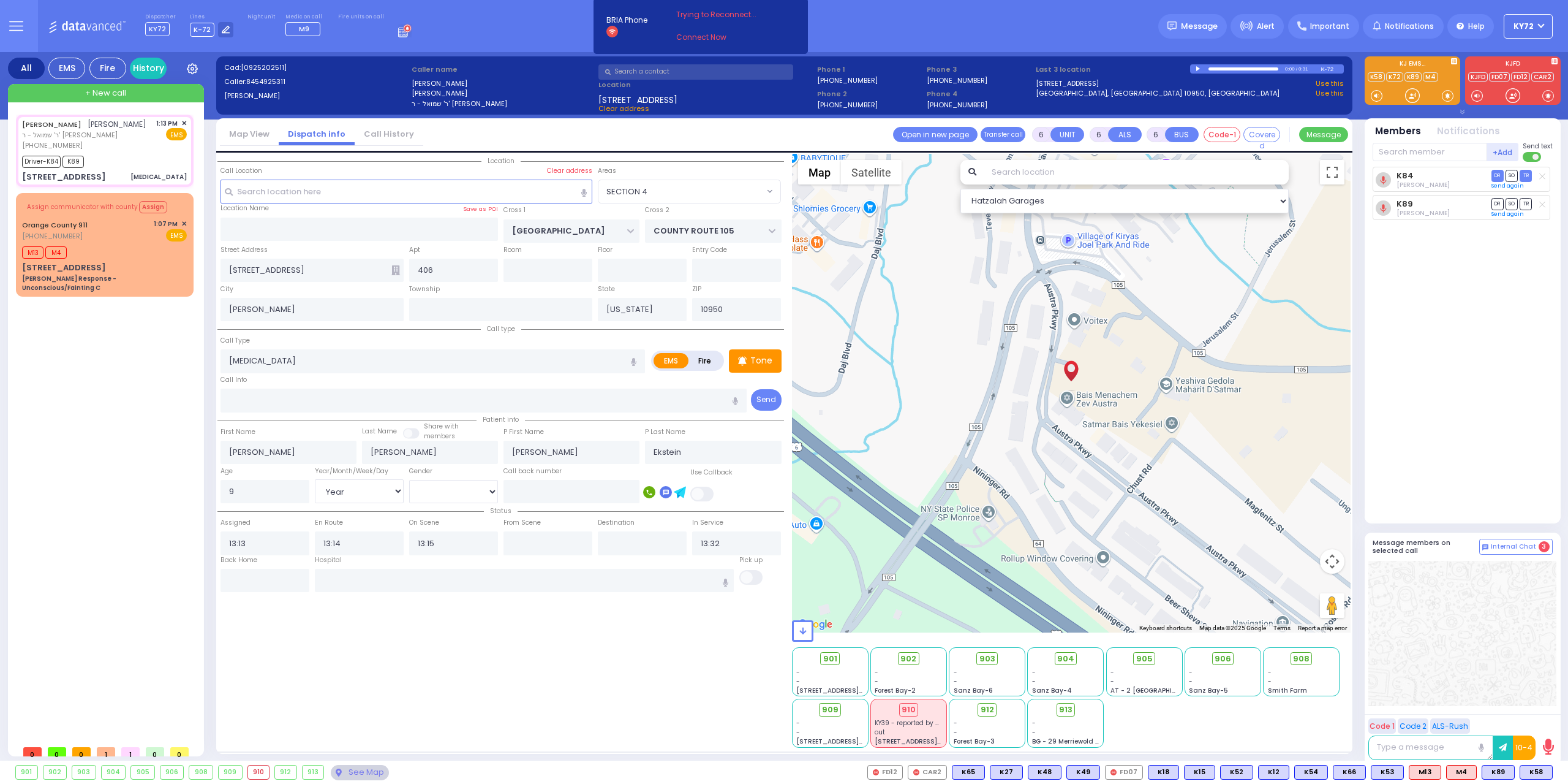
select select "Hatzalah Garages"
select select "SECTION 4"
select select
radio input "true"
select select "Year"
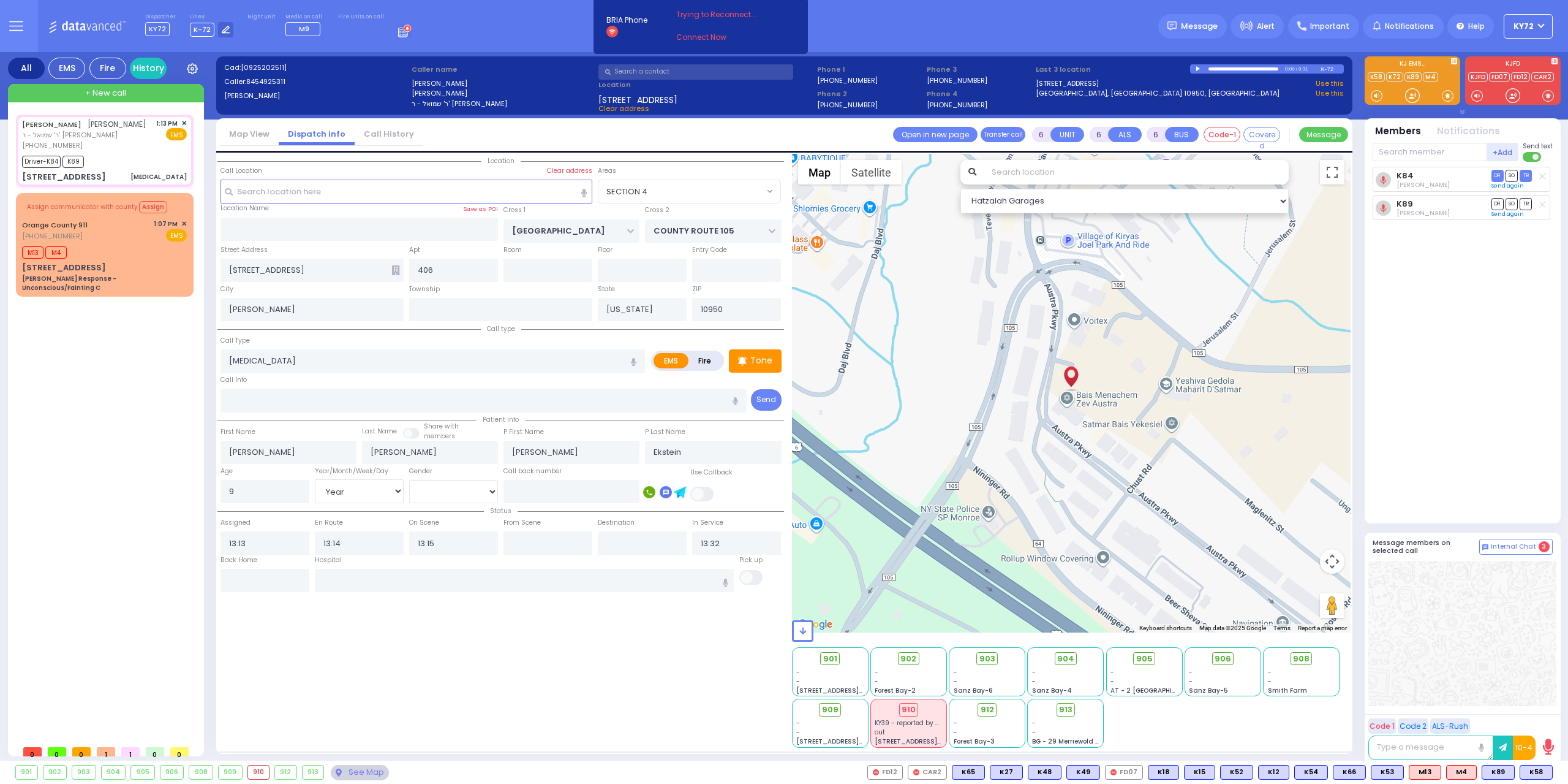
select select "[DEMOGRAPHIC_DATA]"
select select "Hatzalah Garages"
select select "SECTION 4"
select select
